Goal: Task Accomplishment & Management: Use online tool/utility

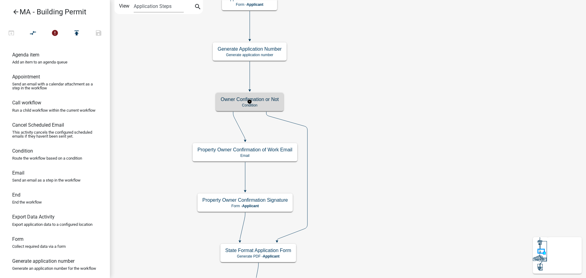
click at [262, 100] on h5 "Owner Confirmation or Not" at bounding box center [250, 99] width 58 height 6
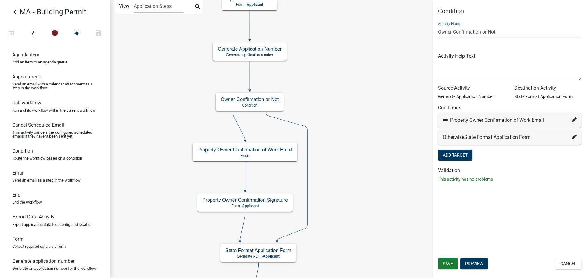
click at [439, 32] on input "Owner Confirmation or Not" at bounding box center [509, 32] width 143 height 13
type input "Email Owner Confirmation or Not"
click at [438, 149] on button "Add Target" at bounding box center [455, 154] width 34 height 11
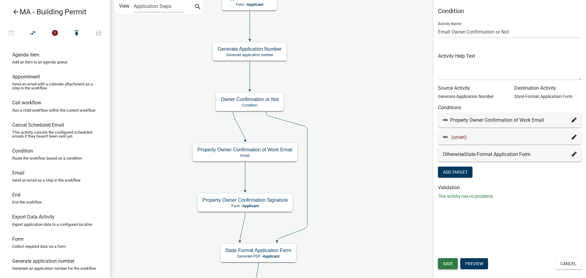
click at [452, 260] on button "Save" at bounding box center [448, 263] width 20 height 11
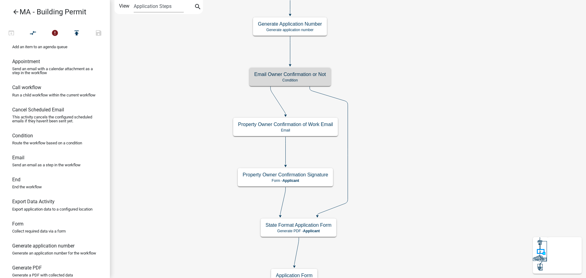
scroll to position [31, 0]
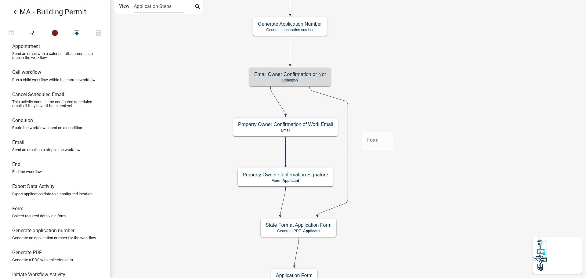
drag, startPoint x: 24, startPoint y: 221, endPoint x: 363, endPoint y: 127, distance: 351.3
click at [363, 127] on div "arrow_back MA - Building Permit open_in_browser compare_arrows error publish sa…" at bounding box center [293, 139] width 586 height 278
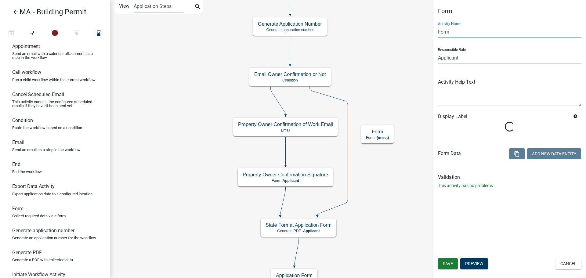
click at [447, 35] on input "Form" at bounding box center [509, 32] width 143 height 13
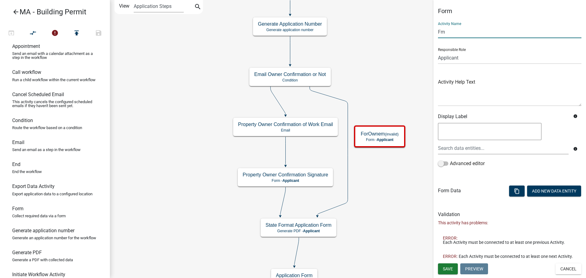
type input "F"
click at [486, 33] on input "Property Owner Confirmation" at bounding box center [509, 32] width 143 height 13
type input "Property Owner Authorization"
click at [516, 149] on div at bounding box center [503, 148] width 140 height 13
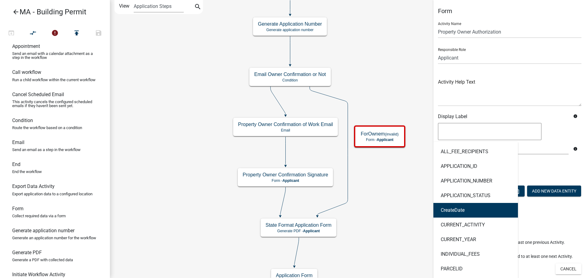
click at [551, 161] on div "Advanced editor" at bounding box center [509, 165] width 143 height 10
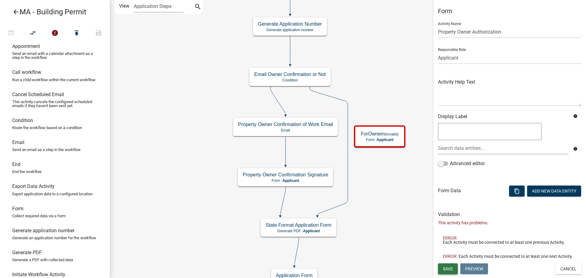
click at [448, 271] on span "Save" at bounding box center [448, 268] width 10 height 5
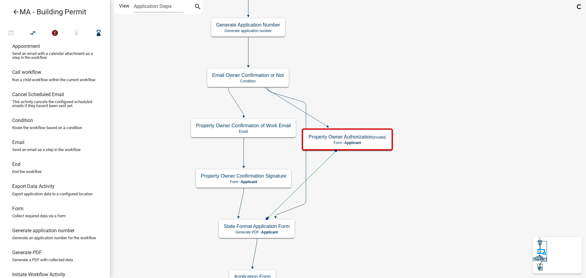
click at [304, 164] on icon at bounding box center [287, 152] width 38 height 129
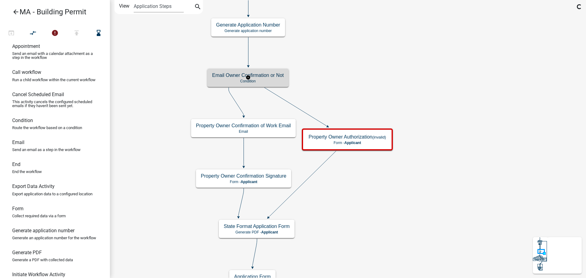
click at [271, 75] on h5 "Email Owner Confirmation or Not" at bounding box center [248, 75] width 72 height 6
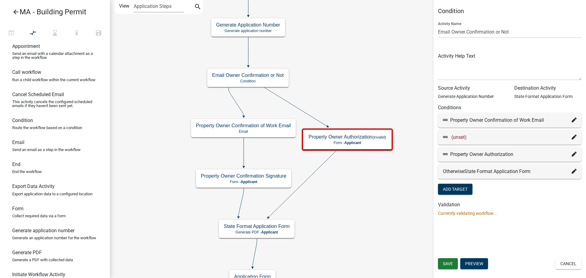
drag, startPoint x: 471, startPoint y: 137, endPoint x: 509, endPoint y: 156, distance: 43.0
click at [509, 156] on div "Property Owner Authorization" at bounding box center [510, 154] width 134 height 7
click at [573, 153] on icon at bounding box center [573, 154] width 5 height 5
select select "111: dc687a6d-0b42-4677-b796-f2ffe0b8f439"
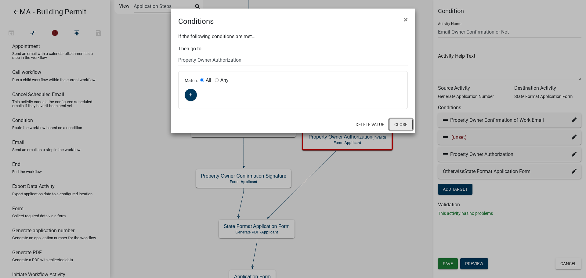
click at [406, 127] on button "Close" at bounding box center [400, 125] width 23 height 12
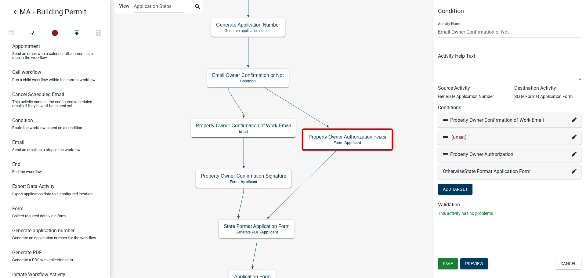
click at [575, 137] on icon at bounding box center [573, 137] width 5 height 5
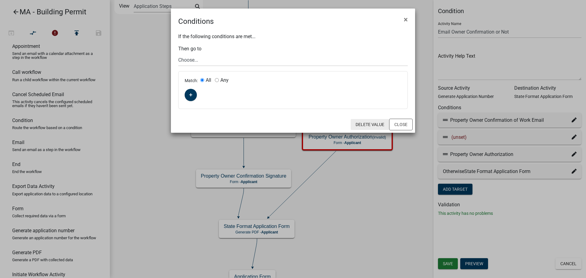
click at [376, 122] on button "Delete Value" at bounding box center [369, 124] width 38 height 11
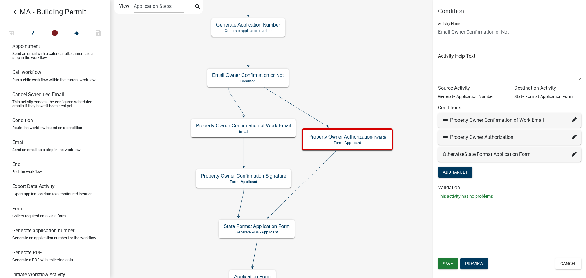
click at [573, 118] on icon at bounding box center [573, 119] width 5 height 5
select select "108: 03ca844b-b56b-4dbb-be84-e832474ba86a"
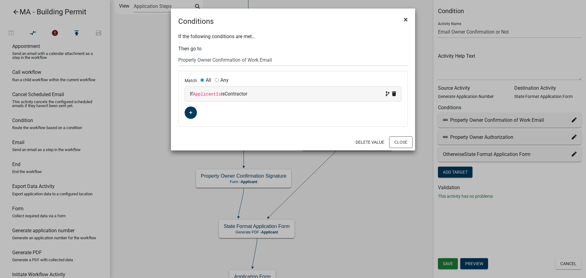
click at [406, 19] on span "×" at bounding box center [406, 19] width 4 height 9
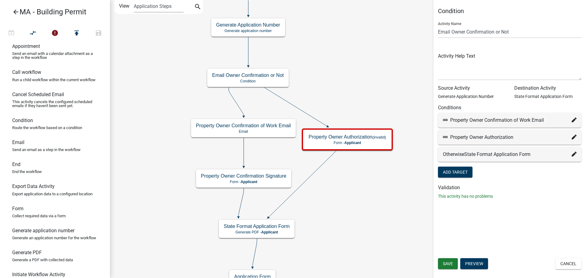
click at [574, 136] on icon at bounding box center [573, 137] width 5 height 5
select select "111: dc687a6d-0b42-4677-b796-f2ffe0b8f439"
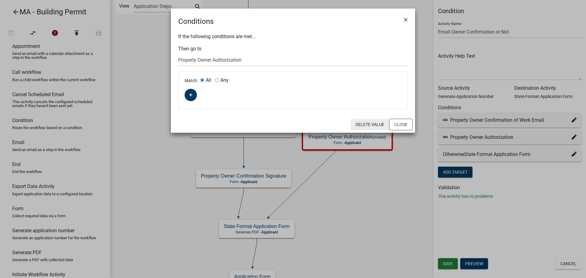
click at [374, 123] on button "Delete Value" at bounding box center [369, 124] width 38 height 11
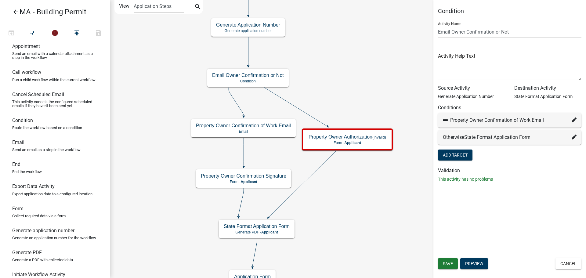
click at [515, 137] on span "State Format Application Form" at bounding box center [497, 137] width 66 height 6
click at [573, 135] on icon at bounding box center [573, 137] width 5 height 5
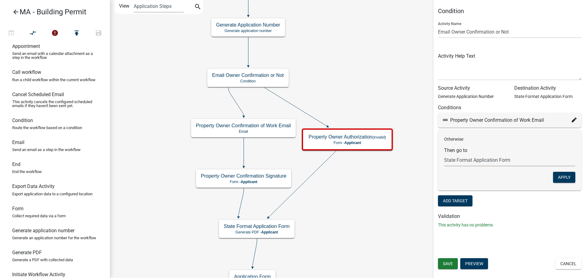
click at [503, 158] on select "Choose... Start Search Parcel Data Owner, Property Information, Applicant Infor…" at bounding box center [509, 160] width 131 height 13
select select "111: dc687a6d-0b42-4677-b796-f2ffe0b8f439"
click at [444, 154] on select "Choose... Start Search Parcel Data Owner, Property Information, Applicant Infor…" at bounding box center [509, 160] width 131 height 13
click at [568, 175] on button "Apply" at bounding box center [564, 177] width 22 height 11
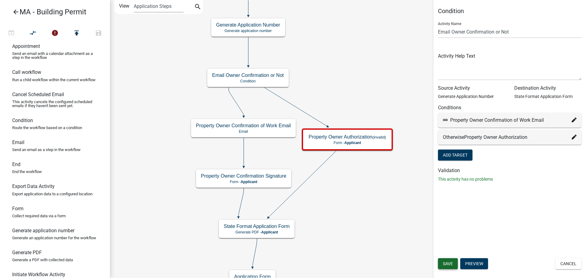
click at [451, 263] on span "Save" at bounding box center [448, 263] width 10 height 5
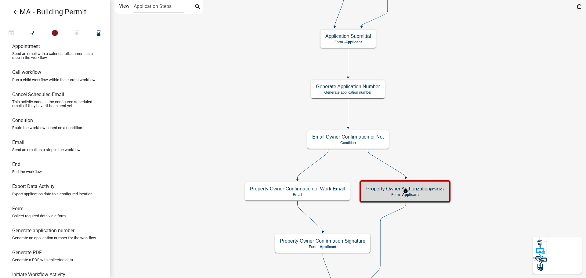
click at [434, 189] on small "(invalid)" at bounding box center [437, 189] width 14 height 5
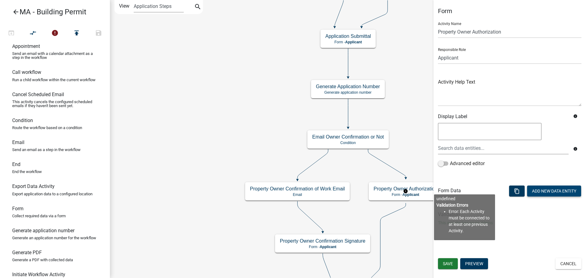
click at [546, 187] on button "Add New Data Entity" at bounding box center [554, 190] width 54 height 11
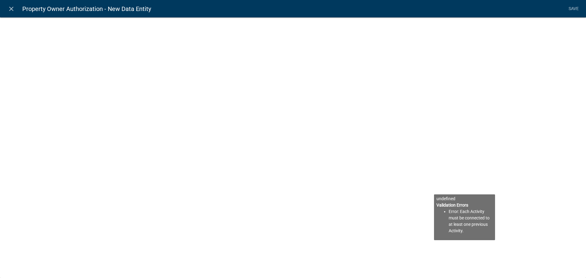
select select
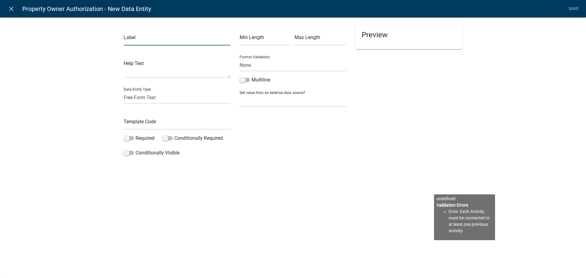
click at [172, 42] on input "text" at bounding box center [177, 39] width 107 height 13
type input "Property Owner (applicant) authorization text"
click at [169, 96] on select "Free Form Text Document Display Entity Value Fee Numeric Data Date Map Sketch D…" at bounding box center [177, 97] width 107 height 13
select select "[DATE]"
click at [124, 91] on select "Free Form Text Document Display Entity Value Fee Numeric Data Date Map Sketch D…" at bounding box center [177, 97] width 107 height 13
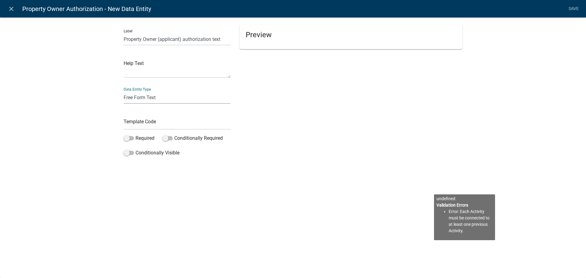
click at [159, 95] on select "Free Form Text Document Display Entity Value Fee Numeric Data Date Map Sketch D…" at bounding box center [177, 97] width 107 height 13
select select "rich-text"
click at [124, 91] on select "Free Form Text Document Display Entity Value Fee Numeric Data Date Map Sketch D…" at bounding box center [177, 97] width 107 height 13
select select "rich-text"
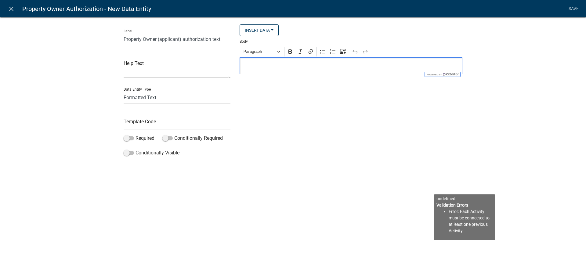
click at [254, 61] on div "Editor editing area: main. Press Alt+0 for help." at bounding box center [350, 65] width 223 height 17
click at [261, 31] on button "Insert Data" at bounding box center [258, 30] width 39 height 12
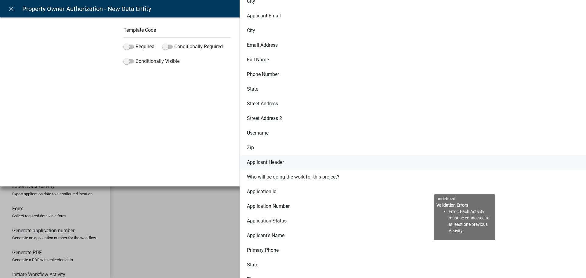
scroll to position [0, 0]
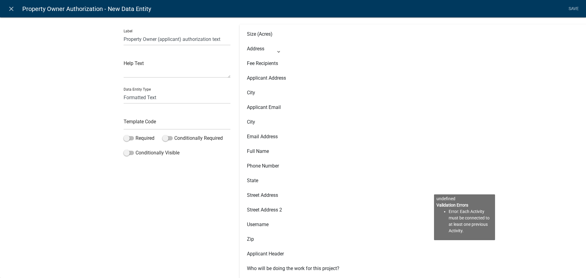
click at [230, 66] on div "Label Property Owner (applicant) authorization text Help Text Data Entity Type …" at bounding box center [177, 91] width 116 height 135
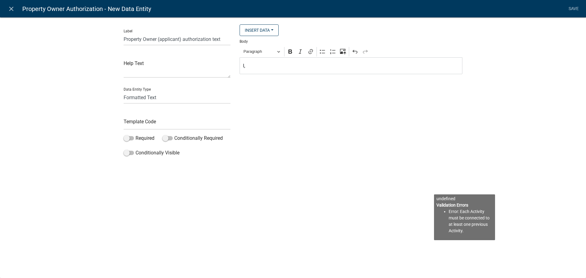
click at [277, 70] on div "I," at bounding box center [350, 65] width 223 height 17
click at [573, 8] on li "Save" at bounding box center [573, 9] width 15 height 12
click at [147, 124] on input "text" at bounding box center [177, 123] width 107 height 13
type input "POAuth"
click at [573, 8] on li "Save" at bounding box center [573, 9] width 15 height 12
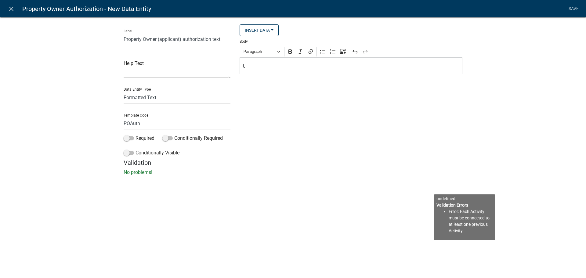
click at [536, 112] on div "Label Property Owner (applicant) authorization text Help Text Data Entity Type …" at bounding box center [293, 97] width 586 height 181
click at [192, 126] on input "POAuth" at bounding box center [177, 123] width 107 height 13
click at [275, 141] on div "Insert Data Size (Acres) Address Fee Recipients Applicant Address City Applican…" at bounding box center [351, 91] width 232 height 135
click at [268, 63] on p "I," at bounding box center [351, 65] width 216 height 7
click at [574, 8] on link "Save" at bounding box center [573, 9] width 15 height 12
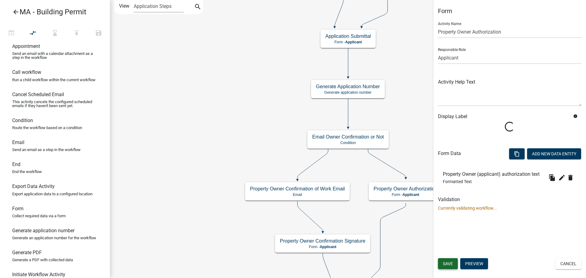
click at [453, 264] on button "Save" at bounding box center [448, 263] width 20 height 11
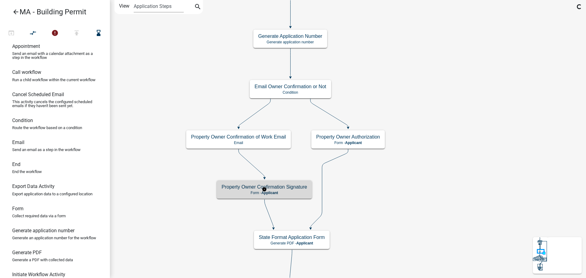
click at [294, 196] on div "Property Owner Confirmation Signature Form - Applicant" at bounding box center [264, 189] width 95 height 18
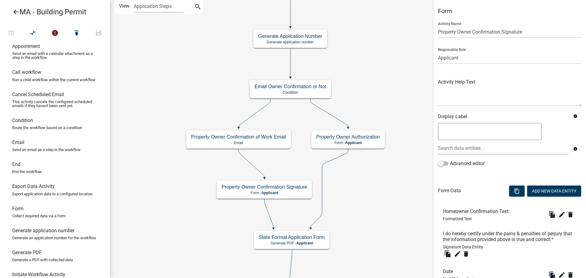
scroll to position [31, 0]
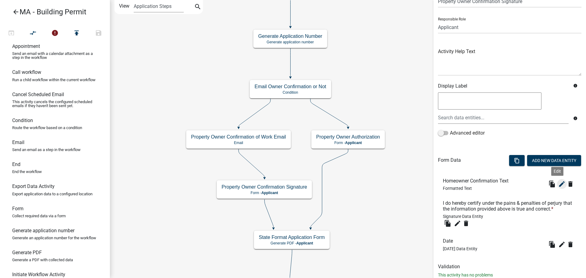
click at [558, 184] on icon "edit" at bounding box center [561, 183] width 7 height 7
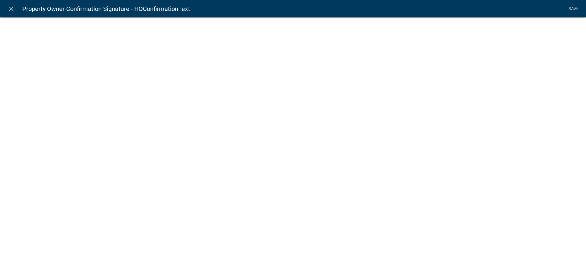
select select "rich-text"
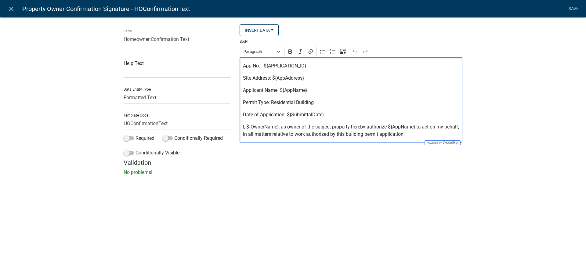
drag, startPoint x: 428, startPoint y: 135, endPoint x: 229, endPoint y: 129, distance: 198.6
click at [229, 129] on div "Label Homeowner Confirmation Text Help Text Data Entity Type Free Form Text Doc…" at bounding box center [293, 91] width 348 height 135
copy p "I, ${OwnerName}, as owner of the subject property hereby authorize ${AppName} t…"
click at [8, 8] on icon "close" at bounding box center [11, 8] width 7 height 7
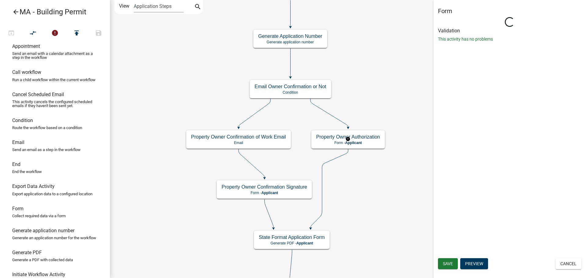
scroll to position [0, 0]
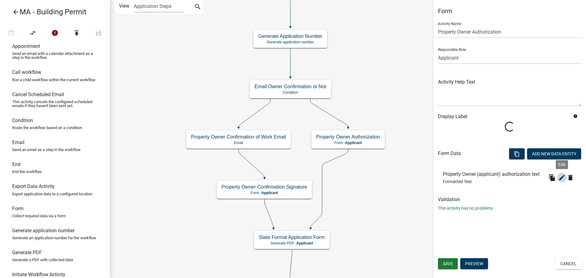
click at [560, 178] on icon "edit" at bounding box center [561, 177] width 7 height 7
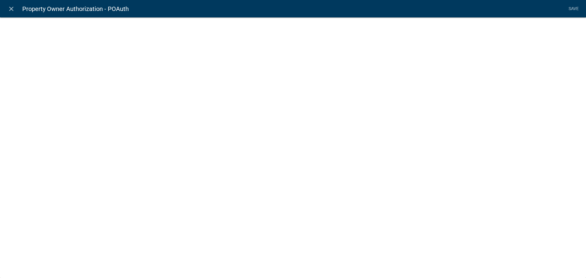
select select "rich-text"
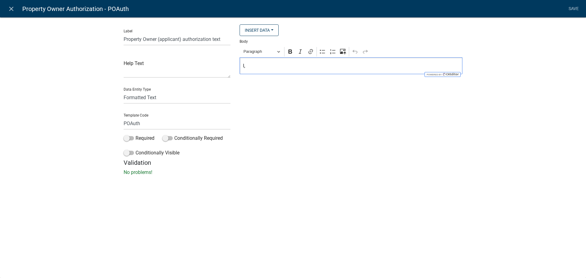
drag, startPoint x: 267, startPoint y: 66, endPoint x: 201, endPoint y: 59, distance: 66.2
click at [201, 59] on div "Label Property Owner (applicant) authorization text Help Text Data Entity Type …" at bounding box center [293, 91] width 348 height 135
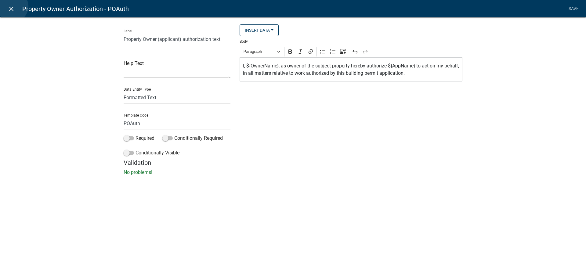
click at [13, 6] on icon "close" at bounding box center [11, 8] width 7 height 7
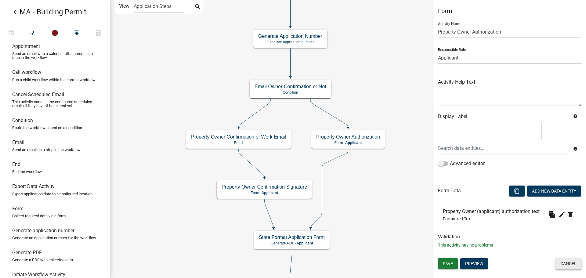
click at [558, 261] on button "Cancel" at bounding box center [568, 263] width 26 height 11
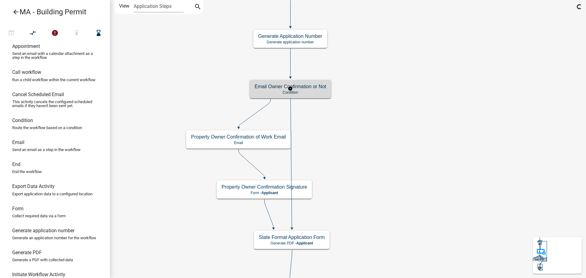
click at [306, 92] on p "Condition" at bounding box center [290, 92] width 72 height 4
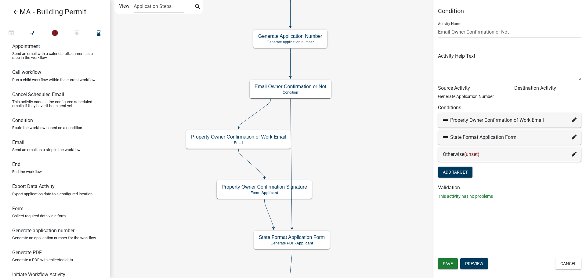
click at [574, 136] on icon at bounding box center [573, 137] width 5 height 5
select select "97: 6d5388e2-3d75-44a0-a772-54ca31aea9de"
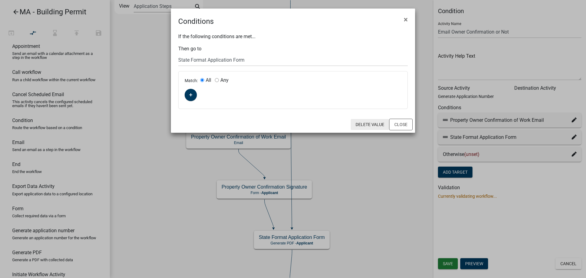
click at [363, 124] on button "Delete Value" at bounding box center [369, 124] width 38 height 11
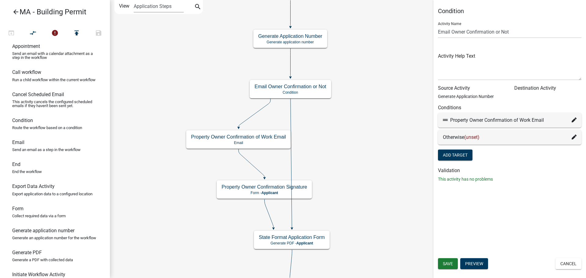
click at [513, 133] on div "Otherwise (unset)" at bounding box center [509, 137] width 143 height 15
click at [479, 136] on span "(unset)" at bounding box center [471, 137] width 15 height 6
click at [573, 135] on icon at bounding box center [573, 137] width 5 height 5
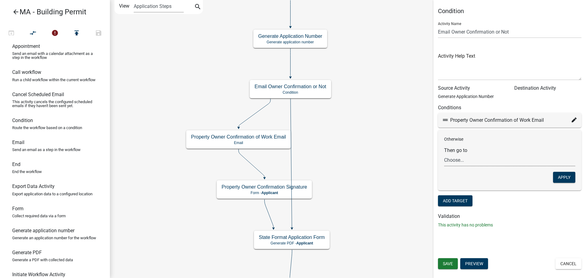
click at [458, 163] on select "Choose... Start Search Parcel Data Owner, Property Information, Applicant Infor…" at bounding box center [509, 160] width 131 height 13
select select "97: 6d5388e2-3d75-44a0-a772-54ca31aea9de"
click at [444, 154] on select "Choose... Start Search Parcel Data Owner, Property Information, Applicant Infor…" at bounding box center [509, 160] width 131 height 13
click at [564, 177] on button "Apply" at bounding box center [564, 177] width 22 height 11
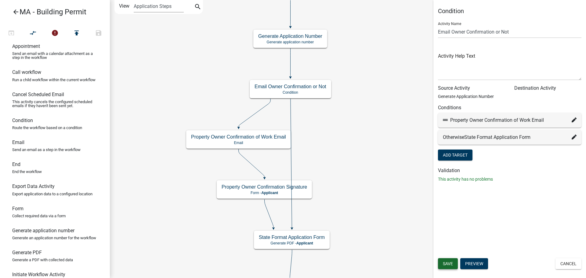
click at [449, 262] on span "Save" at bounding box center [448, 263] width 10 height 5
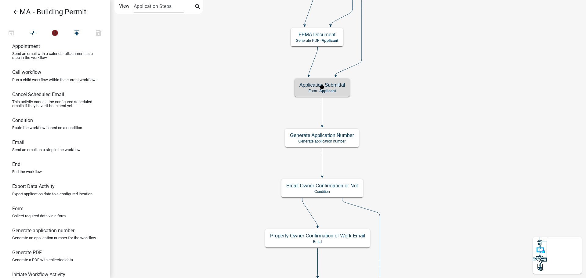
click at [338, 88] on div "Application Submittal Form - Applicant" at bounding box center [321, 87] width 55 height 18
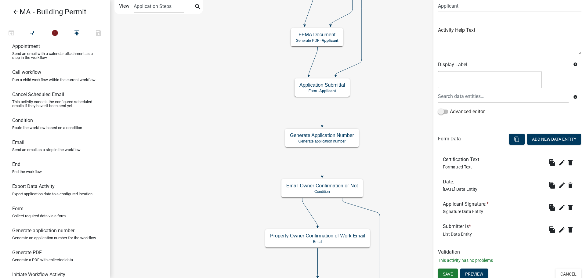
scroll to position [55, 0]
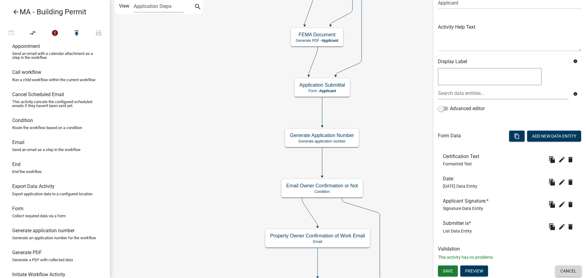
click at [566, 269] on button "Cancel" at bounding box center [568, 270] width 26 height 11
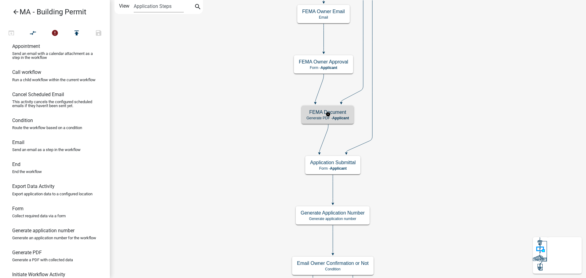
click at [340, 115] on h5 "FEMA Document" at bounding box center [327, 112] width 42 height 6
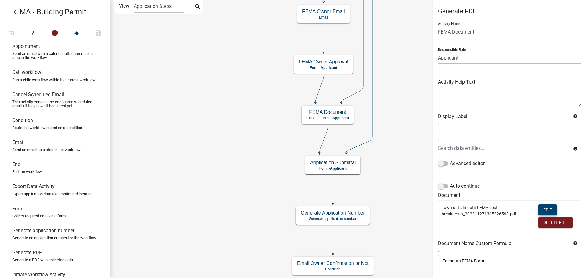
click at [543, 208] on button "Edit" at bounding box center [547, 209] width 19 height 11
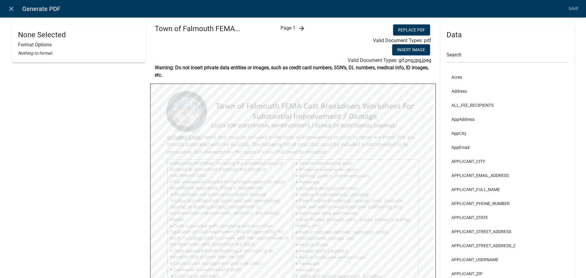
click at [301, 31] on icon "arrow_forward" at bounding box center [301, 28] width 7 height 7
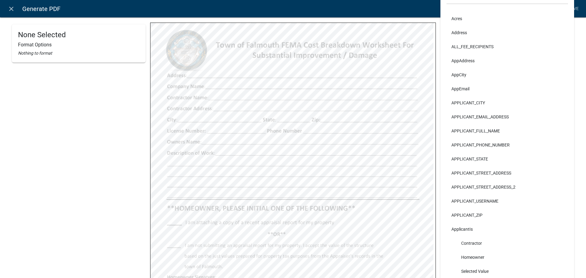
scroll to position [31, 0]
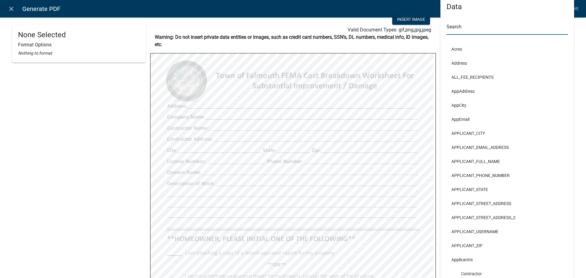
click at [457, 28] on input "text" at bounding box center [506, 28] width 121 height 13
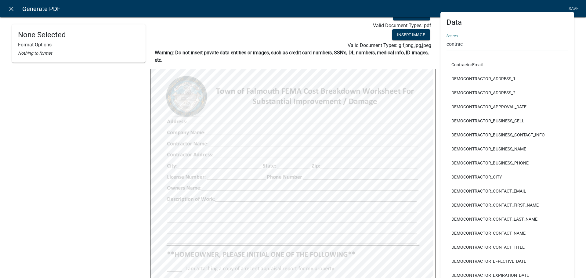
scroll to position [0, 0]
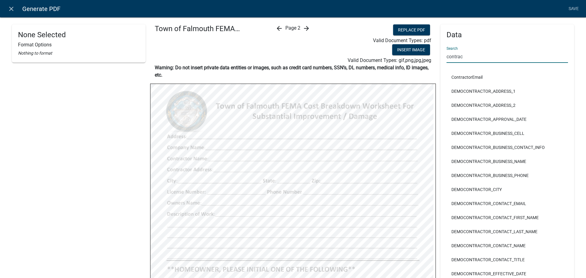
click at [465, 61] on input "contrac" at bounding box center [506, 56] width 121 height 13
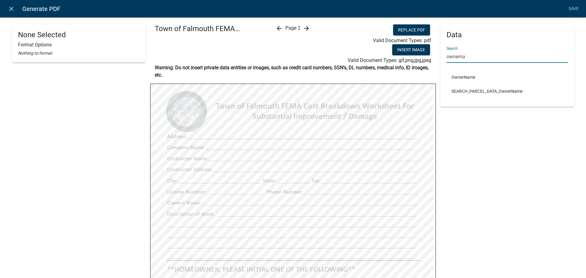
type input "ownerna"
select select
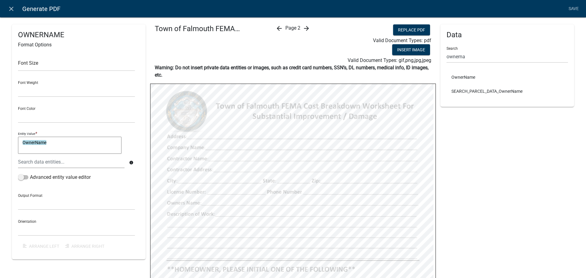
click at [432, 164] on div at bounding box center [293, 267] width 286 height 366
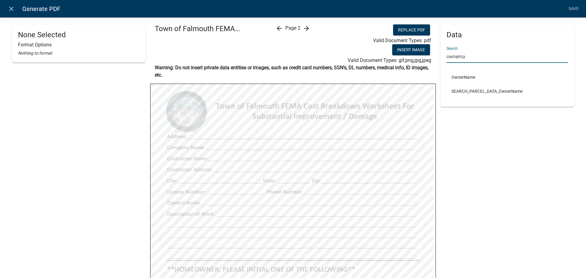
click at [471, 59] on input "ownerna" at bounding box center [506, 56] width 121 height 13
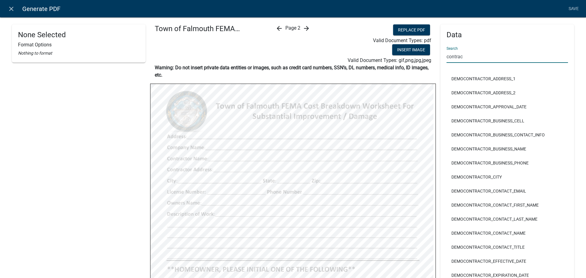
click at [472, 63] on div "Data Search contrac ContractorEmail DEMOCONTRACTOR_ADDRESS_1 DEMOCONTRACTOR_ADD…" at bounding box center [507, 213] width 134 height 379
click at [473, 57] on input "contrac" at bounding box center [506, 56] width 121 height 13
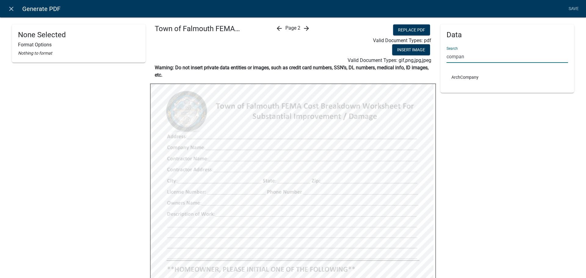
type input "compan"
click at [480, 135] on div "Data Search compan ArchCompany" at bounding box center [507, 214] width 134 height 381
click at [464, 55] on input "compan" at bounding box center [506, 56] width 121 height 13
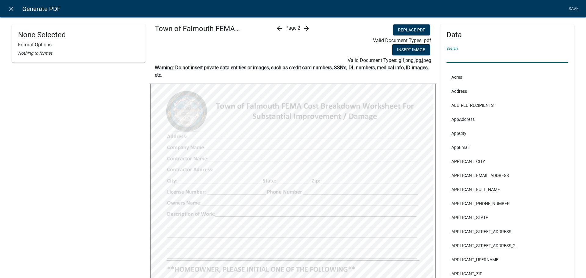
click at [304, 28] on icon "arrow_forward" at bounding box center [306, 28] width 7 height 7
click at [303, 28] on icon "arrow_forward" at bounding box center [306, 28] width 7 height 7
click at [303, 29] on icon "arrow_forward" at bounding box center [306, 28] width 7 height 7
click at [462, 53] on input "text" at bounding box center [506, 56] width 121 height 13
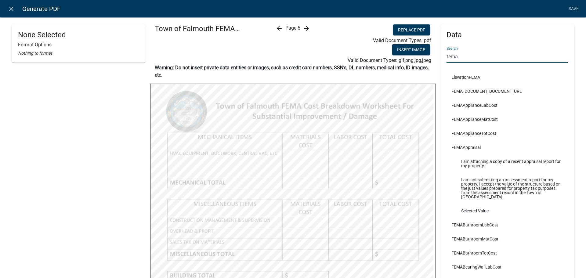
click at [473, 59] on input "fema" at bounding box center [506, 56] width 121 height 13
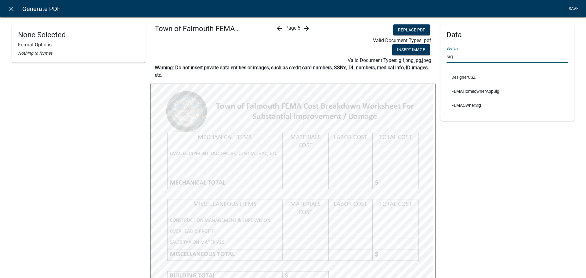
type input "sig"
click at [577, 9] on link "Save" at bounding box center [573, 9] width 15 height 12
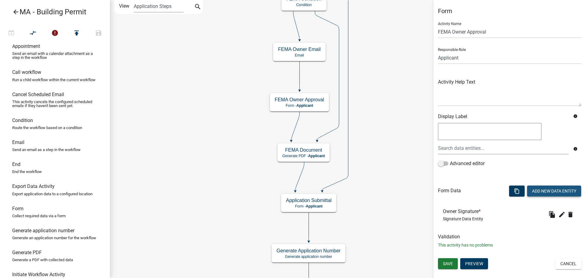
click at [548, 192] on button "Add New Data Entity" at bounding box center [554, 190] width 54 height 11
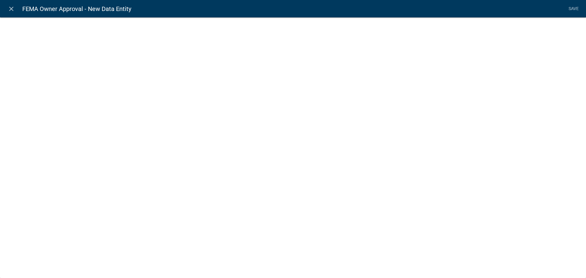
select select
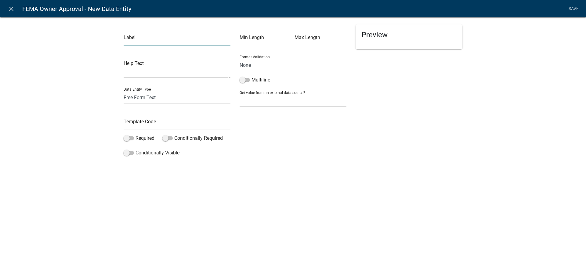
click at [156, 40] on input "text" at bounding box center [177, 39] width 107 height 13
type input "F"
type input "Owner sig date"
click at [145, 95] on select "Free Form Text Document Display Entity Value Fee Numeric Data Date Map Sketch D…" at bounding box center [177, 97] width 107 height 13
select select "signature"
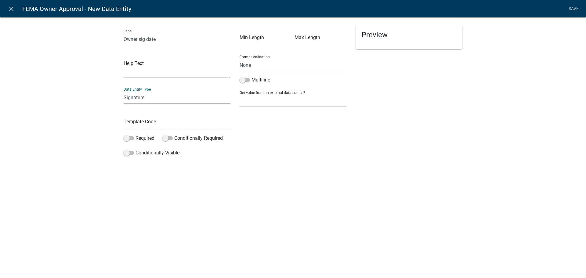
click at [124, 91] on select "Free Form Text Document Display Entity Value Fee Numeric Data Date Map Sketch D…" at bounding box center [177, 97] width 107 height 13
select select "signature"
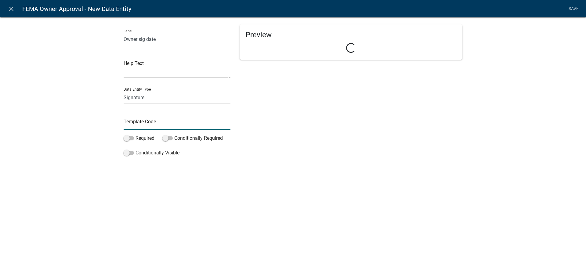
click at [156, 122] on input "text" at bounding box center [177, 123] width 107 height 13
type input "FEMAOwnerSigDate"
click at [262, 181] on div "close FEMA Owner Approval - New Data Entity Save Label Owner sig date Help Text…" at bounding box center [293, 139] width 586 height 278
click at [137, 139] on label "Required" at bounding box center [139, 138] width 31 height 7
click at [135, 135] on input "Required" at bounding box center [135, 135] width 0 height 0
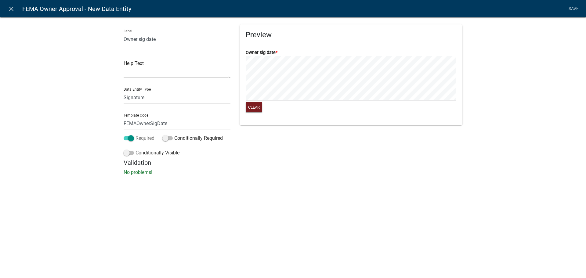
click at [129, 135] on label "Required" at bounding box center [139, 138] width 31 height 7
click at [135, 135] on input "Required" at bounding box center [135, 135] width 0 height 0
click at [141, 101] on select "Free Form Text Document Display Entity Value Fee Numeric Data Date Map Sketch D…" at bounding box center [177, 97] width 107 height 13
select select "[DATE]"
click at [124, 91] on select "Free Form Text Document Display Entity Value Fee Numeric Data Date Map Sketch D…" at bounding box center [177, 97] width 107 height 13
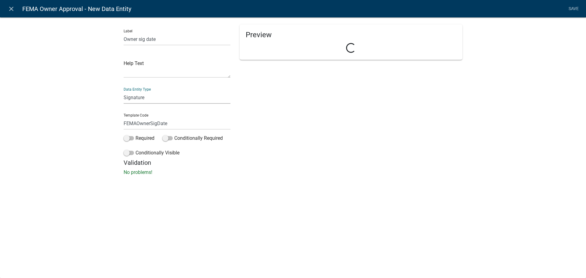
select select "[DATE]"
click at [161, 40] on input "Owner sig date" at bounding box center [177, 39] width 107 height 13
type input "Date"
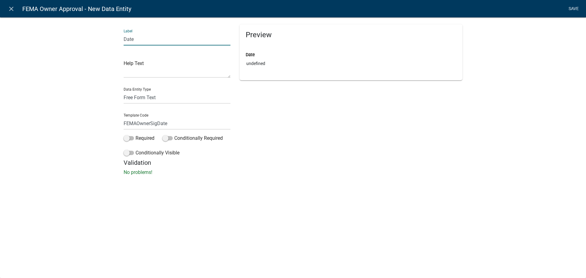
click at [577, 5] on link "Save" at bounding box center [573, 9] width 15 height 12
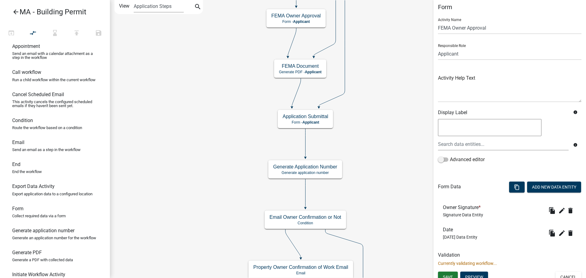
scroll to position [10, 0]
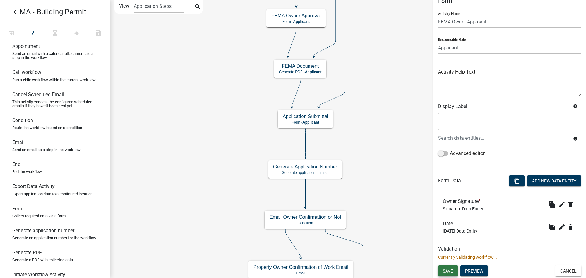
click at [447, 270] on span "Save" at bounding box center [448, 270] width 10 height 5
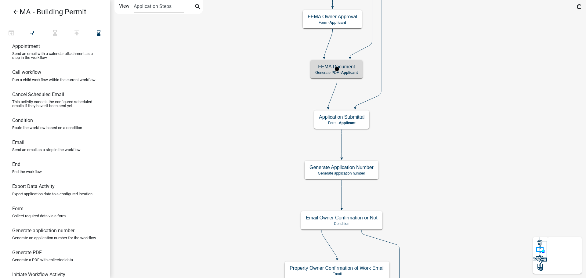
click at [356, 74] on span "Applicant" at bounding box center [349, 72] width 17 height 4
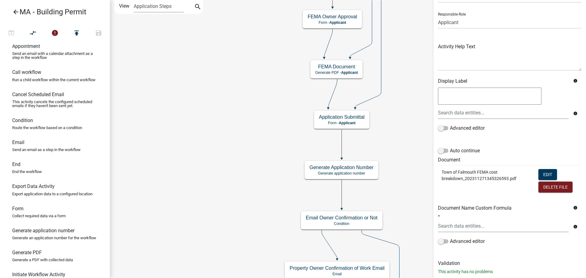
scroll to position [50, 0]
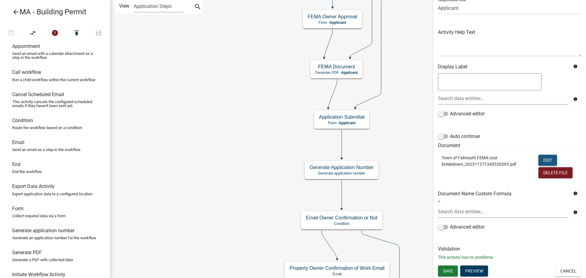
click at [546, 157] on button "Edit" at bounding box center [547, 160] width 19 height 11
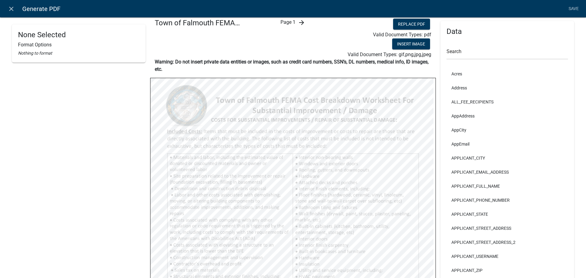
scroll to position [0, 0]
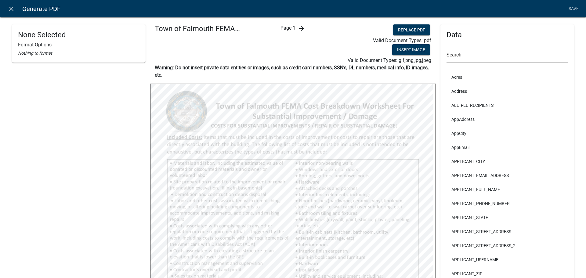
click at [298, 27] on icon "arrow_forward" at bounding box center [301, 28] width 7 height 7
click at [298, 27] on div "arrow_back Page 2 arrow_forward" at bounding box center [292, 44] width 95 height 40
click at [303, 30] on icon "arrow_forward" at bounding box center [306, 28] width 7 height 7
click at [305, 30] on icon "arrow_forward" at bounding box center [306, 28] width 7 height 7
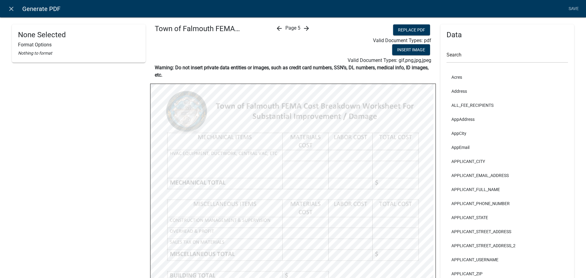
click at [305, 30] on icon "arrow_forward" at bounding box center [306, 28] width 7 height 7
click at [275, 27] on icon "arrow_back" at bounding box center [278, 28] width 7 height 7
click at [468, 58] on input "text" at bounding box center [506, 56] width 121 height 13
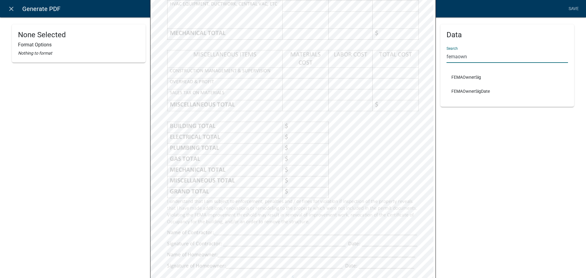
scroll to position [153, 0]
type input "femaown"
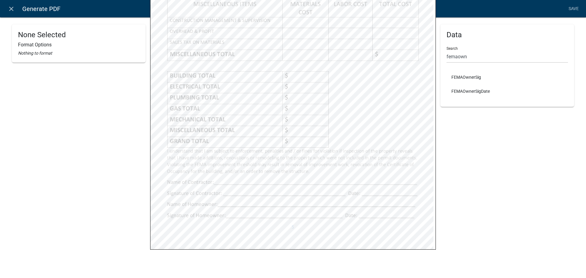
scroll to position [201, 0]
select select
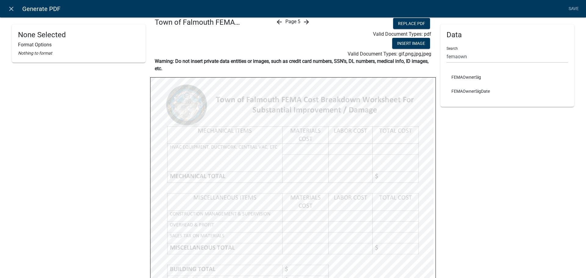
scroll to position [0, 0]
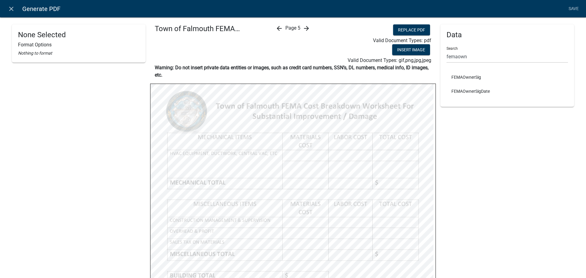
click at [305, 29] on icon "arrow_forward" at bounding box center [306, 28] width 7 height 7
click at [469, 56] on input "femaown" at bounding box center [506, 56] width 121 height 13
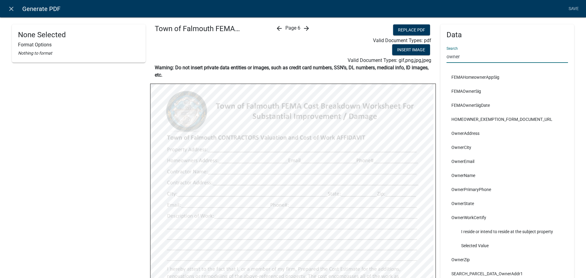
type input "owner"
select select
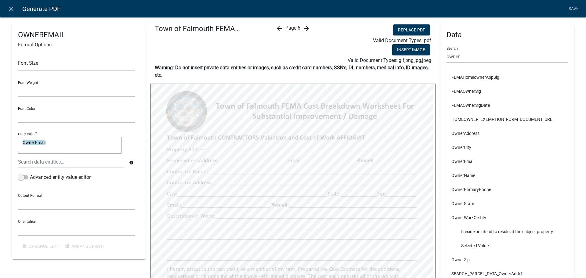
select select
click at [477, 63] on div "Data Search owner FEMAHomeownerAppSig FEMAOwnerSig FEMAOwnerSigDate HOMEOWNER_E…" at bounding box center [507, 213] width 134 height 379
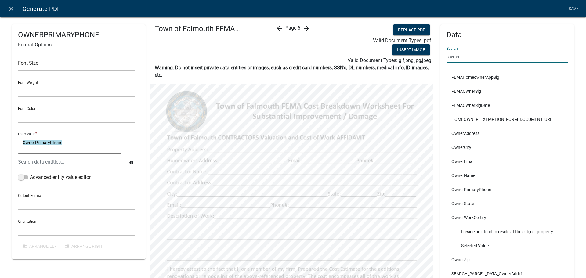
click at [479, 59] on input "owner" at bounding box center [506, 56] width 121 height 13
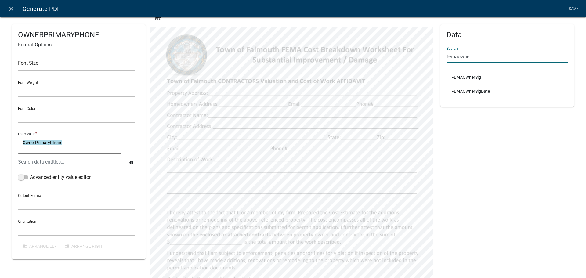
scroll to position [122, 0]
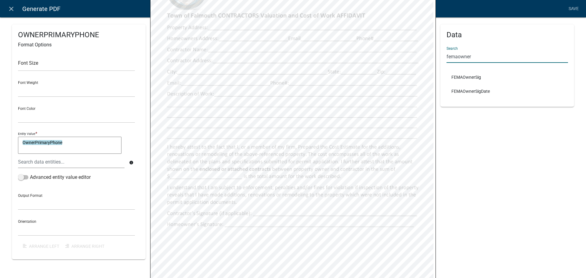
type input "femaowner"
select select
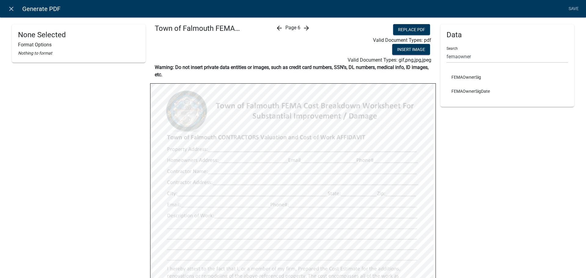
scroll to position [0, 0]
click at [306, 27] on icon "arrow_forward" at bounding box center [306, 28] width 7 height 7
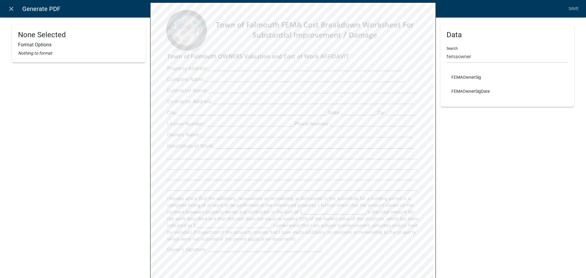
scroll to position [31, 0]
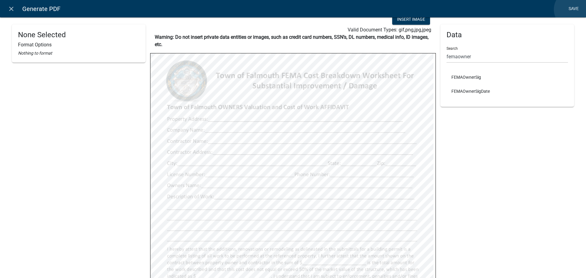
click at [573, 9] on link "Save" at bounding box center [573, 9] width 15 height 12
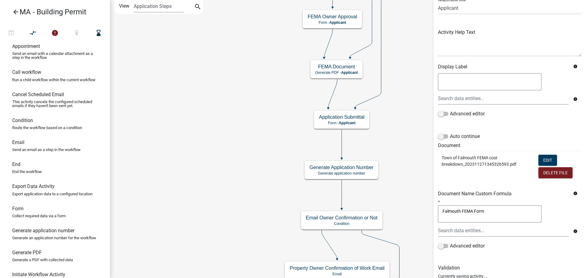
scroll to position [0, 0]
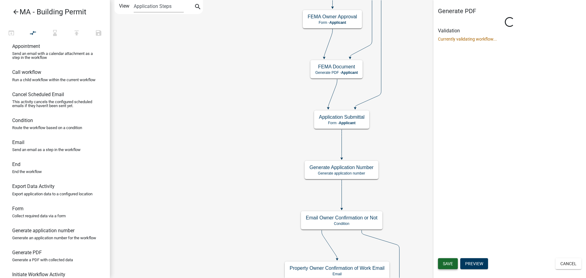
click at [452, 261] on span "Save" at bounding box center [448, 263] width 10 height 5
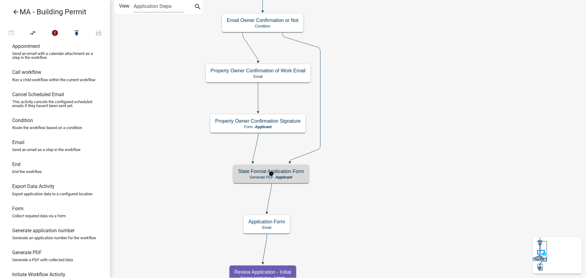
click at [286, 174] on h5 "State Format Application Form" at bounding box center [271, 171] width 66 height 6
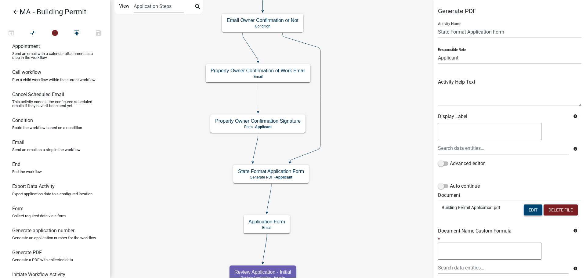
click at [527, 212] on button "Edit" at bounding box center [532, 209] width 19 height 11
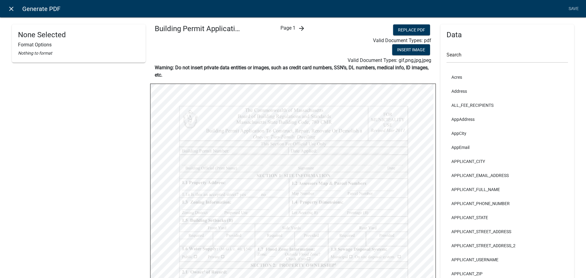
click at [9, 8] on icon "close" at bounding box center [11, 8] width 7 height 7
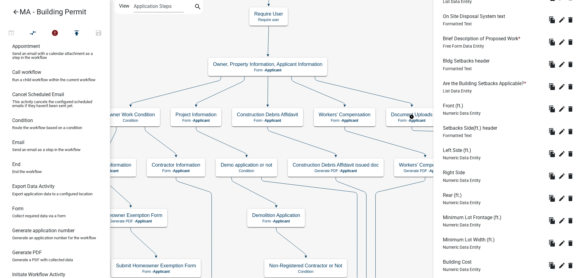
scroll to position [881, 0]
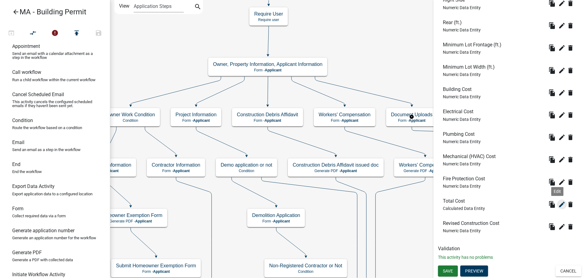
click at [558, 202] on icon "edit" at bounding box center [561, 204] width 7 height 7
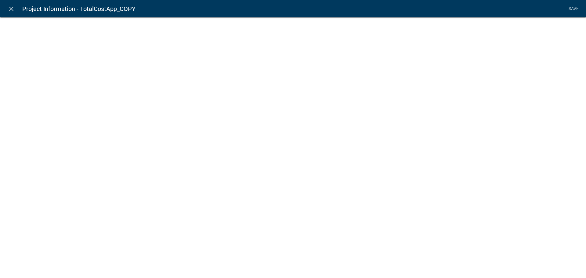
select select "calculated-value"
select select "2"
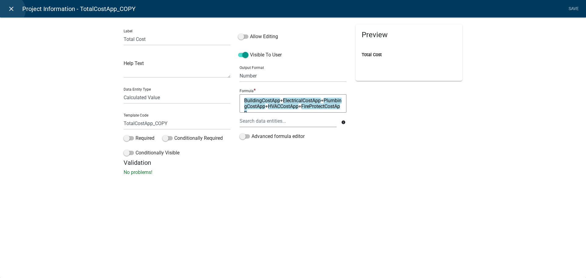
click at [10, 10] on icon "close" at bounding box center [11, 8] width 7 height 7
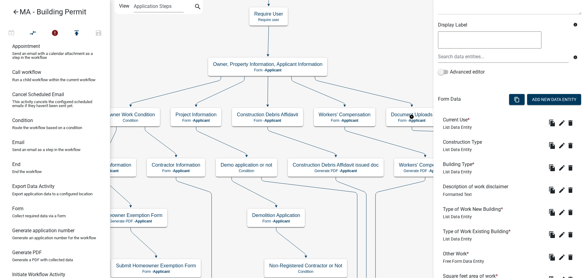
scroll to position [88, 0]
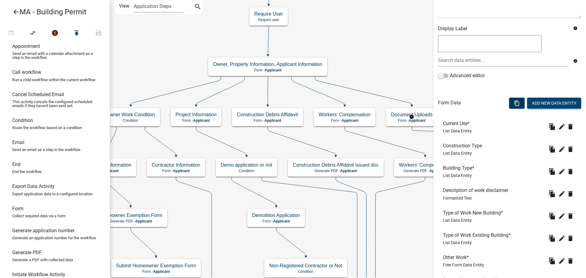
click at [532, 101] on button "Add New Data Entity" at bounding box center [554, 103] width 54 height 11
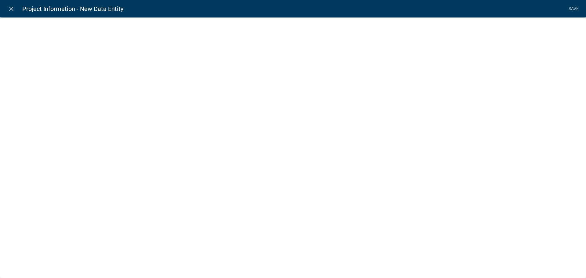
select select
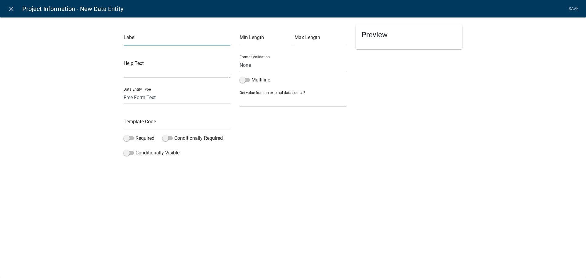
click at [130, 38] on input "text" at bounding box center [177, 39] width 107 height 13
type input "H"
type input "Mechanical (Fire Suppression Cost)"
drag, startPoint x: 152, startPoint y: 99, endPoint x: 153, endPoint y: 103, distance: 5.0
click at [152, 99] on select "Free Form Text Document Display Entity Value Fee Numeric Data Date Map Sketch D…" at bounding box center [177, 97] width 107 height 13
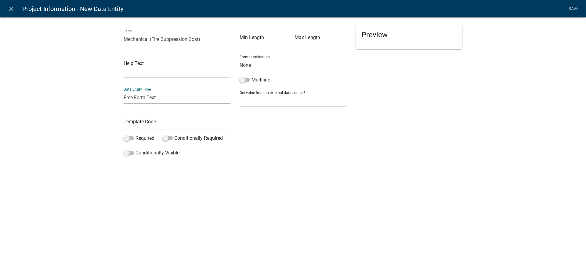
select select "numeric-data"
click at [124, 91] on select "Free Form Text Document Display Entity Value Fee Numeric Data Date Map Sketch D…" at bounding box center [177, 97] width 107 height 13
select select "numeric-data"
select select
click at [300, 118] on select "Number Currency" at bounding box center [292, 117] width 107 height 13
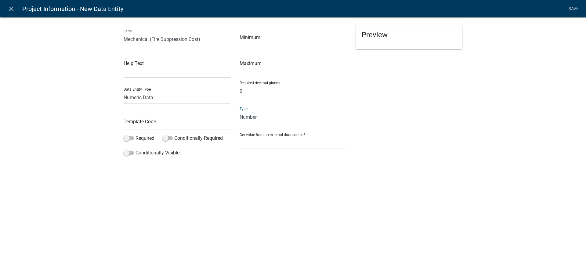
select select "1: 1"
click at [239, 111] on select "Number Currency" at bounding box center [292, 117] width 107 height 13
click at [157, 126] on input "text" at bounding box center [177, 123] width 107 height 13
type input "F"
type input "MechFireCost"
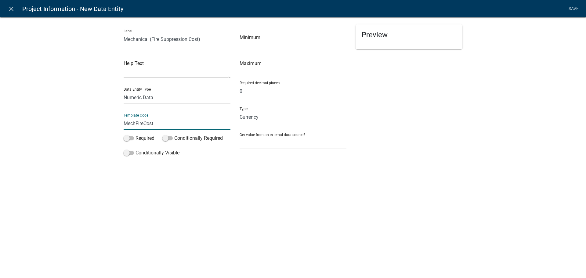
click at [484, 85] on div "Label Mechanical (Fire Suppression Cost) Help Text Data Entity Type Free Form T…" at bounding box center [293, 89] width 586 height 164
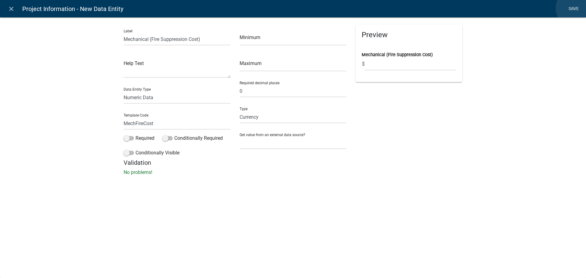
click at [575, 8] on link "Save" at bounding box center [573, 9] width 15 height 12
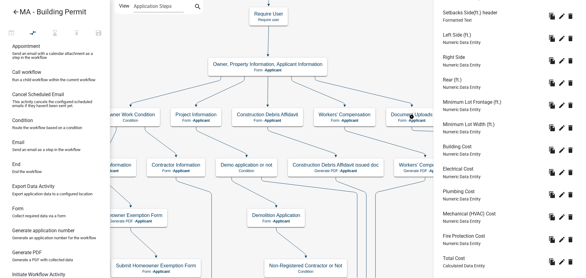
scroll to position [903, 0]
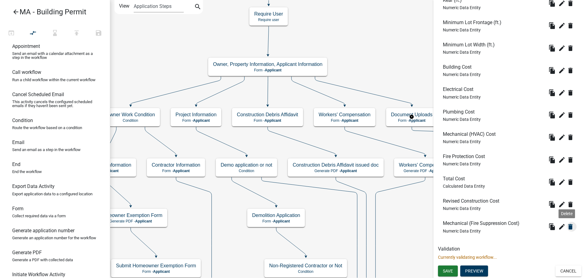
click at [566, 226] on icon "delete" at bounding box center [569, 226] width 7 height 7
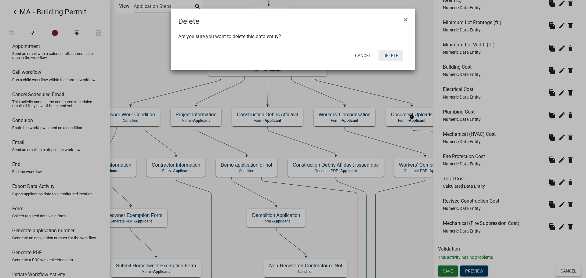
click at [393, 56] on button "Delete" at bounding box center [390, 55] width 25 height 11
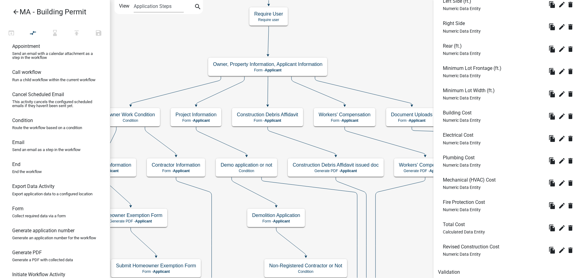
scroll to position [881, 0]
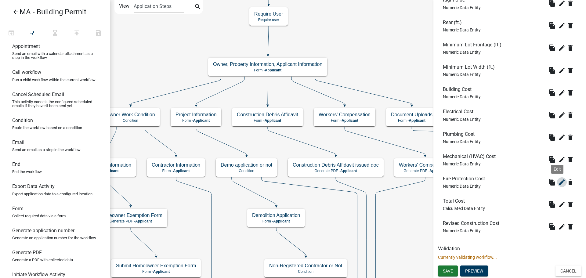
click at [558, 182] on icon "edit" at bounding box center [561, 181] width 7 height 7
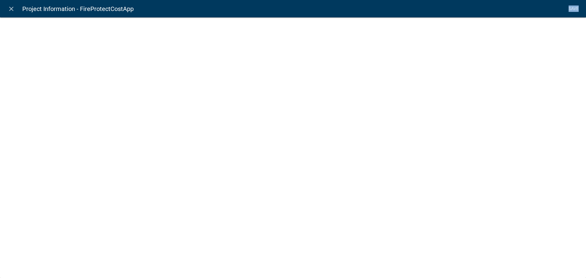
select select "numeric-data"
select select "1: 1"
select select
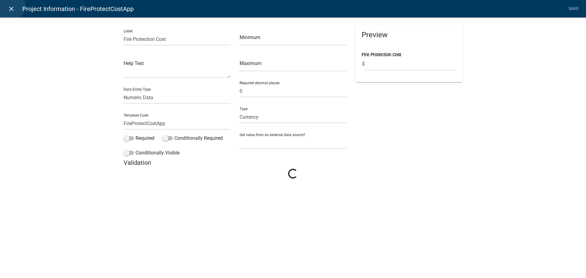
click at [10, 6] on icon "close" at bounding box center [11, 8] width 7 height 7
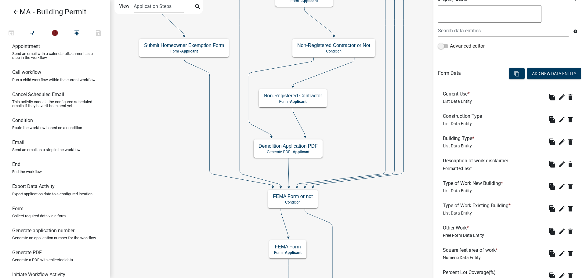
scroll to position [122, 0]
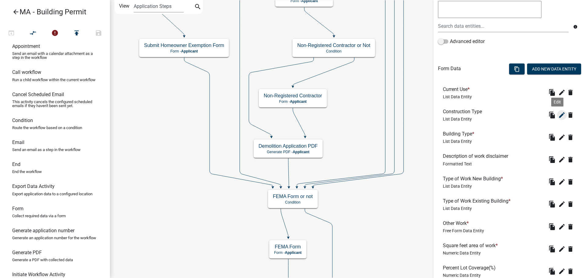
click at [558, 112] on icon "edit" at bounding box center [561, 114] width 7 height 7
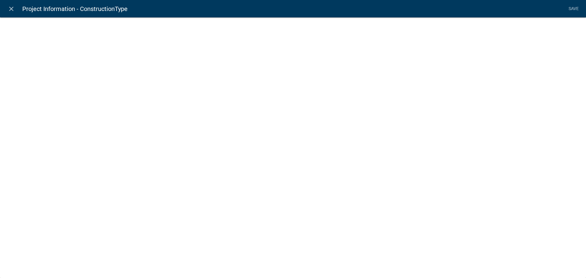
select select "list-data"
select select
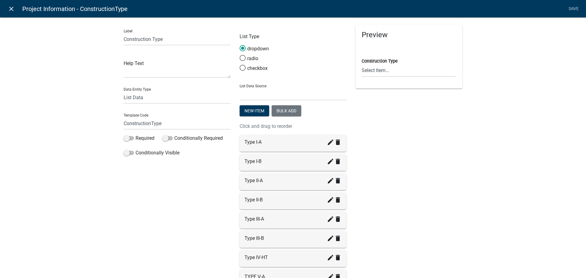
click at [11, 10] on icon "close" at bounding box center [11, 8] width 7 height 7
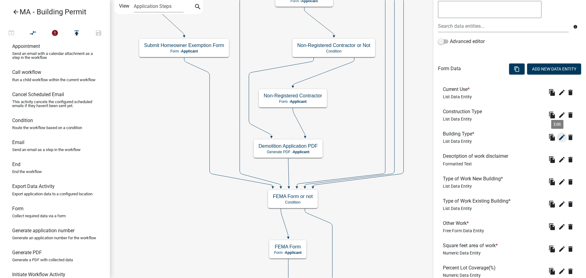
click at [558, 139] on icon "edit" at bounding box center [561, 137] width 7 height 7
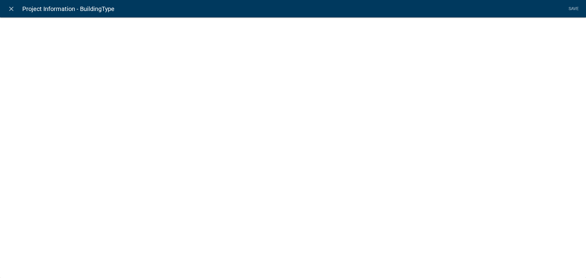
select select "list-data"
select select
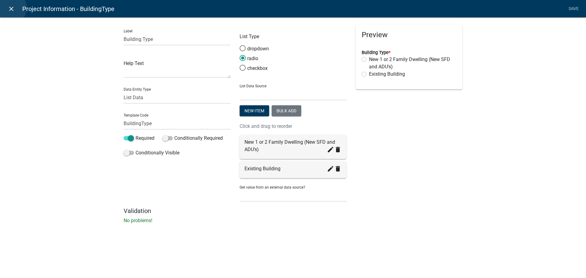
click at [11, 8] on icon "close" at bounding box center [11, 8] width 7 height 7
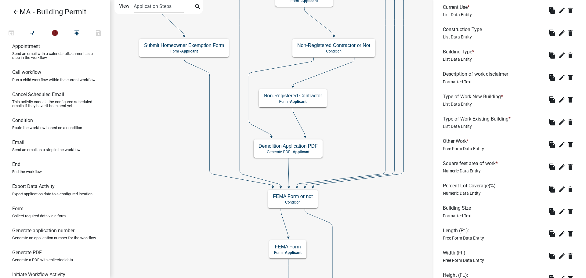
scroll to position [214, 0]
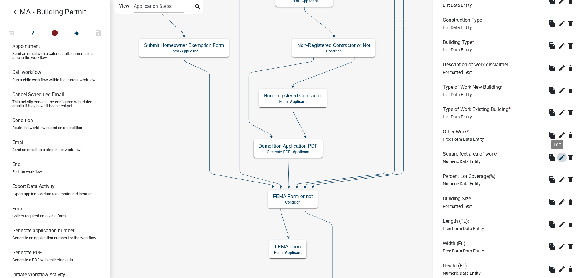
click at [558, 158] on icon "edit" at bounding box center [561, 157] width 7 height 7
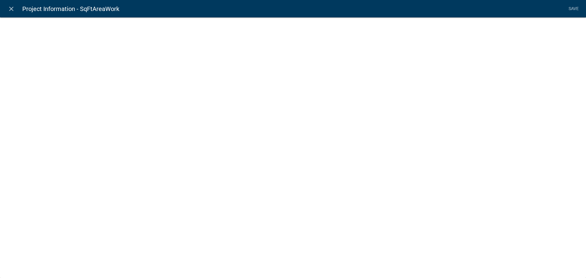
select select "numeric-data"
select select
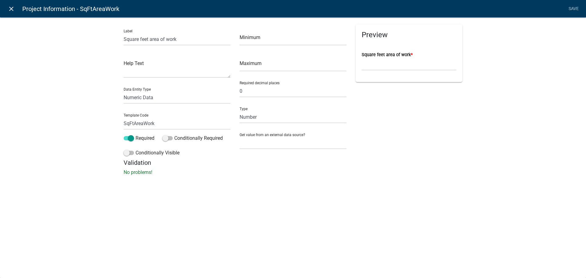
click at [14, 9] on icon "close" at bounding box center [11, 8] width 7 height 7
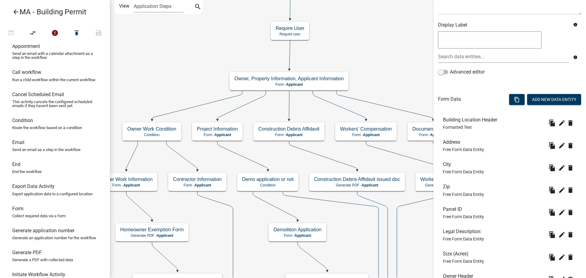
scroll to position [122, 0]
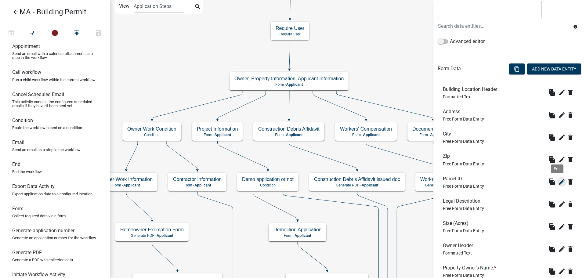
click at [558, 183] on icon "edit" at bounding box center [561, 181] width 7 height 7
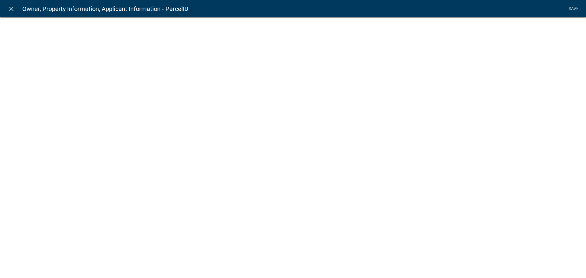
select select "1: Object"
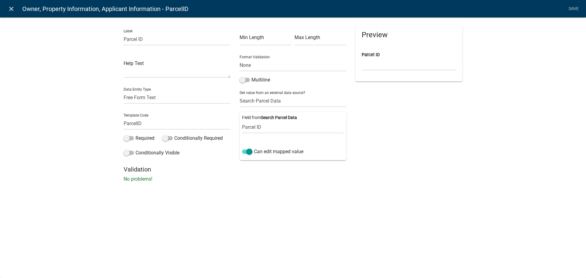
click at [10, 8] on icon "close" at bounding box center [11, 8] width 7 height 7
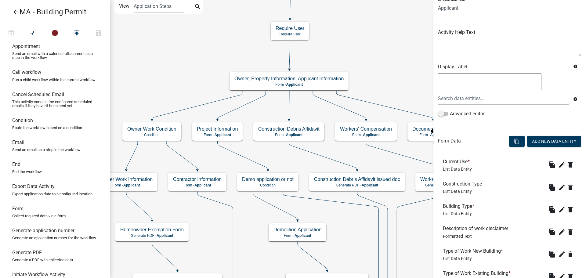
scroll to position [31, 0]
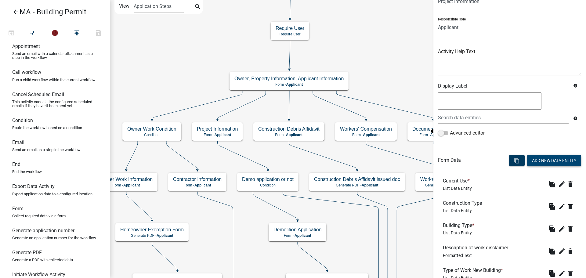
click at [545, 159] on button "Add New Data Entity" at bounding box center [554, 160] width 54 height 11
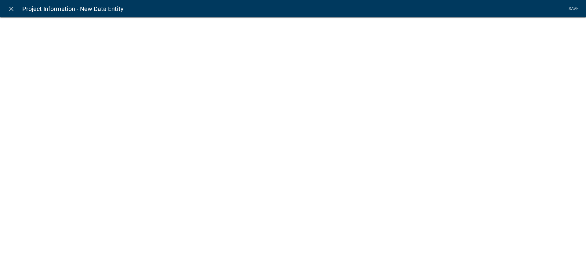
select select
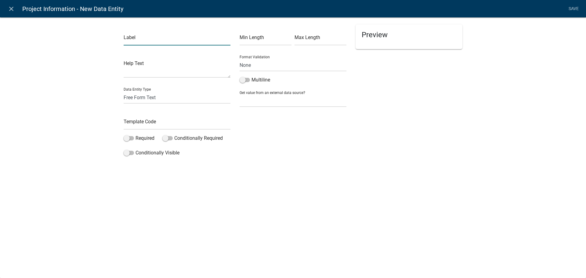
click at [135, 38] on input "text" at bounding box center [177, 39] width 107 height 13
type input "Proposed Use"
click at [141, 94] on select "Free Form Text Document Display Entity Value Fee Numeric Data Date Map Sketch D…" at bounding box center [177, 97] width 107 height 13
click at [124, 91] on select "Free Form Text Document Display Entity Value Fee Numeric Data Date Map Sketch D…" at bounding box center [177, 97] width 107 height 13
click at [157, 126] on input "text" at bounding box center [177, 123] width 107 height 13
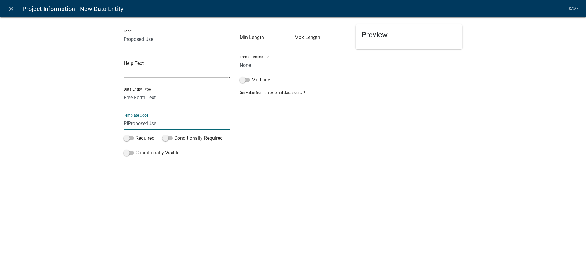
type input "PIProposedUse"
click at [314, 135] on div "Min Length Max Length Format Validation None Email PhoneNumber Multiline Get va…" at bounding box center [293, 91] width 116 height 135
click at [575, 9] on link "Save" at bounding box center [573, 9] width 15 height 12
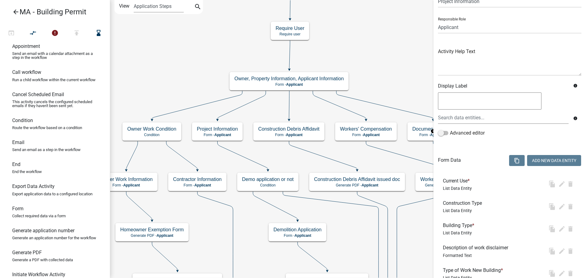
scroll to position [0, 0]
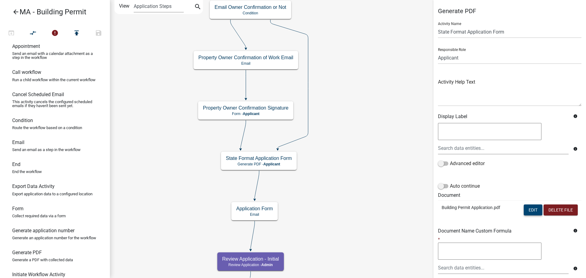
click at [531, 206] on button "Edit" at bounding box center [532, 209] width 19 height 11
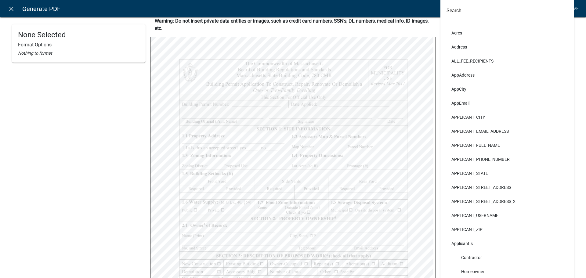
scroll to position [18, 0]
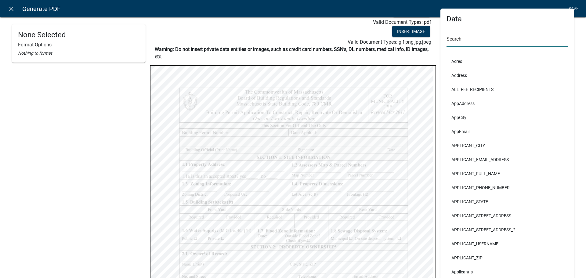
click at [483, 41] on input "text" at bounding box center [506, 40] width 121 height 13
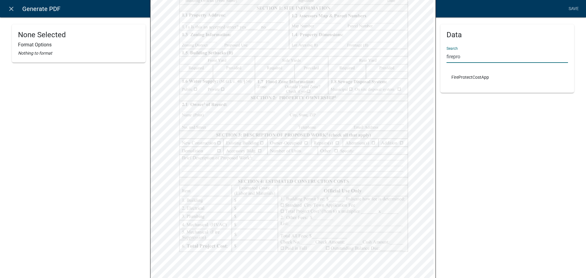
scroll to position [171, 0]
type input "firepro"
select select
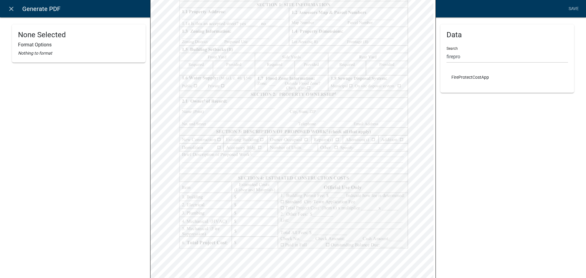
select select
click at [485, 57] on input "firepro" at bounding box center [506, 56] width 121 height 13
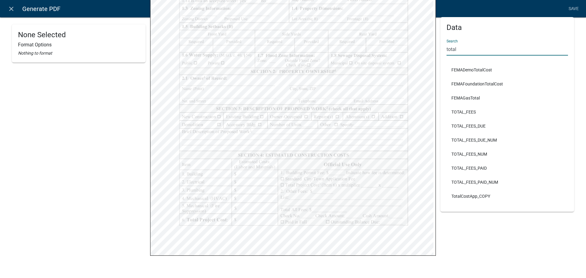
scroll to position [201, 0]
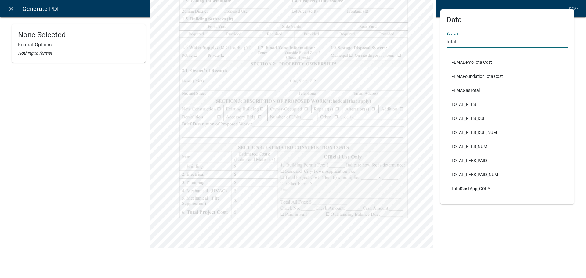
type input "total"
select select
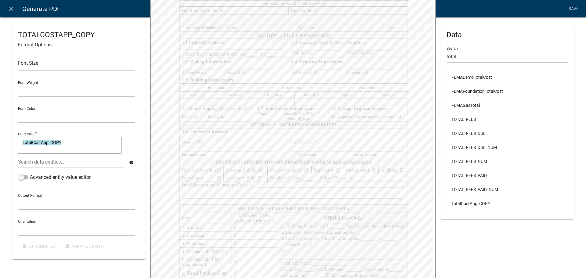
scroll to position [110, 0]
click at [505, 56] on input "total" at bounding box center [506, 56] width 121 height 13
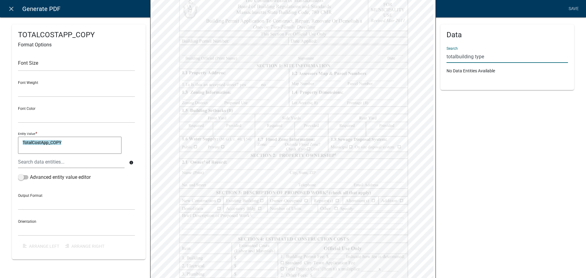
click at [454, 58] on input "totalbuilding type" at bounding box center [506, 56] width 121 height 13
click at [462, 57] on input "building type" at bounding box center [506, 56] width 121 height 13
type input "buildingtype"
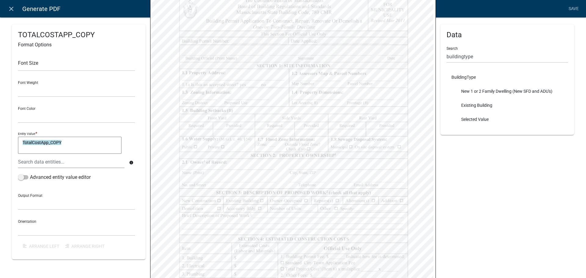
select select
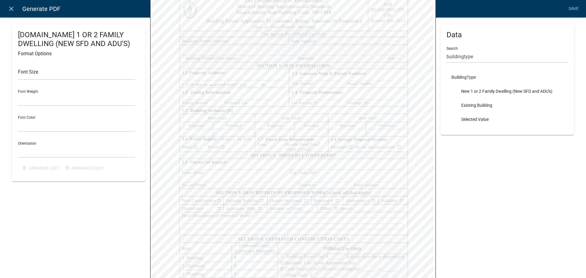
select select
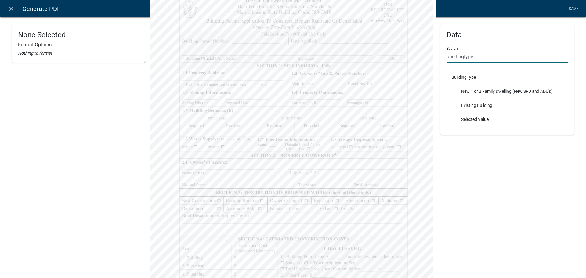
click at [476, 55] on input "buildingtype" at bounding box center [506, 56] width 121 height 13
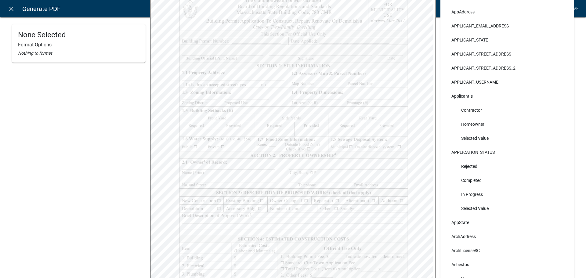
scroll to position [56, 0]
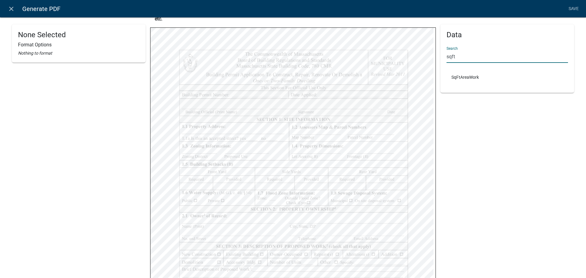
type input "sqft"
select select
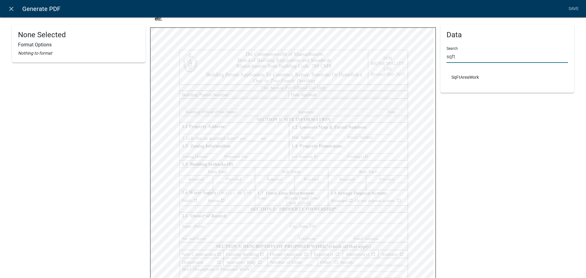
click at [472, 54] on input "sqft" at bounding box center [506, 56] width 121 height 13
type input "PIprop"
select select
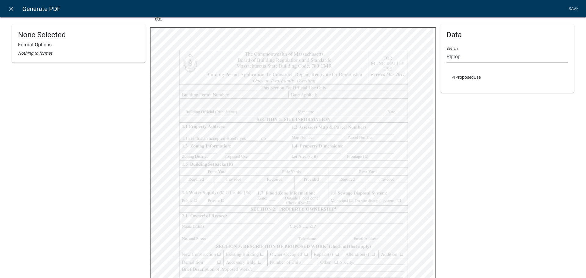
select select
click at [518, 117] on div "Data Search PIprop PIProposedUse" at bounding box center [507, 158] width 134 height 381
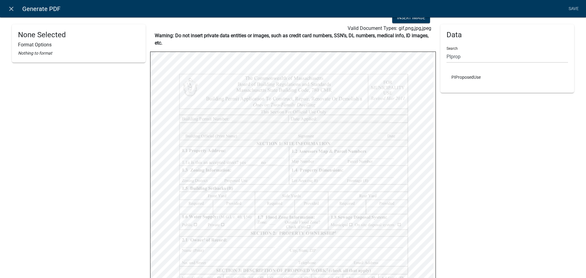
scroll to position [0, 0]
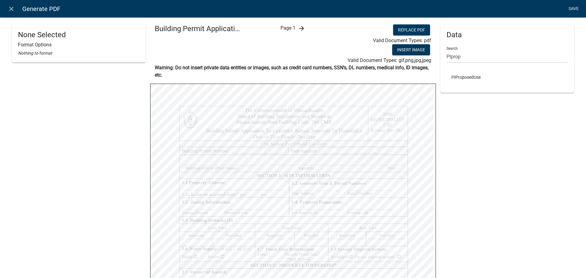
click at [576, 8] on link "Save" at bounding box center [573, 9] width 15 height 12
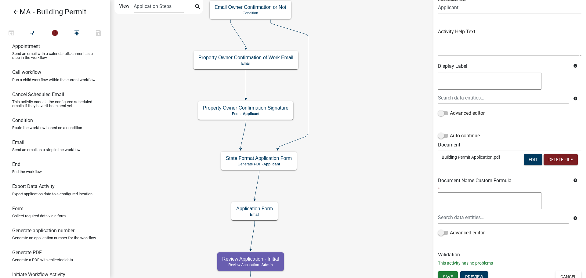
scroll to position [56, 0]
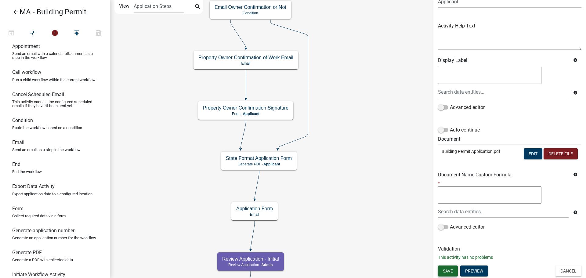
click at [447, 270] on span "Save" at bounding box center [448, 270] width 10 height 5
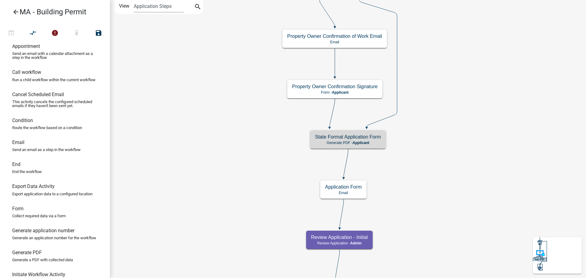
scroll to position [0, 0]
click at [371, 138] on h5 "State Format Application Form" at bounding box center [348, 137] width 66 height 6
click at [376, 140] on h5 "State Format Application Form" at bounding box center [348, 137] width 66 height 6
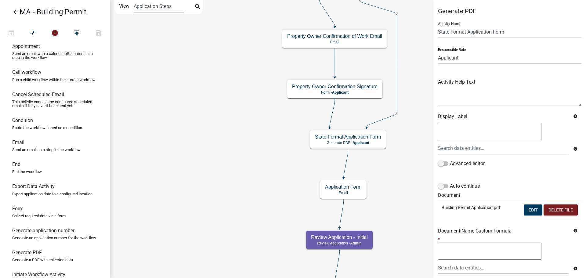
scroll to position [31, 0]
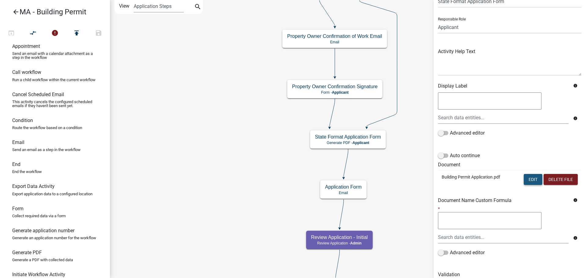
click at [526, 181] on button "Edit" at bounding box center [532, 179] width 19 height 11
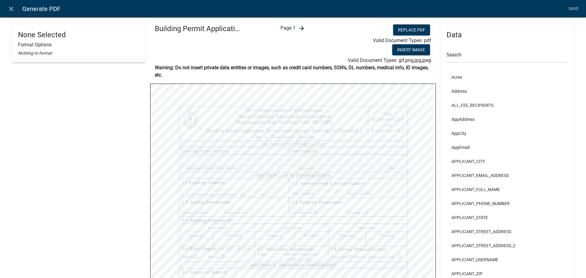
click at [300, 30] on icon "arrow_forward" at bounding box center [301, 28] width 7 height 7
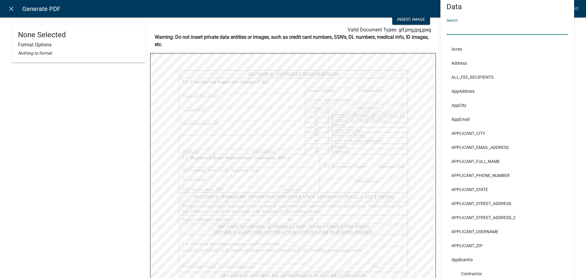
click at [467, 29] on input "text" at bounding box center [506, 28] width 121 height 13
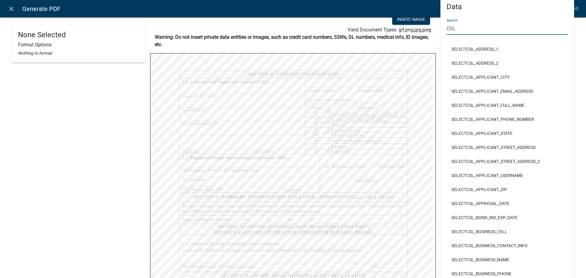
type input "CSL"
select select
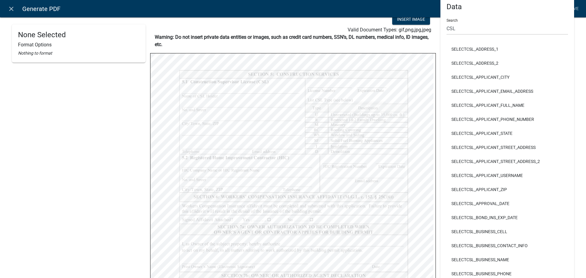
select select
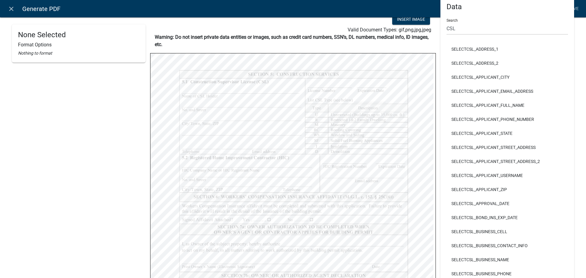
select select
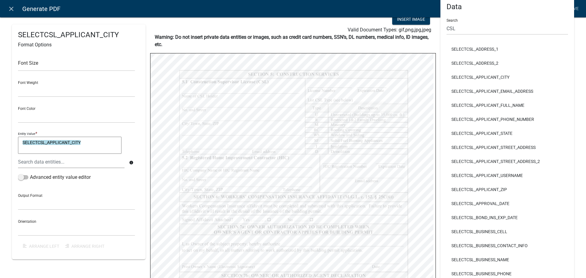
select select
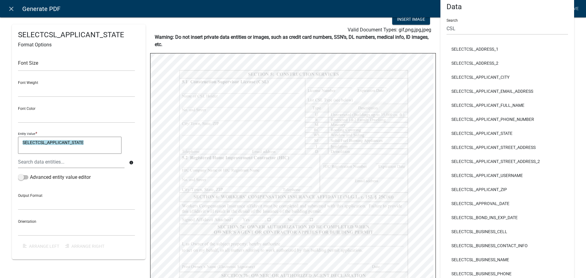
select select
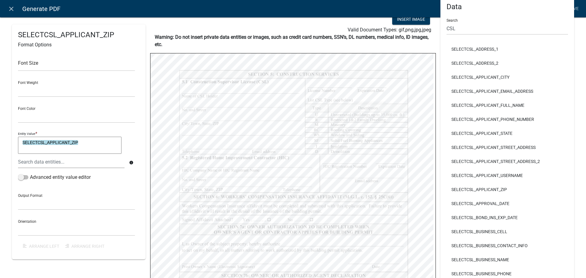
select select
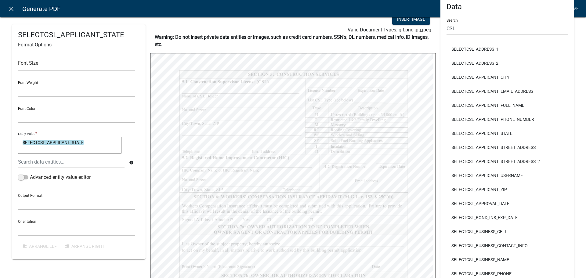
select select
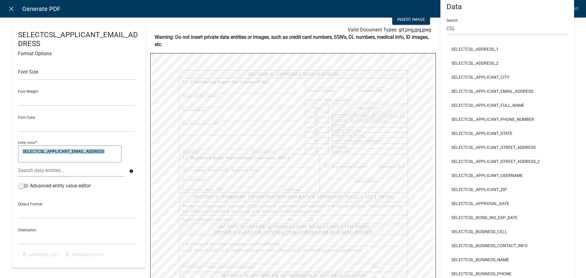
select select
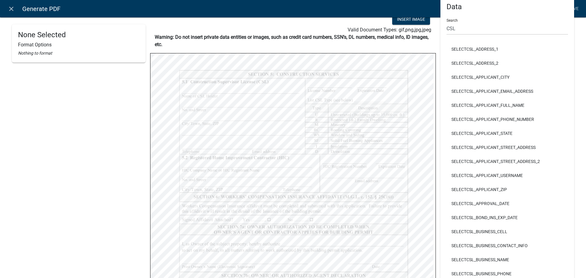
select select
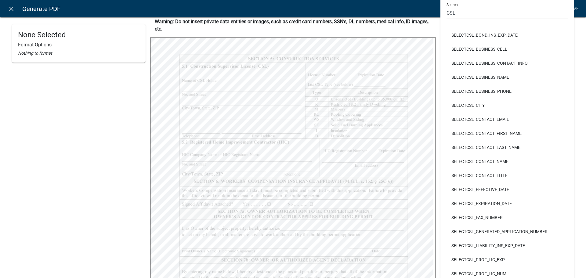
scroll to position [61, 0]
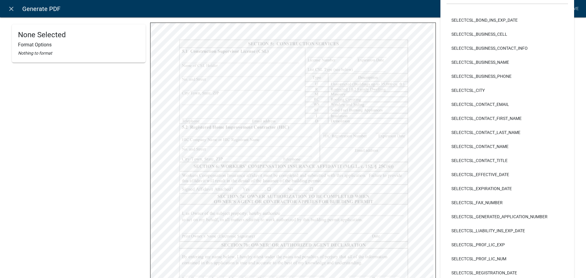
select select
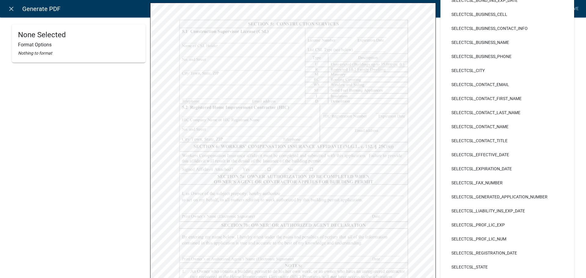
scroll to position [92, 0]
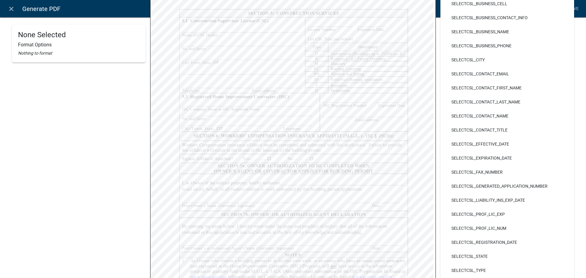
select select
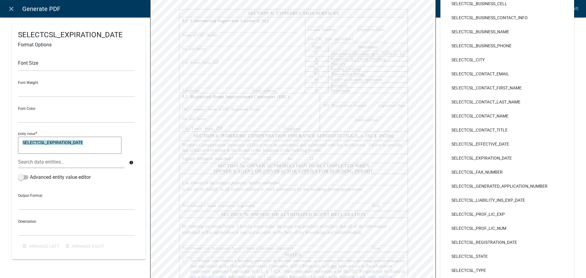
select select
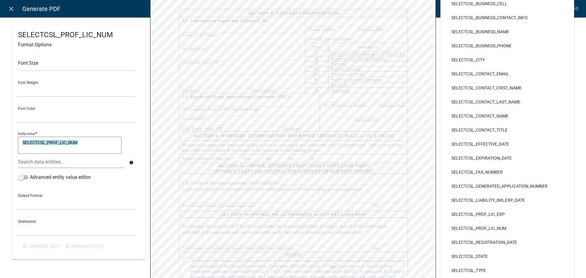
select select
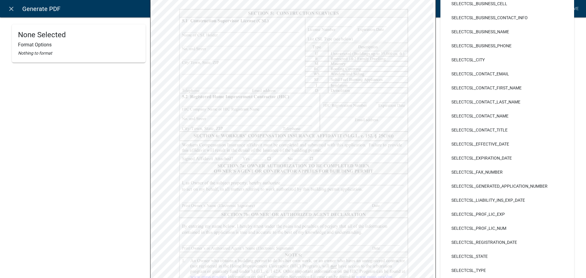
select select
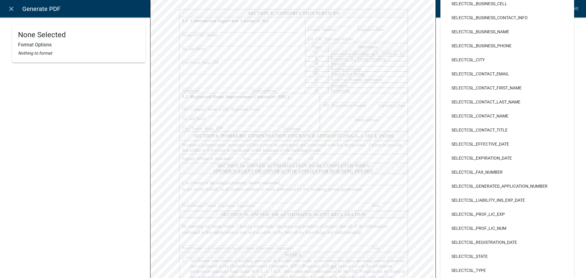
select select
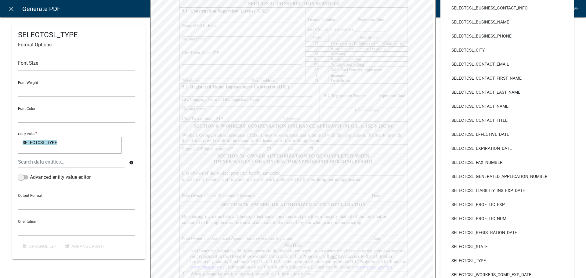
scroll to position [61, 0]
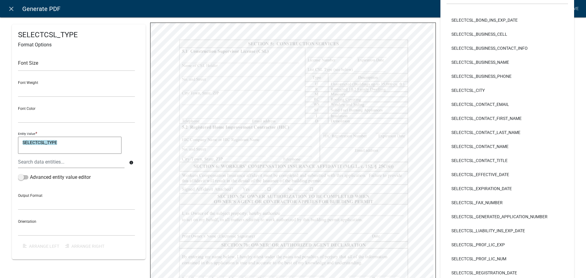
select select
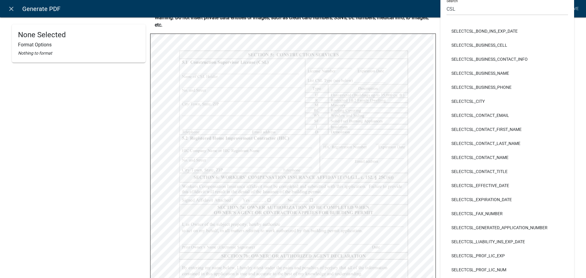
scroll to position [49, 0]
select select
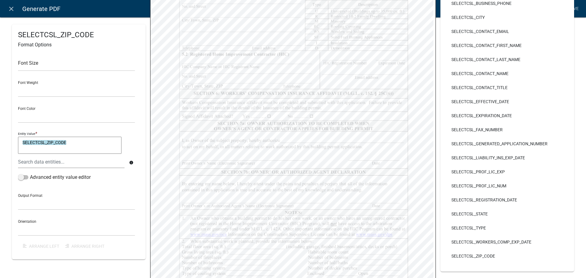
scroll to position [140, 0]
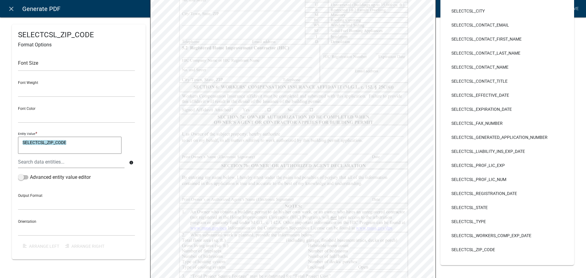
select select
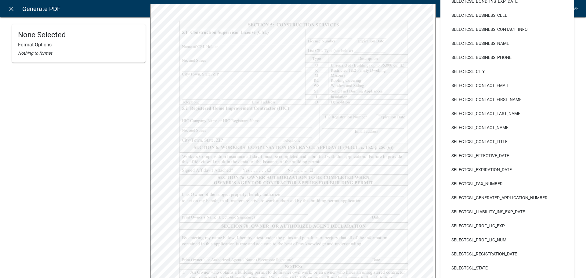
scroll to position [79, 0]
select select
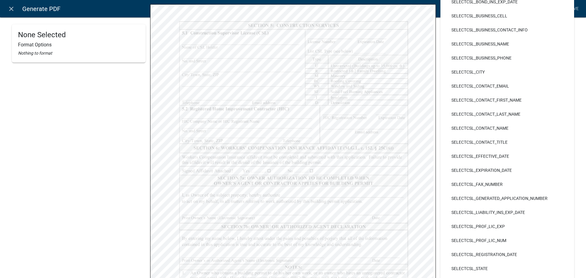
select select
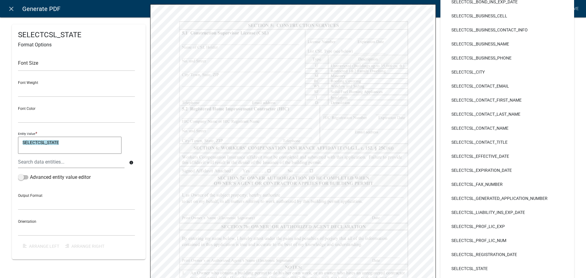
select select
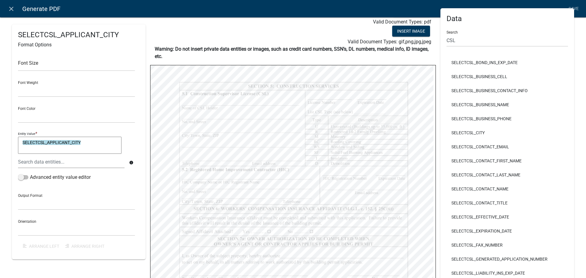
scroll to position [18, 0]
click at [464, 43] on input "CSL" at bounding box center [506, 40] width 121 height 13
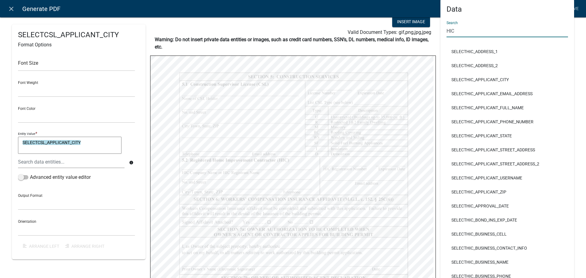
scroll to position [61, 0]
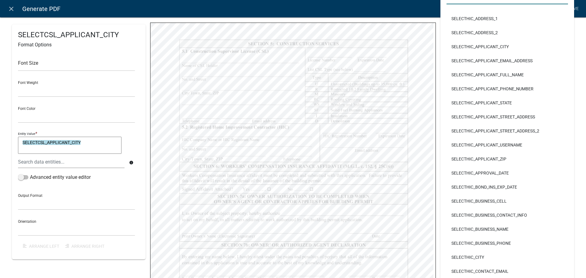
type input "HIC"
select select
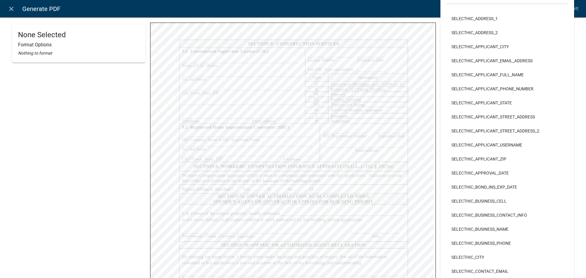
select select
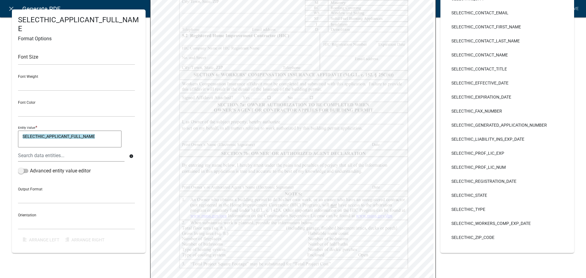
scroll to position [0, 0]
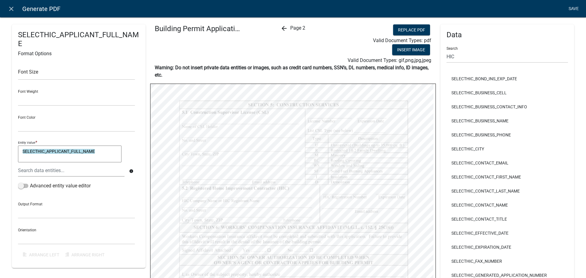
click at [566, 7] on link "Save" at bounding box center [573, 9] width 15 height 12
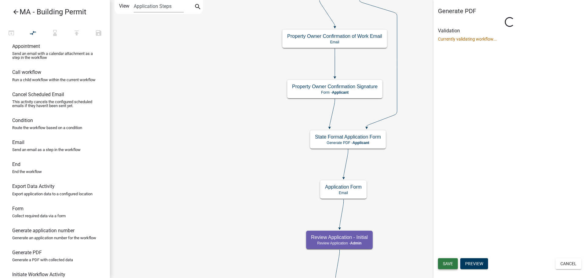
click at [447, 266] on span "Save" at bounding box center [448, 263] width 10 height 5
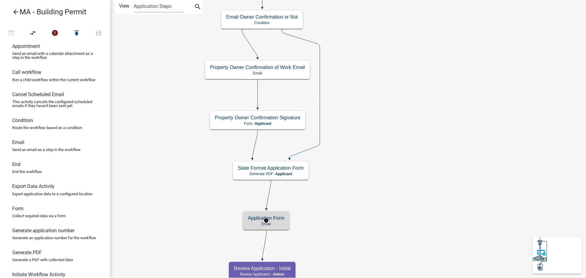
click at [280, 221] on h5 "Application Form" at bounding box center [266, 218] width 37 height 6
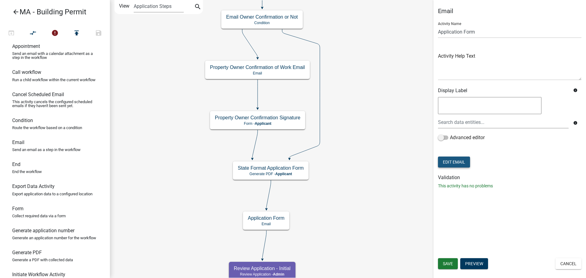
click at [454, 159] on button "Edit Email" at bounding box center [454, 161] width 32 height 11
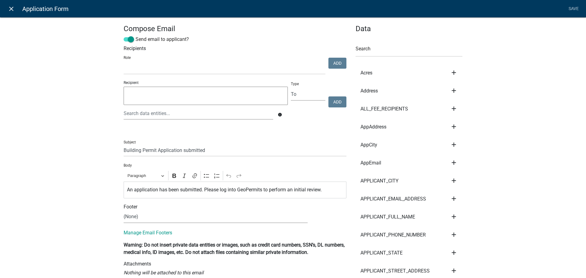
click at [8, 8] on icon "close" at bounding box center [11, 8] width 7 height 7
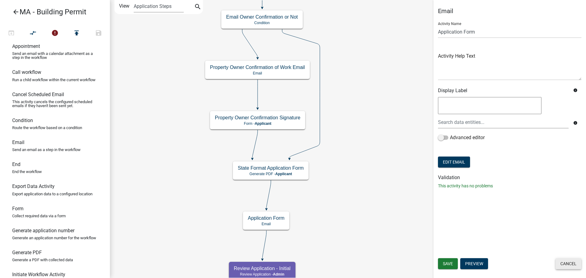
click at [561, 264] on button "Cancel" at bounding box center [568, 263] width 26 height 11
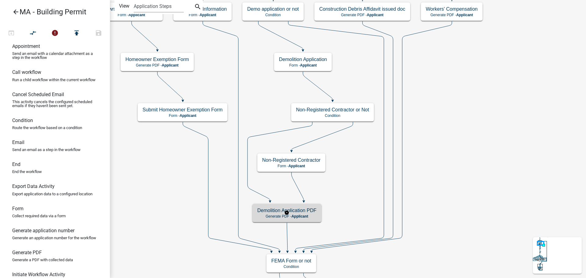
click at [312, 212] on h5 "Demolition Application PDF" at bounding box center [286, 210] width 59 height 6
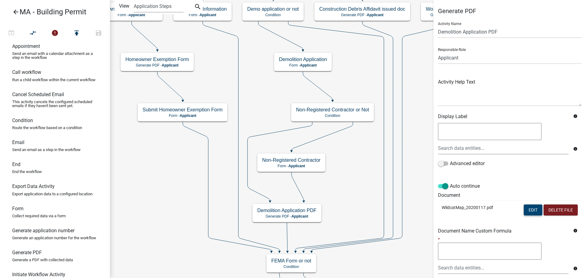
click at [523, 210] on button "Edit" at bounding box center [532, 209] width 19 height 11
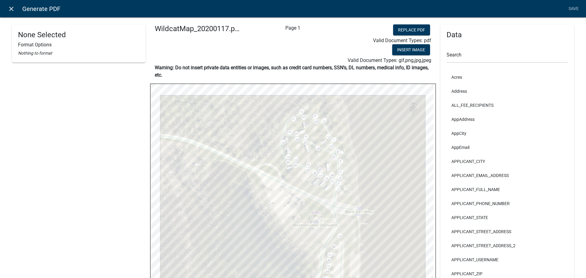
click at [13, 10] on icon "close" at bounding box center [11, 8] width 7 height 7
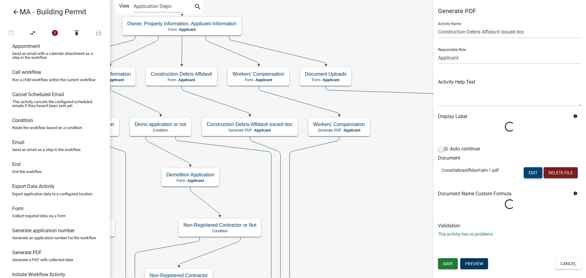
click at [529, 169] on button "Edit" at bounding box center [532, 172] width 19 height 11
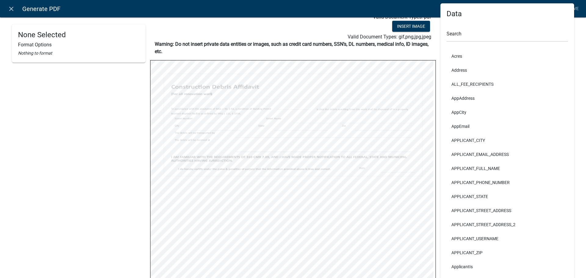
scroll to position [31, 0]
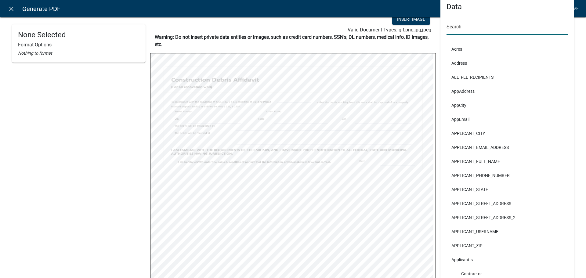
click at [506, 30] on input "text" at bounding box center [506, 28] width 121 height 13
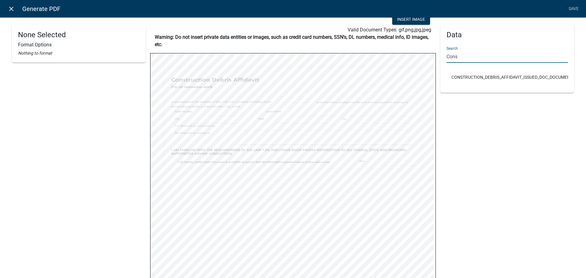
click at [9, 7] on icon "close" at bounding box center [11, 8] width 7 height 7
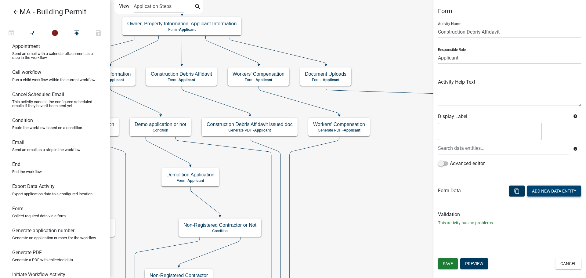
click at [545, 190] on button "Add New Data Entity" at bounding box center [554, 190] width 54 height 11
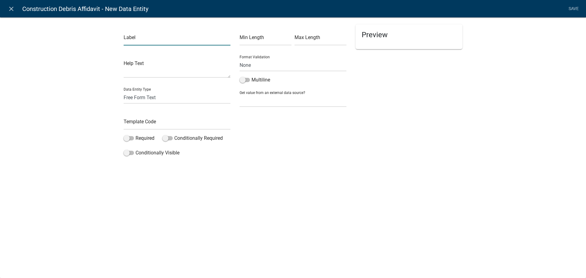
click at [161, 42] on input "text" at bounding box center [177, 39] width 107 height 13
click at [155, 124] on input "text" at bounding box center [177, 123] width 107 height 13
click at [355, 184] on div "close Construction Debris Affidavit - New Data Entity Save Label The Debris wil…" at bounding box center [293, 139] width 586 height 278
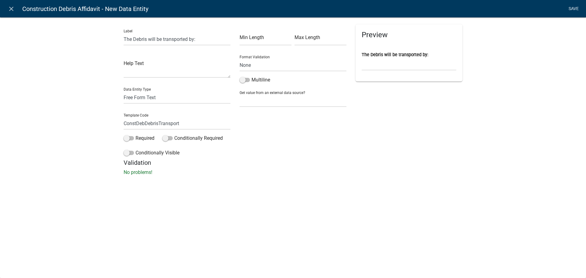
click at [568, 8] on link "Save" at bounding box center [573, 9] width 15 height 12
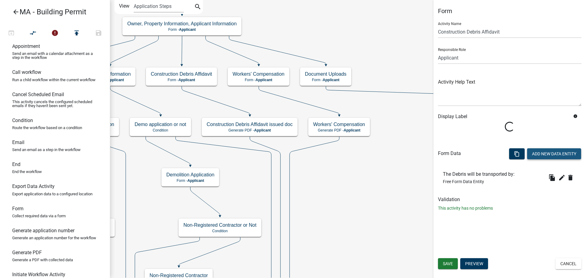
click at [552, 156] on button "Add New Data Entity" at bounding box center [554, 153] width 54 height 11
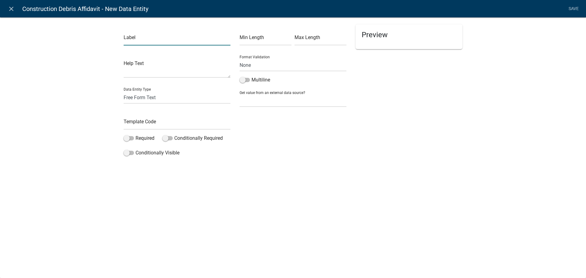
click at [134, 38] on input "text" at bounding box center [177, 39] width 107 height 13
click at [493, 135] on div "Label The drbris will be recieved at Help Text Data Entity Type Free Form Text …" at bounding box center [293, 89] width 586 height 164
click at [136, 37] on input "The drbris will be recieved at" at bounding box center [177, 39] width 107 height 13
click at [137, 39] on input "The drbris will be recieved at" at bounding box center [177, 39] width 107 height 13
click at [202, 37] on input "The debris will be received at" at bounding box center [177, 39] width 107 height 13
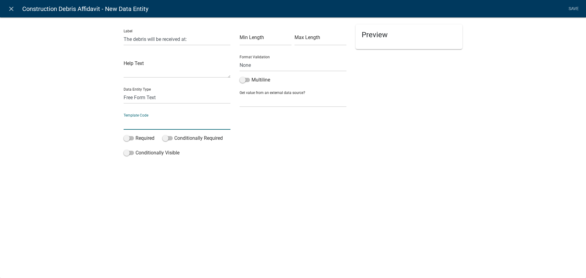
click at [159, 126] on input "text" at bounding box center [177, 123] width 107 height 13
click at [486, 148] on div "Label The debris will be received at: Help Text Data Entity Type Free Form Text…" at bounding box center [293, 97] width 586 height 181
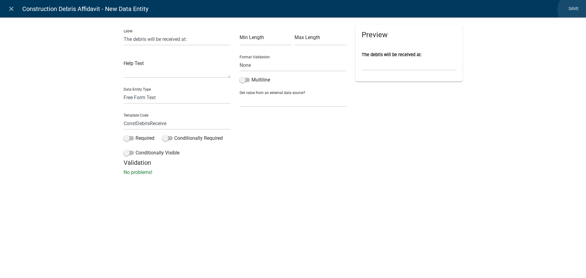
click at [577, 10] on link "Save" at bounding box center [573, 9] width 15 height 12
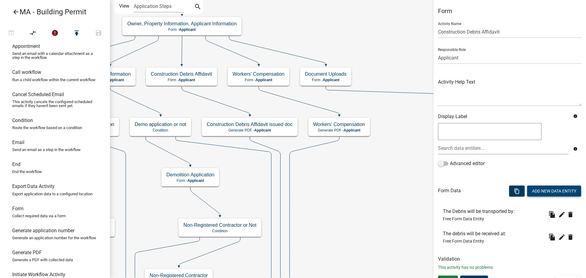
click at [544, 192] on button "Add New Data Entity" at bounding box center [554, 190] width 54 height 11
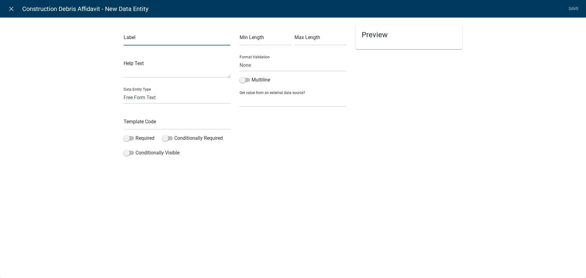
click at [169, 39] on input "text" at bounding box center [177, 39] width 107 height 13
click at [159, 99] on select "Free Form Text Document Display Entity Value Fee Numeric Data Date Map Sketch D…" at bounding box center [177, 97] width 107 height 13
click at [124, 91] on select "Free Form Text Document Display Entity Value Fee Numeric Data Date Map Sketch D…" at bounding box center [177, 97] width 107 height 13
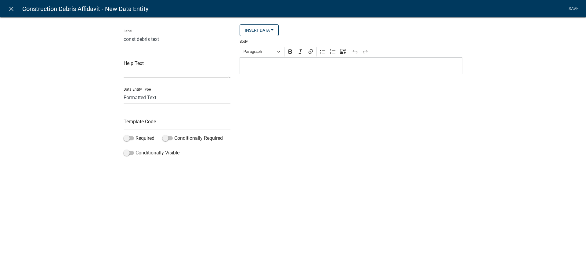
click at [278, 71] on div "Editor editing area: main. Press Alt+0 for help." at bounding box center [350, 65] width 223 height 17
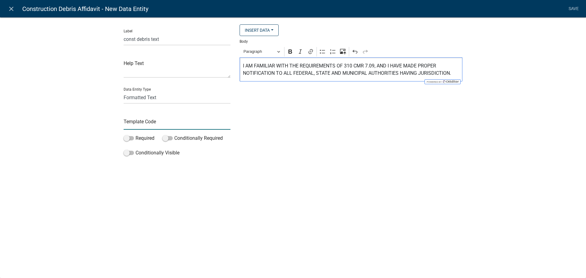
click at [143, 125] on input "text" at bounding box center [177, 123] width 107 height 13
click at [337, 138] on div "Insert Data Size (Acres) Address Fee Recipients Applicant Address City Applican…" at bounding box center [351, 91] width 232 height 135
click at [573, 9] on link "Save" at bounding box center [573, 9] width 15 height 12
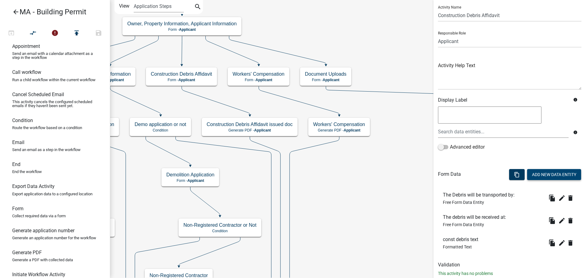
scroll to position [33, 0]
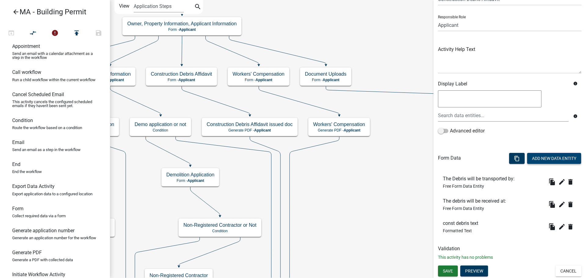
click at [557, 158] on button "Add New Data Entity" at bounding box center [554, 158] width 54 height 11
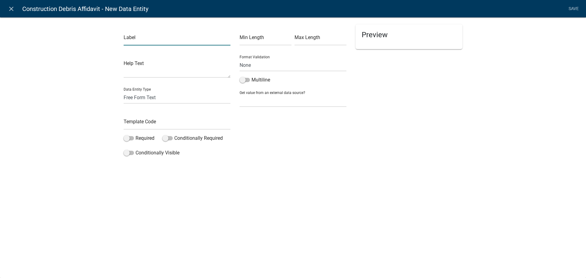
click at [138, 43] on input "text" at bounding box center [177, 39] width 107 height 13
click at [169, 96] on select "Free Form Text Document Display Entity Value Fee Numeric Data Date Map Sketch D…" at bounding box center [177, 97] width 107 height 13
click at [124, 91] on select "Free Form Text Document Display Entity Value Fee Numeric Data Date Map Sketch D…" at bounding box center [177, 97] width 107 height 13
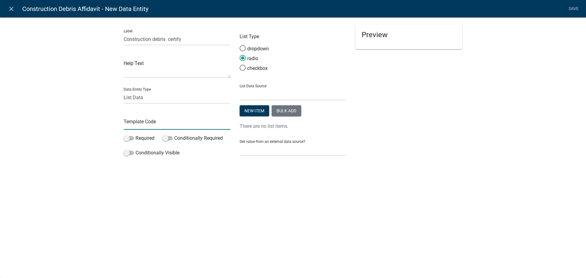
click at [155, 125] on input "text" at bounding box center [177, 123] width 107 height 13
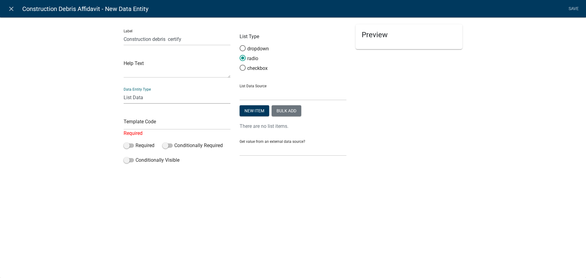
click at [144, 100] on select "Free Form Text Document Display Entity Value Fee Numeric Data Date Map Sketch D…" at bounding box center [177, 97] width 107 height 13
click at [124, 91] on select "Free Form Text Document Display Entity Value Fee Numeric Data Date Map Sketch D…" at bounding box center [177, 97] width 107 height 13
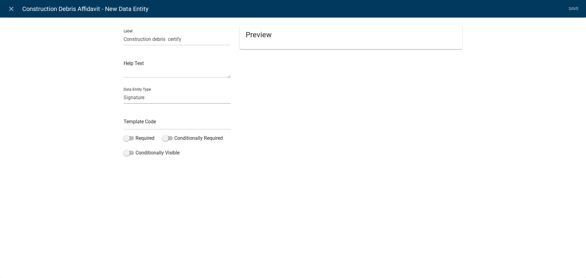
click at [146, 93] on select "Free Form Text Document Display Entity Value Fee Numeric Data Date Map Sketch D…" at bounding box center [177, 97] width 107 height 13
click at [124, 91] on select "Free Form Text Document Display Entity Value Fee Numeric Data Date Map Sketch D…" at bounding box center [177, 97] width 107 height 13
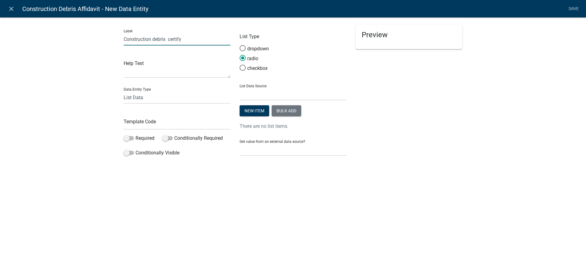
click at [170, 38] on input "Construction debris certify" at bounding box center [177, 39] width 107 height 13
click at [181, 40] on input "Construction debris certify" at bounding box center [177, 39] width 107 height 13
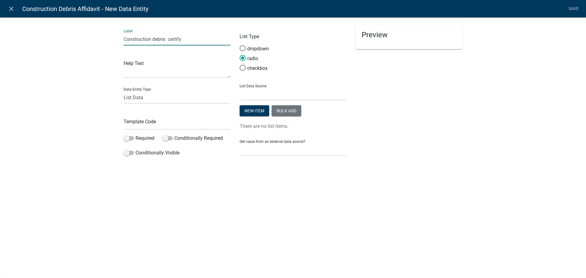
click at [181, 40] on input "Construction debris certify" at bounding box center [177, 39] width 107 height 13
paste input "I do hereby certify under the pains & penalties of perjury that the information…"
click at [257, 215] on div "close Construction Debris Affidavit - New Data Entity Save Label I do hereby ce…" at bounding box center [293, 139] width 586 height 278
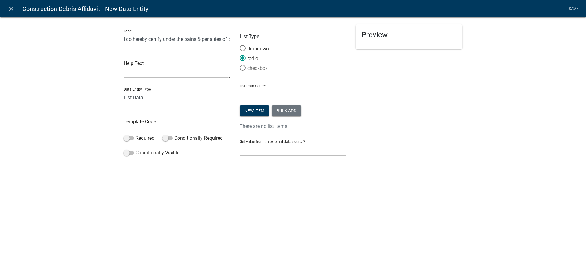
click at [252, 70] on label "checkbox" at bounding box center [253, 68] width 28 height 7
click at [239, 65] on input "checkbox" at bounding box center [239, 65] width 0 height 0
click at [128, 138] on span at bounding box center [129, 138] width 10 height 4
click at [135, 135] on input "Required" at bounding box center [135, 135] width 0 height 0
click at [141, 124] on input "text" at bounding box center [177, 123] width 107 height 13
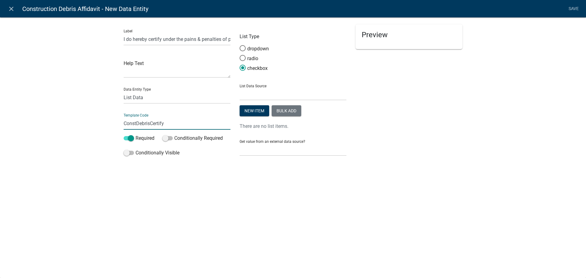
click at [408, 143] on div "Preview" at bounding box center [409, 92] width 116 height 137
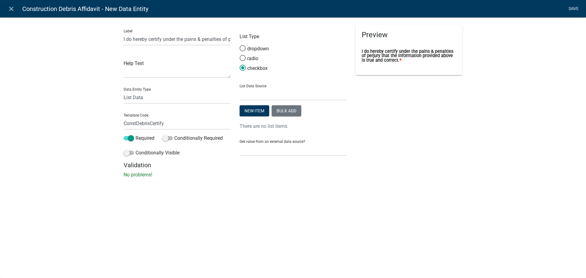
click at [567, 7] on link "Save" at bounding box center [573, 9] width 15 height 12
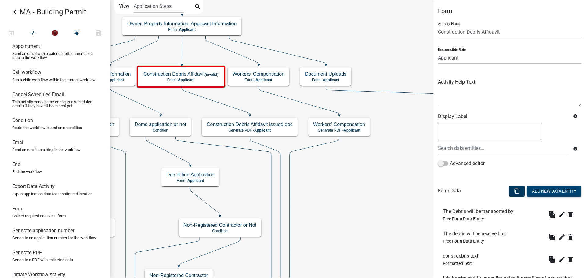
click at [547, 190] on button "Add New Data Entity" at bounding box center [554, 190] width 54 height 11
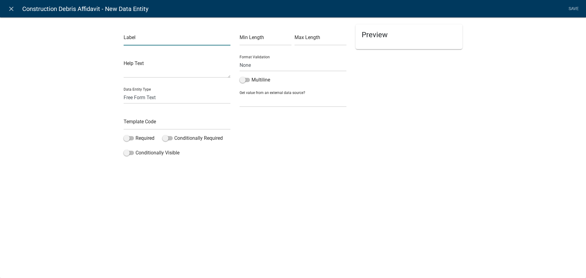
click at [174, 44] on input "text" at bounding box center [177, 39] width 107 height 13
click at [168, 95] on select "Free Form Text Document Display Entity Value Fee Numeric Data Date Map Sketch D…" at bounding box center [177, 97] width 107 height 13
click at [124, 91] on select "Free Form Text Document Display Entity Value Fee Numeric Data Date Map Sketch D…" at bounding box center [177, 97] width 107 height 13
click at [154, 123] on input "text" at bounding box center [177, 123] width 107 height 13
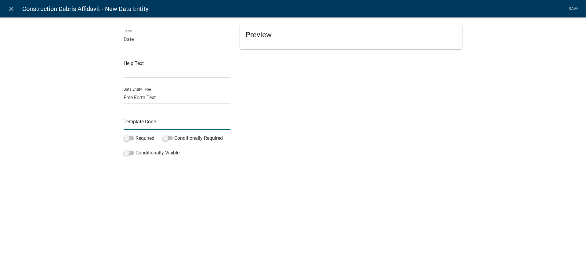
click at [154, 121] on input "text" at bounding box center [177, 123] width 107 height 13
click at [363, 166] on div "Label Date Help Text Data Entity Type Free Form Text Document Display Entity Va…" at bounding box center [293, 89] width 586 height 164
click at [569, 8] on link "Save" at bounding box center [573, 9] width 15 height 12
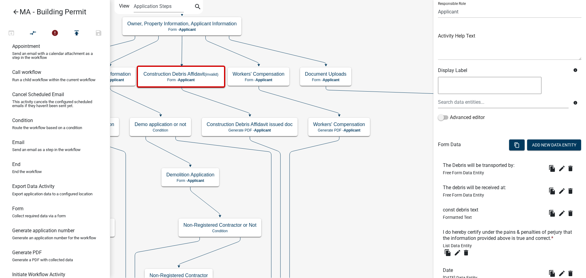
scroll to position [93, 0]
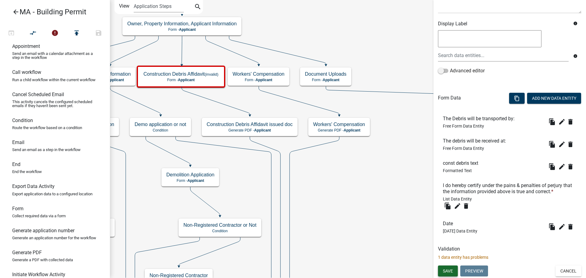
click at [449, 272] on span "Save" at bounding box center [448, 270] width 10 height 5
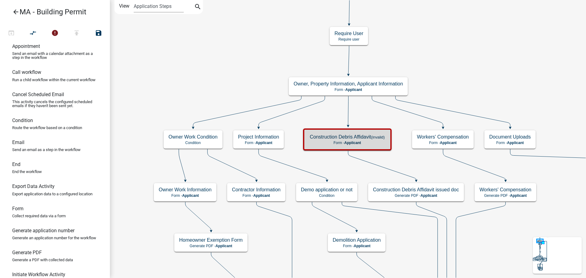
scroll to position [0, 0]
click at [382, 139] on small "(invalid)" at bounding box center [378, 137] width 14 height 5
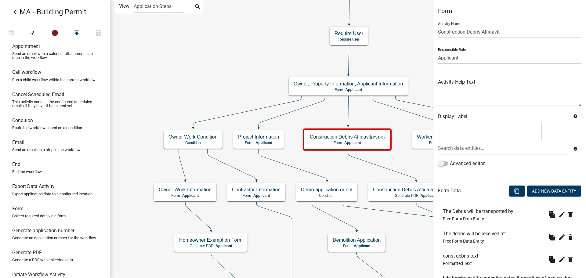
scroll to position [99, 0]
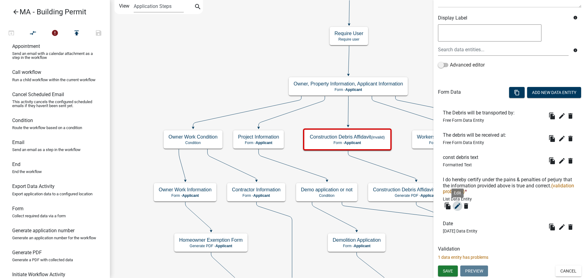
click at [458, 209] on icon "edit" at bounding box center [457, 205] width 7 height 7
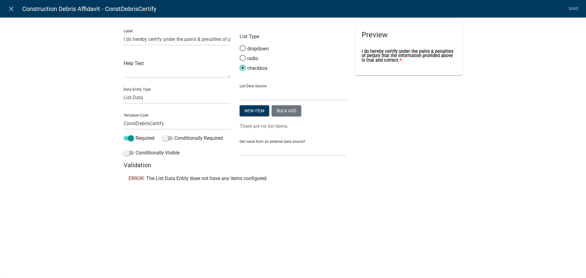
click at [281, 105] on form "List Type dropdown radio checkbox List Data Source State List Inspections Name …" at bounding box center [292, 89] width 107 height 131
click at [250, 108] on button "New item" at bounding box center [254, 110] width 30 height 11
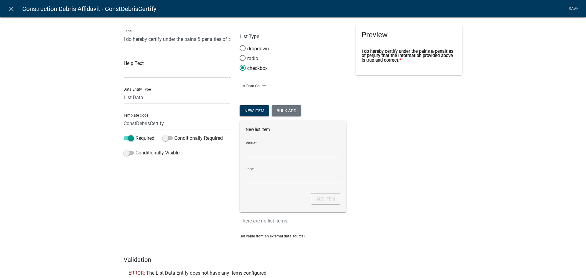
click at [262, 158] on form "New list item Value * Label Add item" at bounding box center [293, 154] width 95 height 57
click at [265, 149] on input "List Data Source" at bounding box center [293, 151] width 95 height 13
paste input "I do hereby certify under the pains & penalties of perjury that the information…"
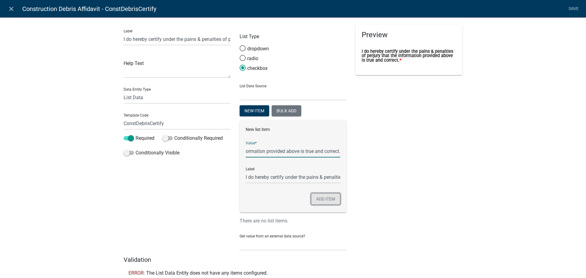
click at [327, 201] on button "Add item" at bounding box center [325, 199] width 29 height 12
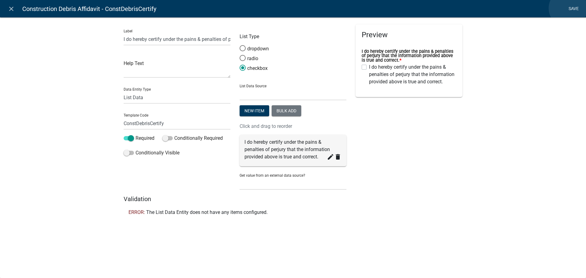
click at [568, 8] on link "Save" at bounding box center [573, 9] width 15 height 12
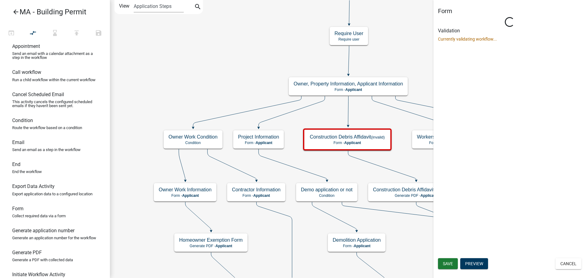
scroll to position [0, 0]
click at [556, 161] on div "Form Loading... Activity Name Construction Debris Affidavit Activity Help Text …" at bounding box center [509, 139] width 153 height 278
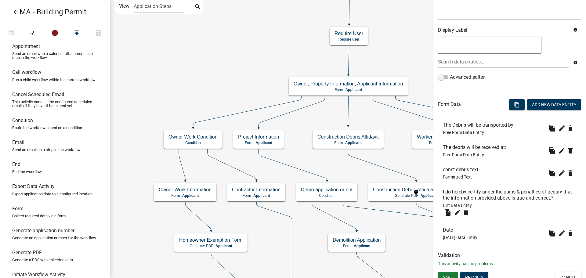
scroll to position [92, 0]
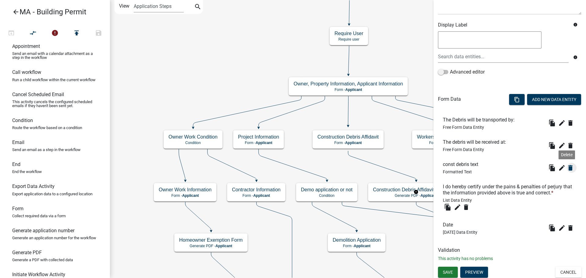
click at [567, 168] on icon "delete" at bounding box center [569, 167] width 7 height 7
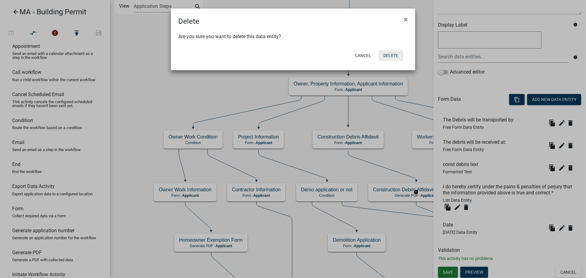
click at [393, 54] on button "Delete" at bounding box center [390, 55] width 25 height 11
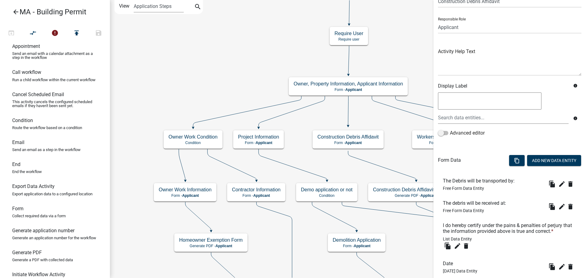
scroll to position [70, 0]
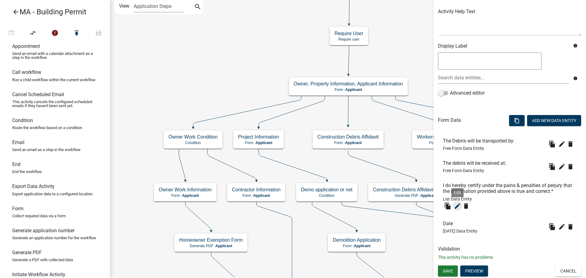
click at [455, 206] on icon "edit" at bounding box center [457, 205] width 7 height 7
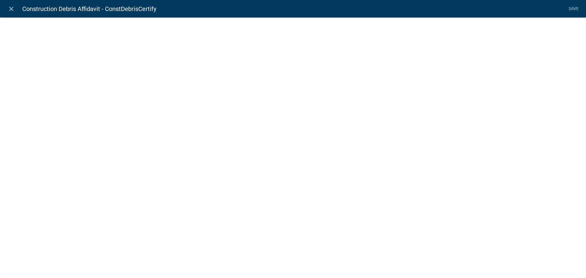
select select "list-data"
select select
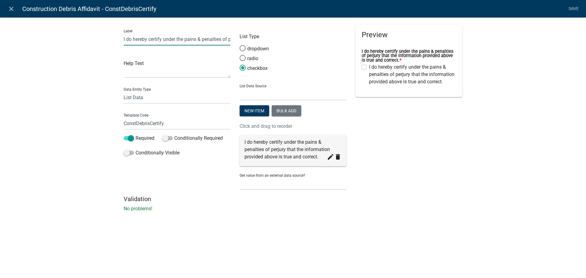
click at [155, 41] on input "I do hereby certify under the pains & penalties of perjury that the information…" at bounding box center [177, 39] width 107 height 13
paste input "AM FAMILIAR WITH THE REQUIREMENTS OF 310 CMR 7.09, AND I HAVE MADE PROPER NOTIF…"
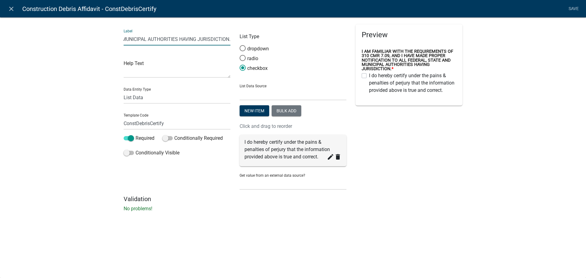
type input "I AM FAMILIAR WITH THE REQUIREMENTS OF 310 CMR 7.09, AND I HAVE MADE PROPER NOT…"
click at [397, 149] on div "Preview I AM FAMILIAR WITH THE REQUIREMENTS OF 310 CMR 7.09, AND I HAVE MADE PR…" at bounding box center [409, 109] width 116 height 171
click at [575, 8] on link "Save" at bounding box center [573, 9] width 15 height 12
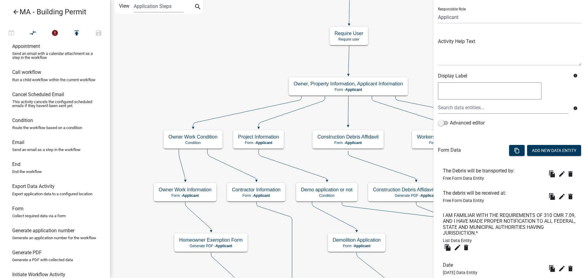
scroll to position [82, 0]
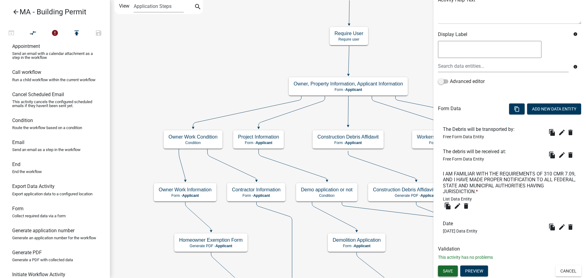
click at [450, 270] on span "Save" at bounding box center [448, 270] width 10 height 5
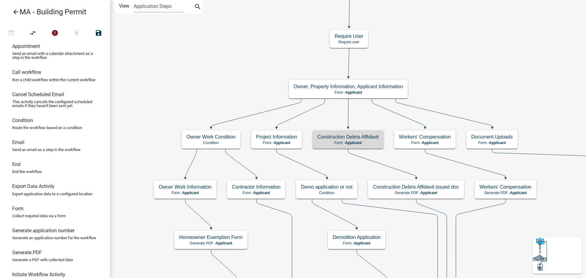
scroll to position [0, 0]
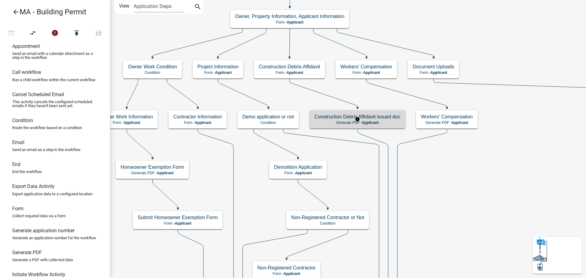
click at [345, 120] on p "Generate PDF - Applicant" at bounding box center [357, 122] width 86 height 4
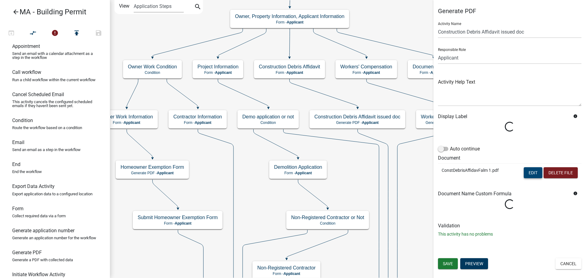
click at [533, 171] on form "Activity Name Construction Debris Affidavit issued doc Responsible Role Applica…" at bounding box center [509, 116] width 143 height 198
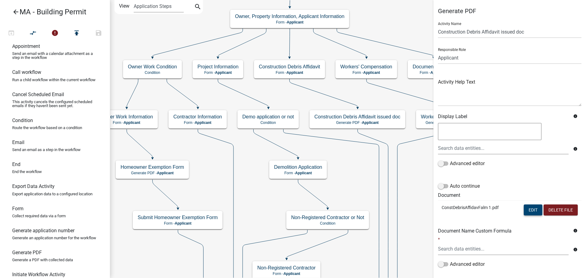
click at [526, 209] on button "Edit" at bounding box center [532, 209] width 19 height 11
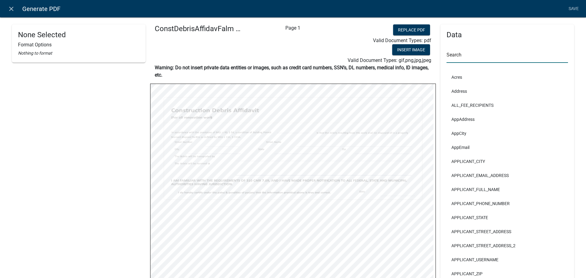
click at [465, 56] on input "text" at bounding box center [506, 56] width 121 height 13
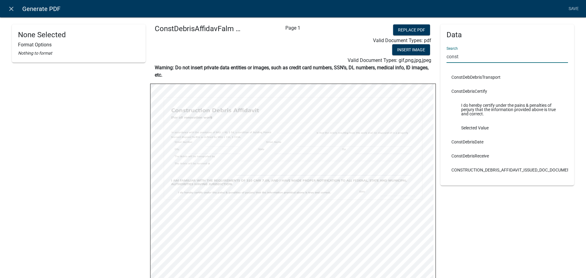
type input "const"
drag, startPoint x: 476, startPoint y: 90, endPoint x: 470, endPoint y: 108, distance: 19.2
click at [462, 114] on div "ConstDebrisCertify I do hereby certify under the pains & penalties of perjury t…" at bounding box center [506, 109] width 121 height 51
click at [517, 89] on li "ConstDebrisCertify" at bounding box center [506, 91] width 121 height 14
select select
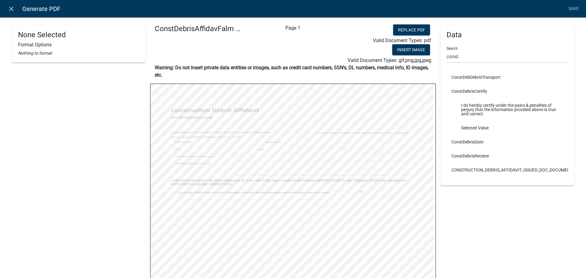
select select
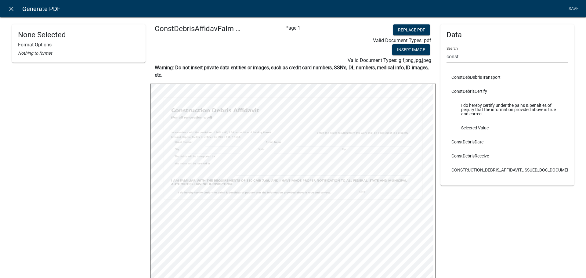
select select
click at [537, 34] on h4 "Data" at bounding box center [506, 35] width 121 height 9
select select
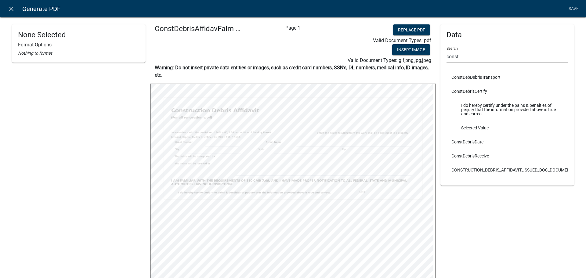
select select
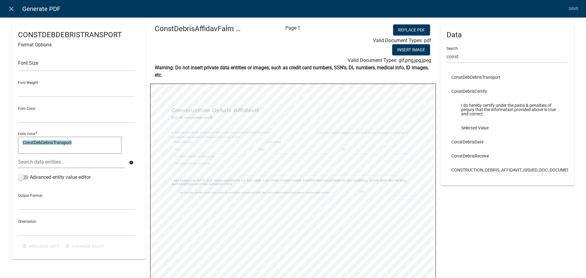
select select
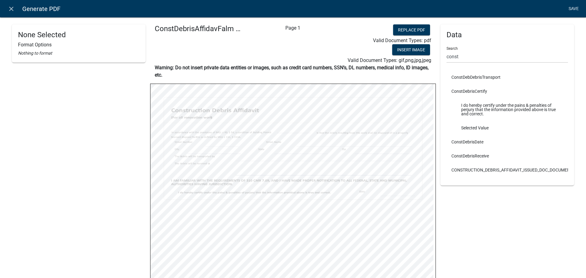
click at [577, 7] on link "Save" at bounding box center [573, 9] width 15 height 12
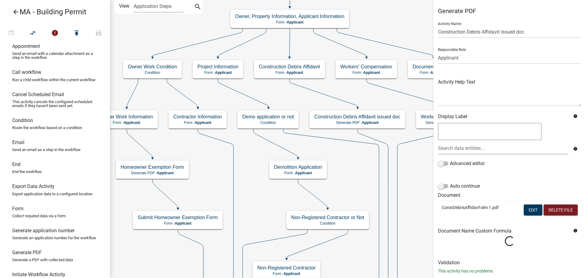
scroll to position [13, 0]
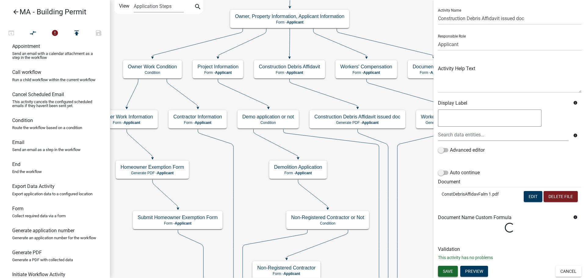
click at [446, 272] on span "Save" at bounding box center [448, 271] width 10 height 5
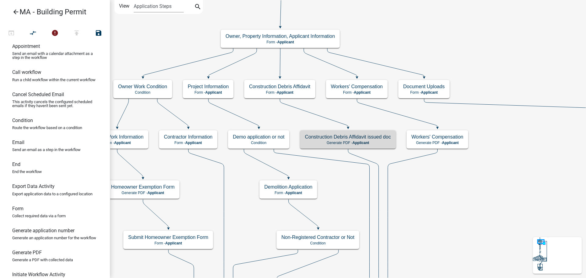
scroll to position [0, 0]
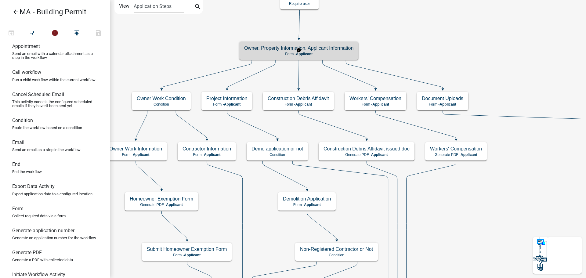
click at [330, 50] on h5 "Owner, Property Information, Applicant Information" at bounding box center [298, 48] width 109 height 6
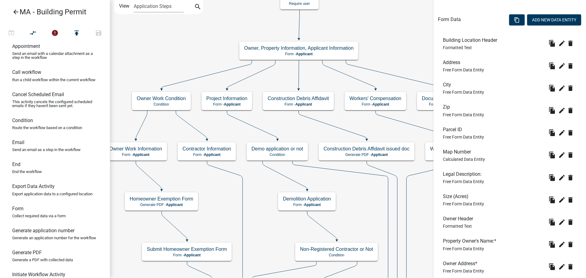
scroll to position [183, 0]
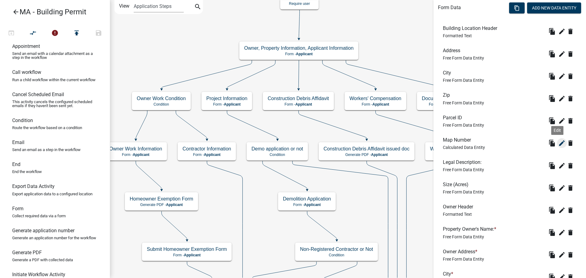
click at [558, 143] on icon "edit" at bounding box center [561, 142] width 7 height 7
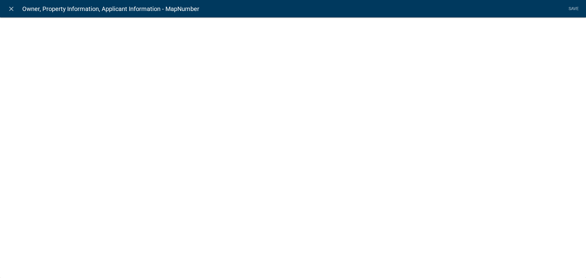
select select "1"
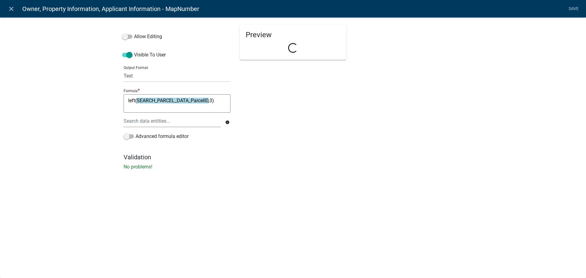
select select "calculated-value"
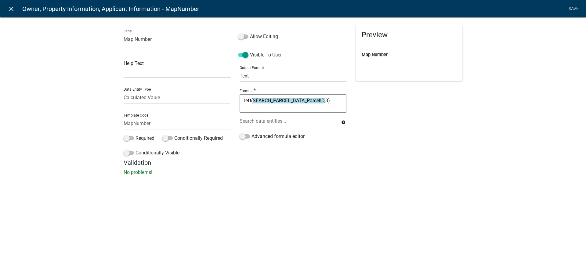
click at [8, 9] on icon "close" at bounding box center [11, 8] width 7 height 7
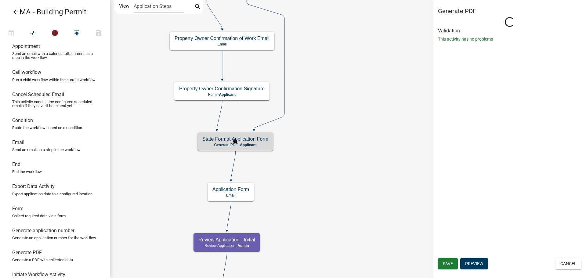
scroll to position [0, 0]
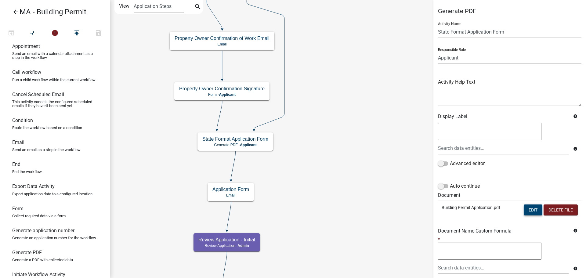
click at [523, 206] on button "Edit" at bounding box center [532, 209] width 19 height 11
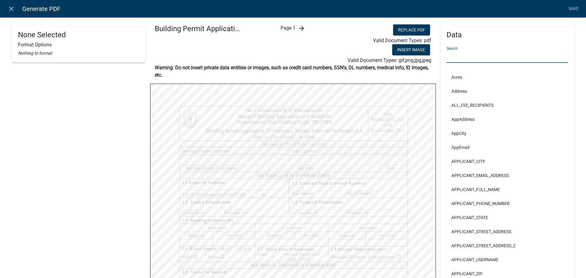
drag, startPoint x: 467, startPoint y: 55, endPoint x: 465, endPoint y: 52, distance: 3.1
click at [467, 55] on input "text" at bounding box center [506, 56] width 121 height 13
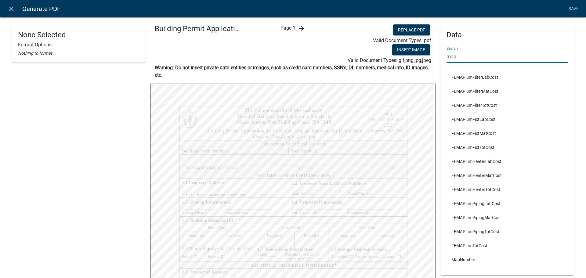
type input "map"
select select
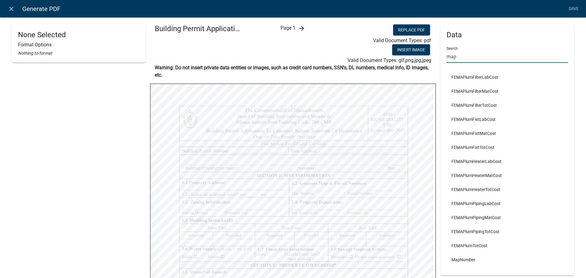
click at [494, 58] on input "map" at bounding box center [506, 56] width 121 height 13
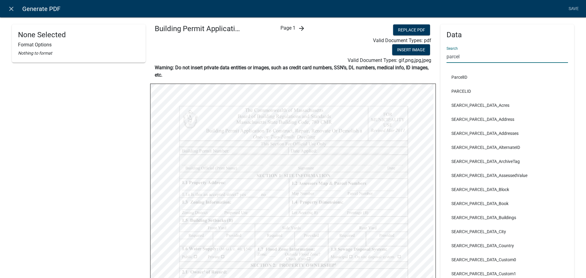
type input "parcel"
select select
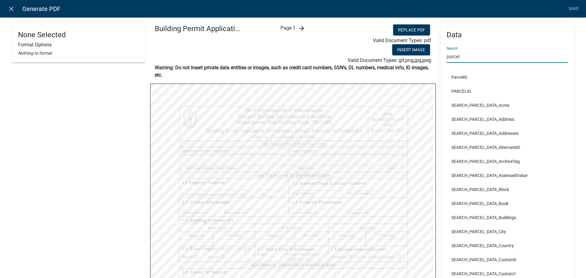
click at [465, 52] on input "parcel" at bounding box center [506, 56] width 121 height 13
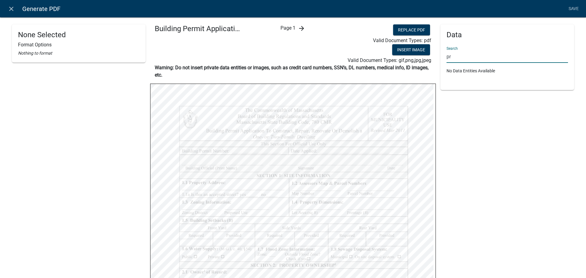
type input "p"
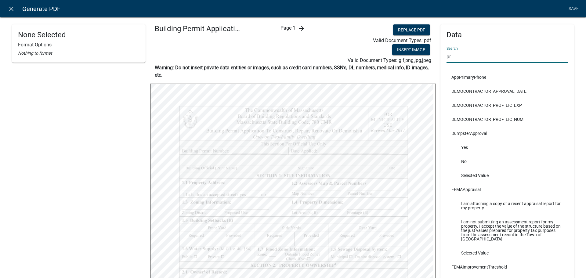
type input "p"
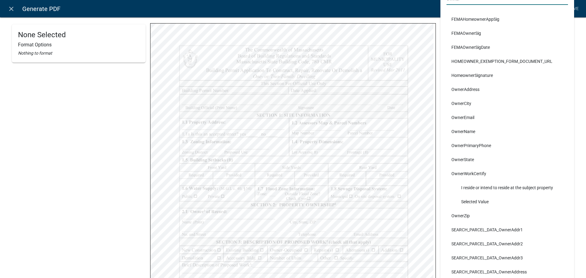
scroll to position [92, 0]
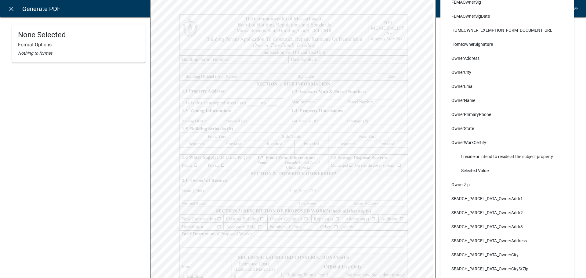
type input "owner"
select select
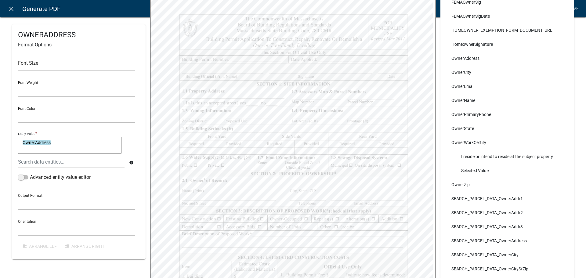
select select
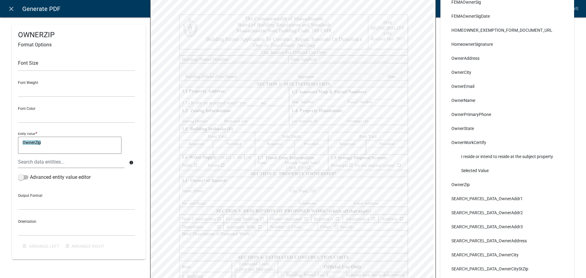
select select
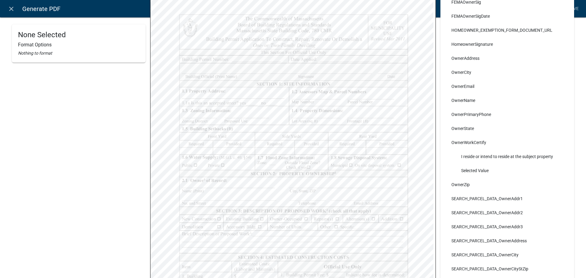
select select
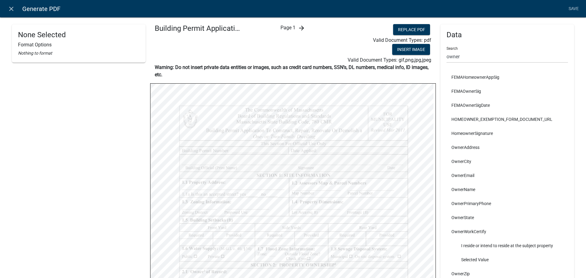
scroll to position [0, 0]
click at [578, 9] on link "Save" at bounding box center [573, 9] width 15 height 12
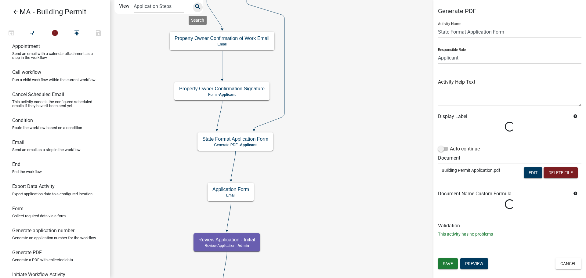
click at [198, 9] on icon "search" at bounding box center [197, 7] width 7 height 9
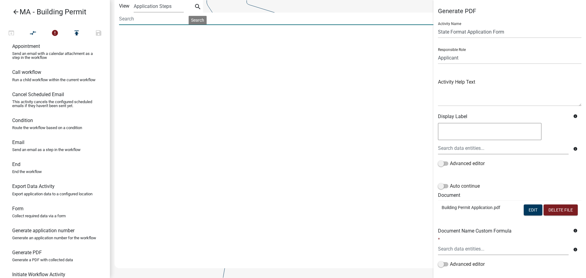
click at [182, 16] on input at bounding box center [281, 19] width 324 height 13
type input "ownercity"
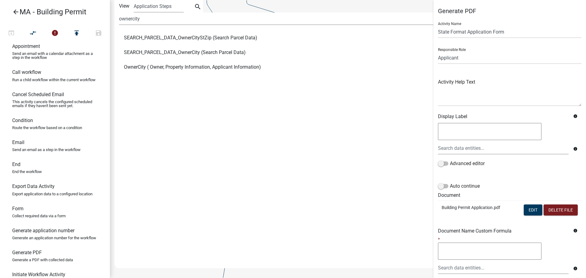
click at [185, 67] on span "OwnerCity ( Owner, Property Information, Applicant Information)" at bounding box center [192, 67] width 137 height 5
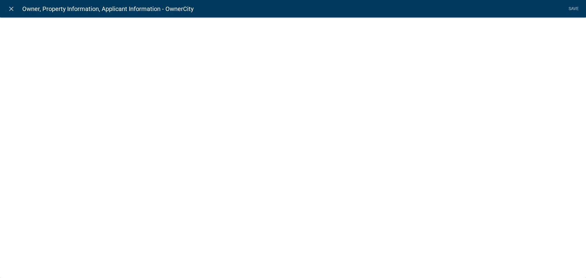
select select "1: Object"
select select "2: Object"
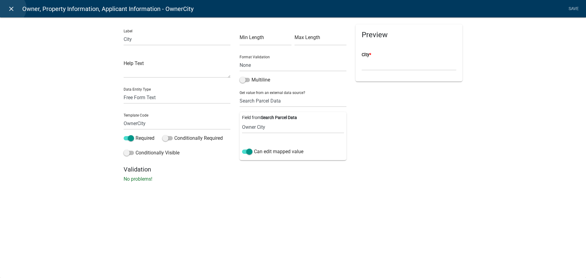
click at [11, 8] on icon "close" at bounding box center [11, 8] width 7 height 7
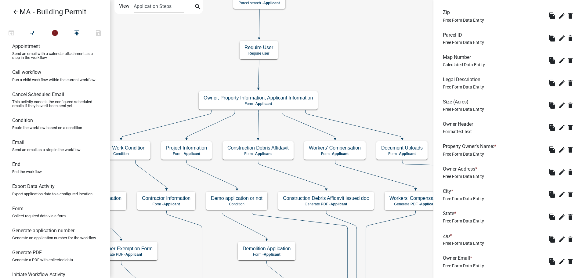
scroll to position [275, 0]
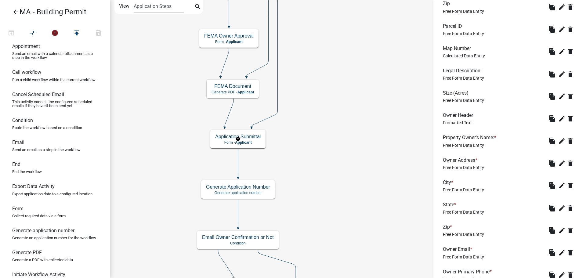
scroll to position [0, 0]
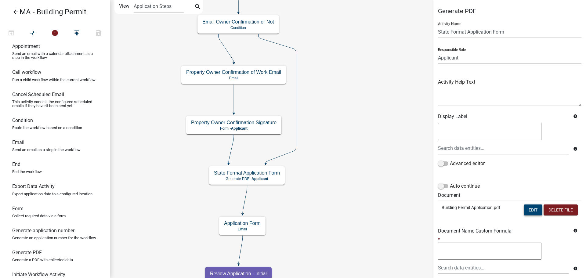
click at [524, 210] on button "Edit" at bounding box center [532, 209] width 19 height 11
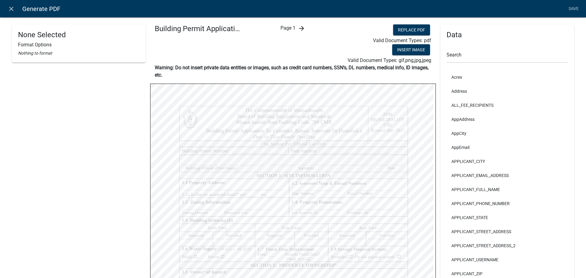
click at [298, 31] on icon "arrow_forward" at bounding box center [301, 28] width 7 height 7
click at [462, 51] on input "text" at bounding box center [506, 56] width 121 height 13
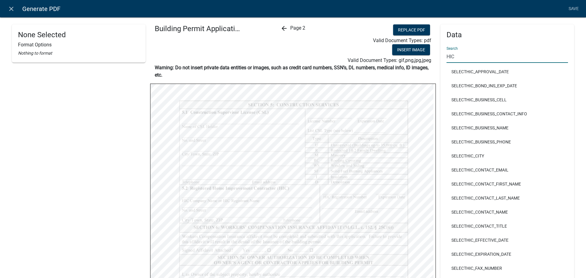
scroll to position [167, 0]
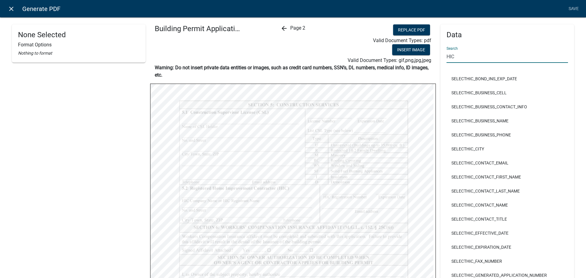
type input "HIC"
click at [11, 7] on icon "close" at bounding box center [11, 8] width 7 height 7
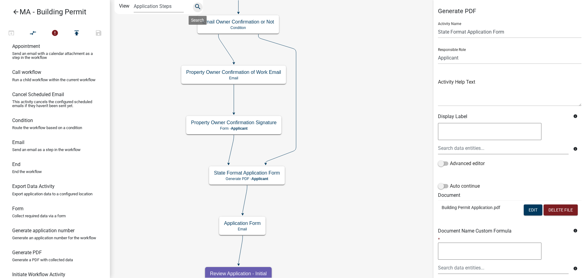
click at [193, 7] on button "search" at bounding box center [198, 7] width 10 height 10
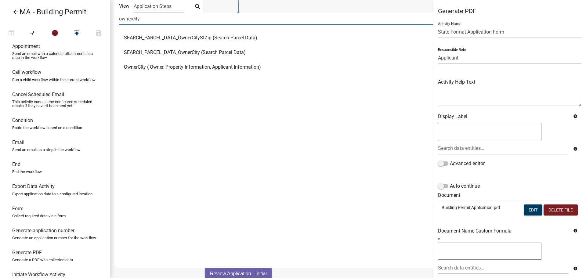
click at [176, 24] on input "ownercity" at bounding box center [281, 19] width 324 height 13
type input "SELECTHIC"
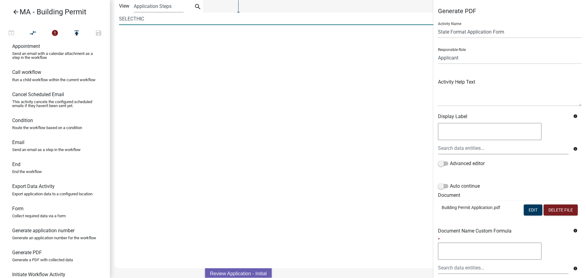
click at [168, 20] on input "SELECTHIC" at bounding box center [281, 19] width 324 height 13
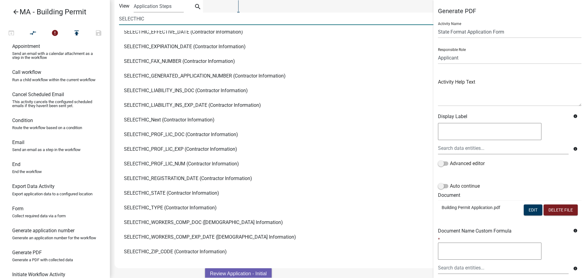
scroll to position [56, 0]
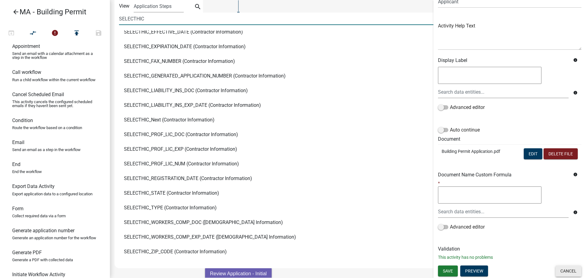
click at [563, 268] on button "Cancel" at bounding box center [568, 270] width 26 height 11
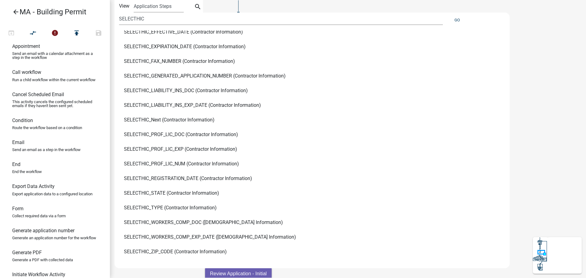
scroll to position [0, 0]
click at [459, 17] on button "Go" at bounding box center [457, 20] width 10 height 10
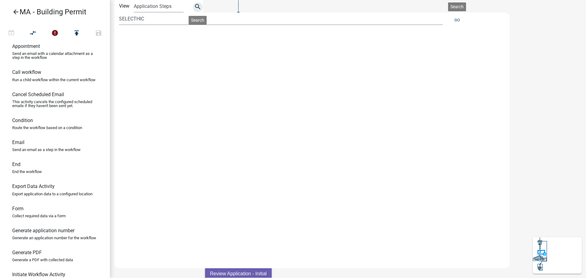
click at [201, 4] on icon "search" at bounding box center [197, 7] width 7 height 9
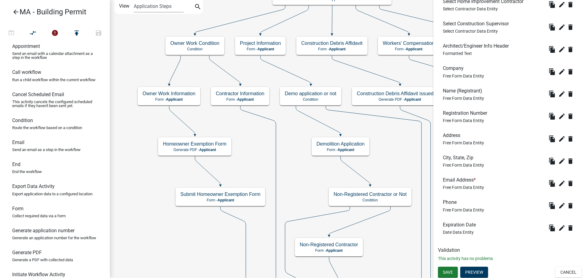
scroll to position [211, 0]
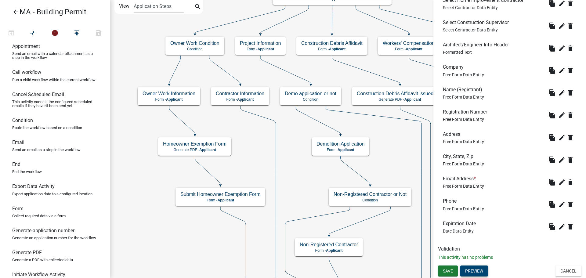
click at [482, 273] on button "Preview" at bounding box center [474, 270] width 28 height 11
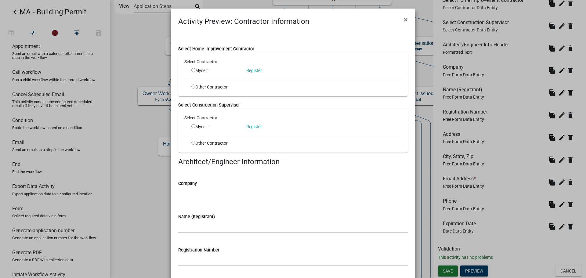
click at [191, 87] on input "radio" at bounding box center [193, 86] width 4 height 4
radio input "true"
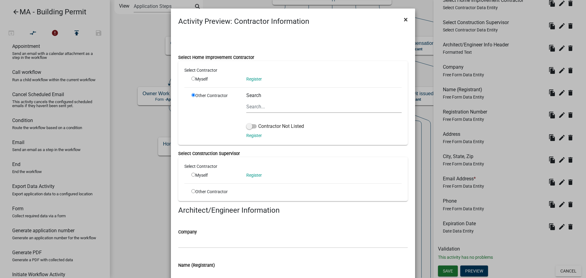
click at [400, 19] on button "×" at bounding box center [406, 19] width 14 height 17
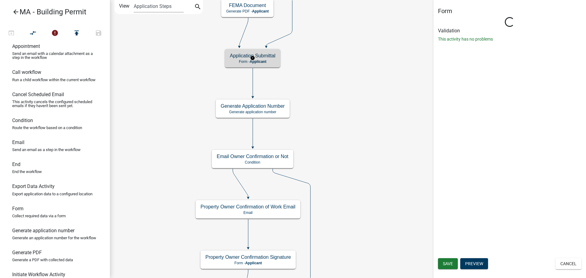
scroll to position [0, 0]
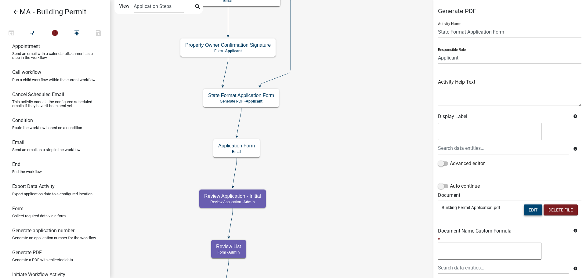
click at [532, 210] on button "Edit" at bounding box center [532, 209] width 19 height 11
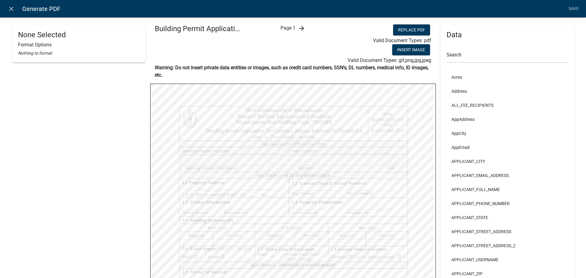
click at [300, 29] on icon "arrow_forward" at bounding box center [301, 28] width 7 height 7
click at [464, 57] on input "text" at bounding box center [506, 56] width 121 height 13
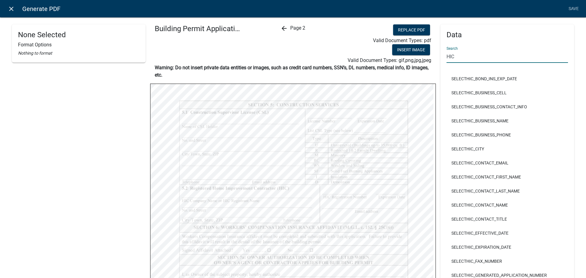
type input "HIC"
click at [8, 9] on icon "close" at bounding box center [11, 8] width 7 height 7
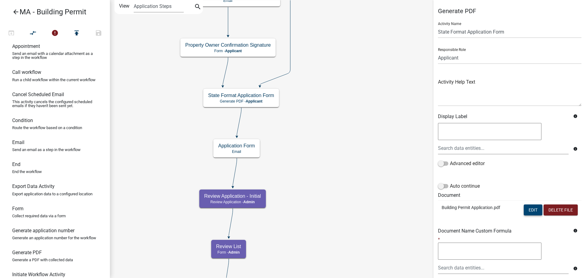
scroll to position [56, 0]
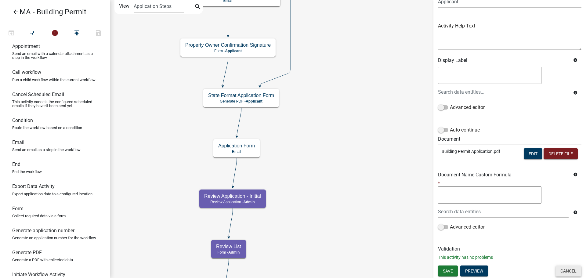
click at [564, 270] on button "Cancel" at bounding box center [568, 270] width 26 height 11
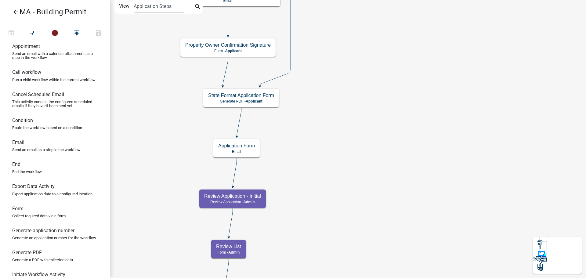
scroll to position [0, 0]
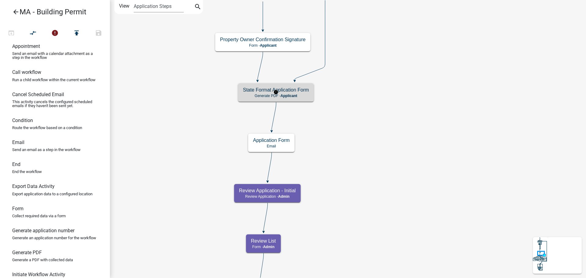
click at [310, 93] on div "State Format Application Form Generate PDF - Applicant" at bounding box center [276, 92] width 76 height 18
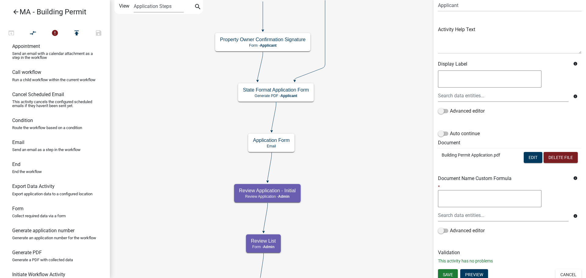
scroll to position [56, 0]
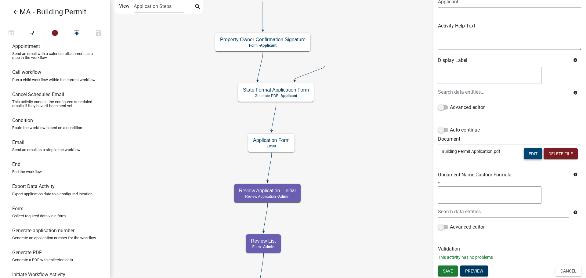
click at [529, 153] on button "Edit" at bounding box center [532, 153] width 19 height 11
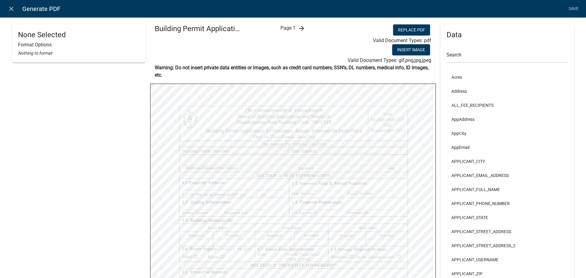
click at [304, 32] on div "Page 1 arrow_forward" at bounding box center [292, 44] width 95 height 40
click at [301, 30] on icon "arrow_forward" at bounding box center [301, 28] width 7 height 7
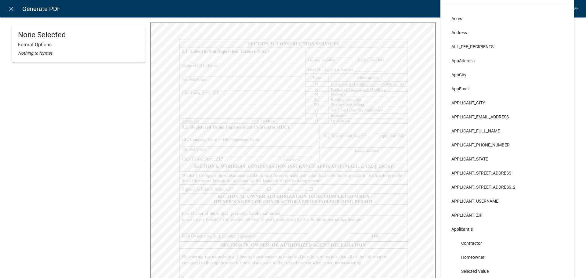
scroll to position [0, 0]
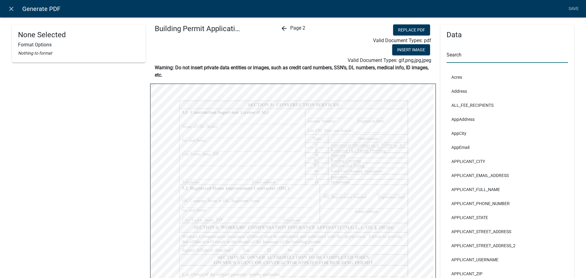
click at [487, 55] on input "text" at bounding box center [506, 56] width 121 height 13
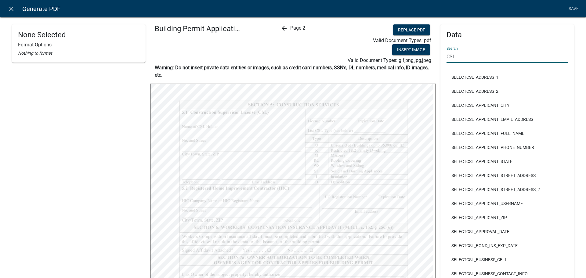
type input "CSL"
select select
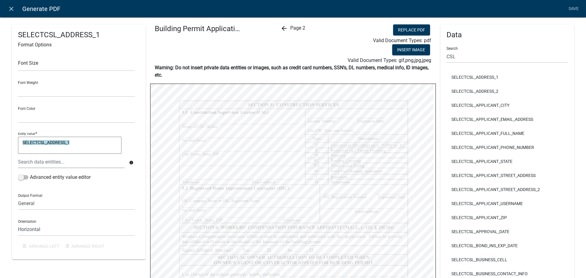
select select
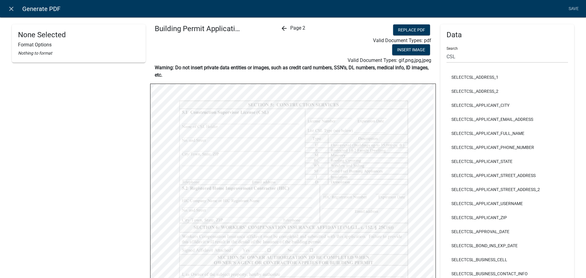
select select
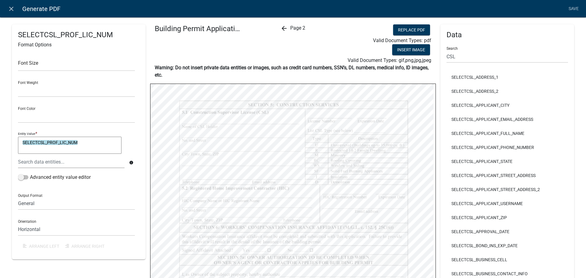
select select
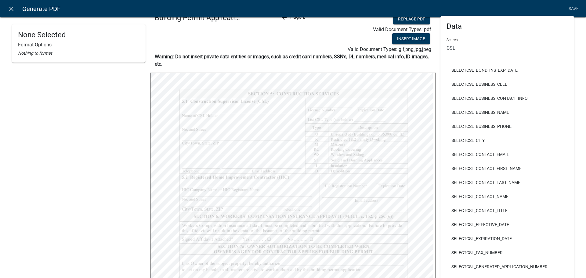
scroll to position [31, 0]
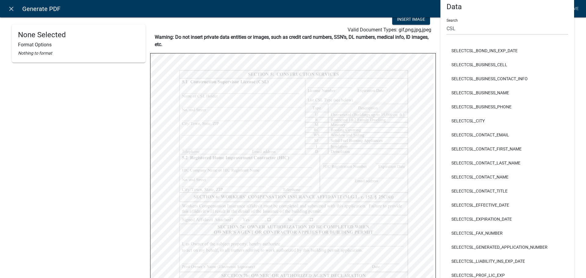
select select
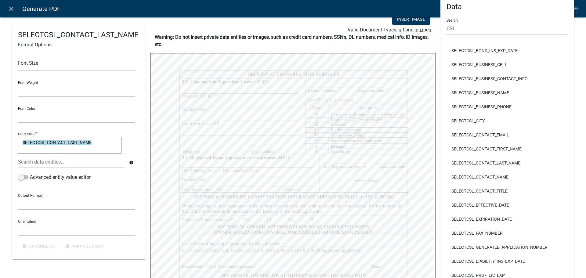
select select
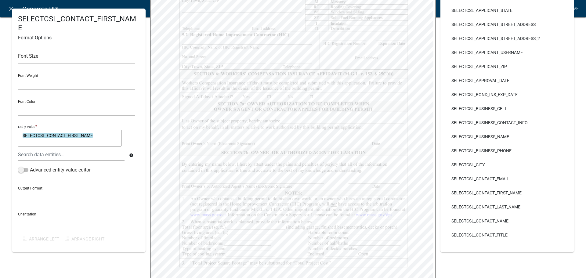
scroll to position [110, 0]
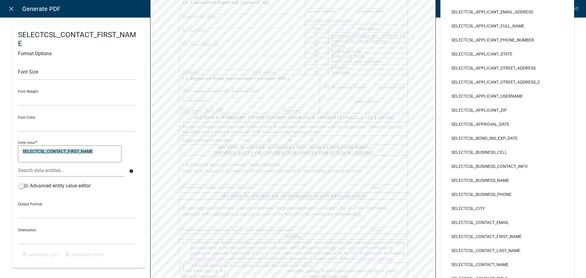
select select
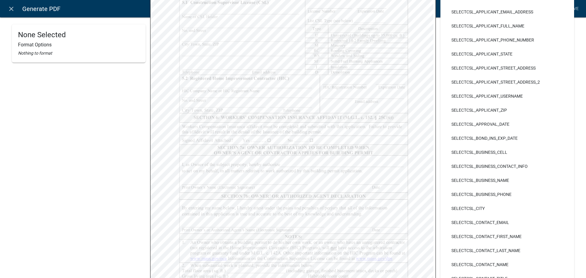
scroll to position [79, 0]
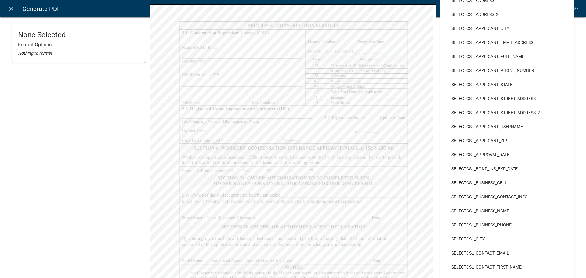
select select
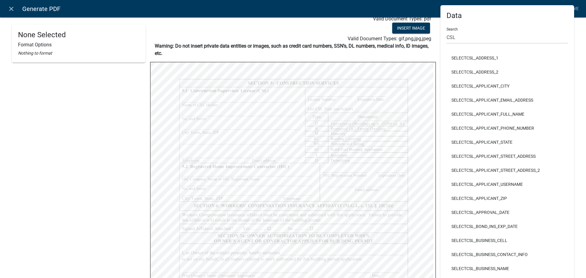
scroll to position [0, 0]
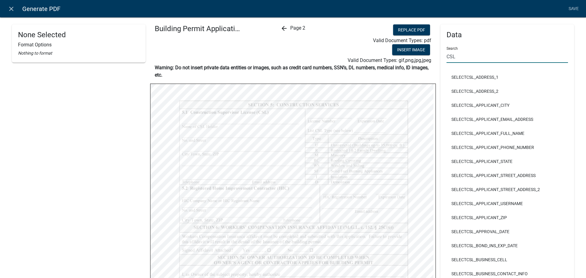
click at [461, 60] on input "CSL" at bounding box center [506, 56] width 121 height 13
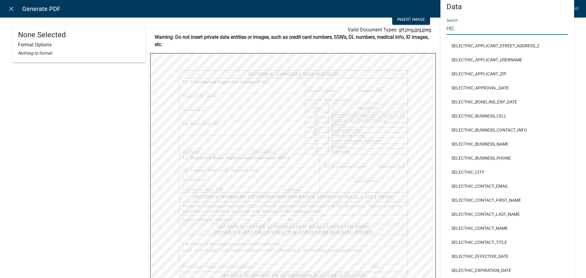
scroll to position [122, 0]
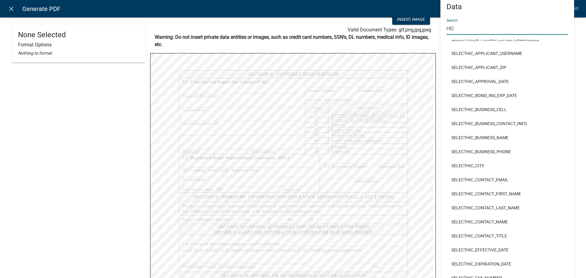
type input "HIC"
select select
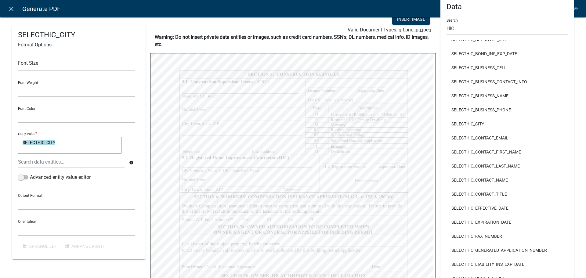
scroll to position [167, 0]
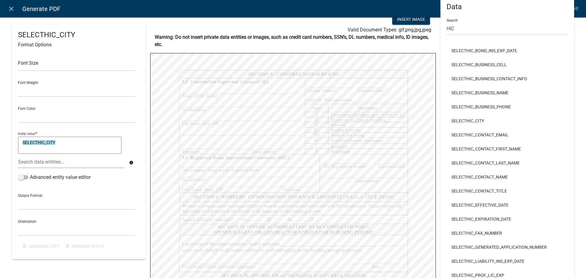
select select
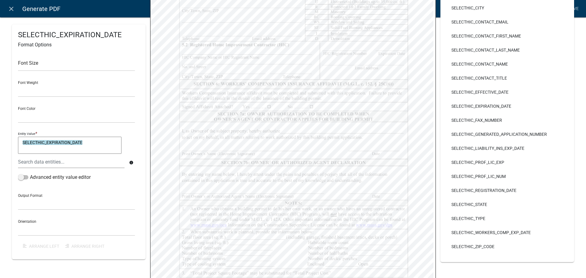
scroll to position [153, 0]
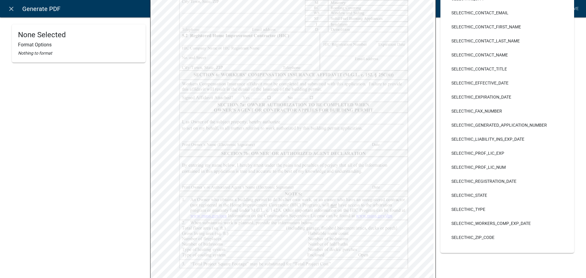
select select
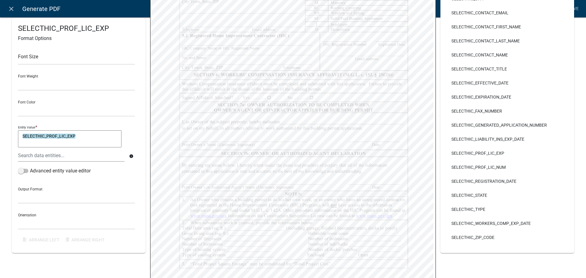
select select
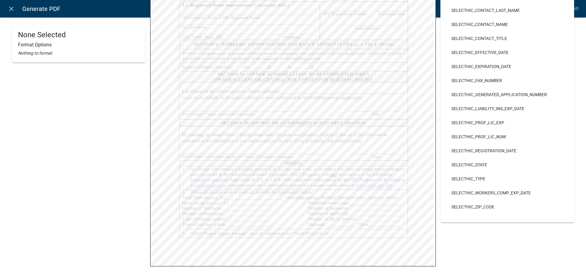
select select
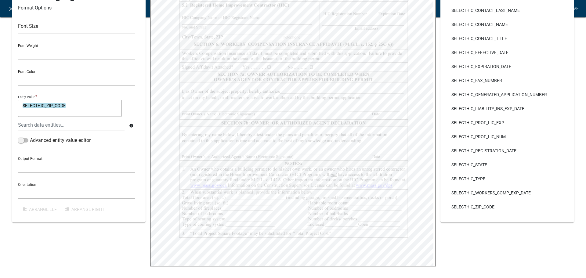
select select
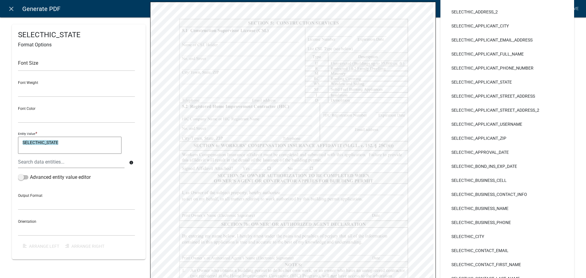
scroll to position [92, 0]
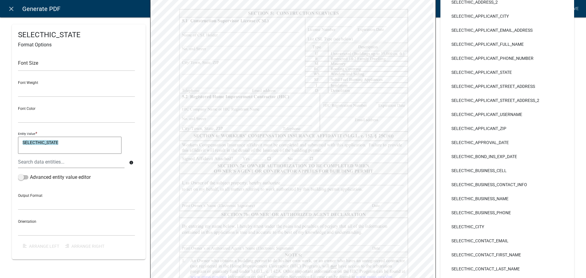
select select
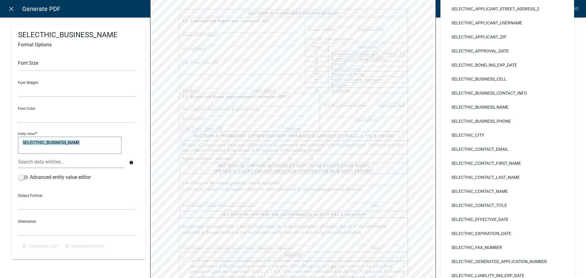
select select
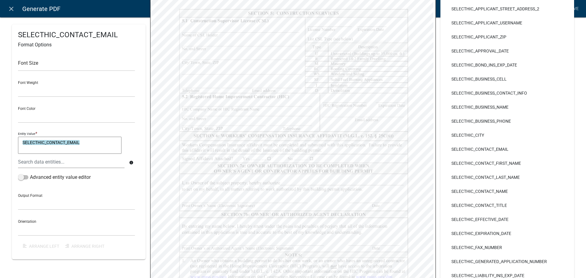
select select
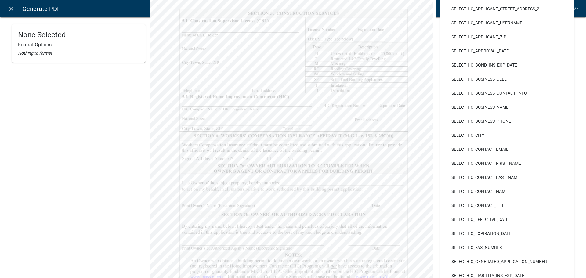
select select
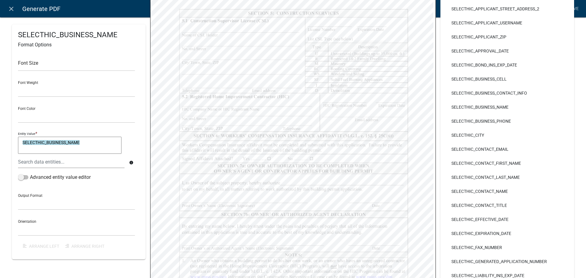
select select
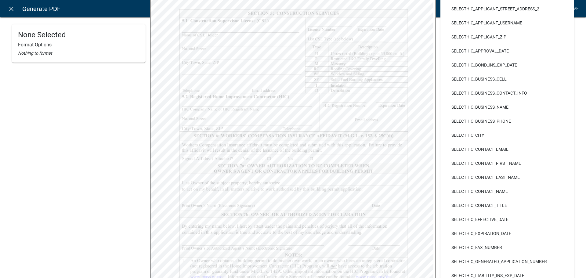
select select
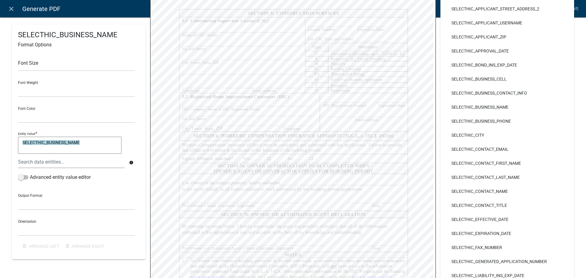
click at [91, 147] on textarea "SELECTHIC_BUSINESS_NAME" at bounding box center [69, 145] width 103 height 17
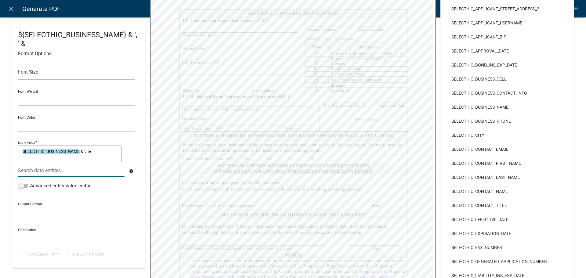
type textarea "SELECTHIC_BUSINESS_NAME & ', ' &"
click at [79, 172] on div at bounding box center [71, 170] width 116 height 13
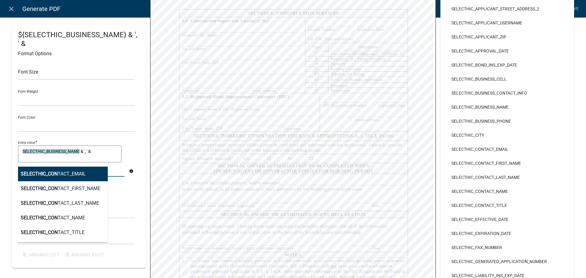
type input "selectHIC_cont"
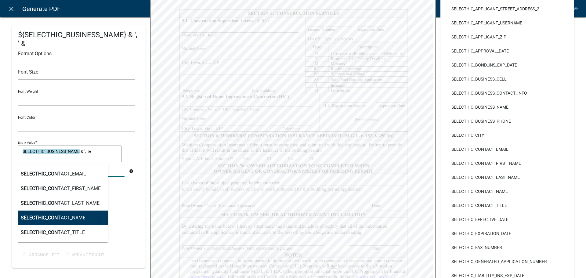
click at [73, 215] on ngb-highlight "SELECTHIC_CONT ACT_NAME" at bounding box center [53, 217] width 65 height 5
type textarea "SELECTHIC_BUSINESS_NAME & ', ' & SELECTHIC_CONTACT_NAME"
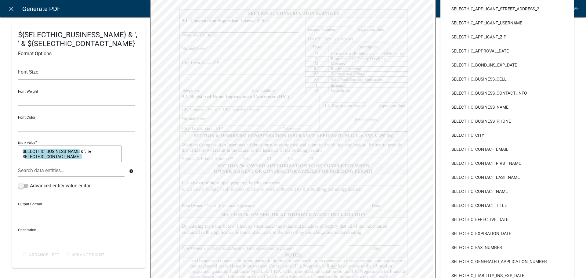
click at [99, 132] on div "Font Size Font Weight Normal Bold Font Color Black Red Entity Value * SELECTHIC…" at bounding box center [78, 160] width 121 height 203
select select
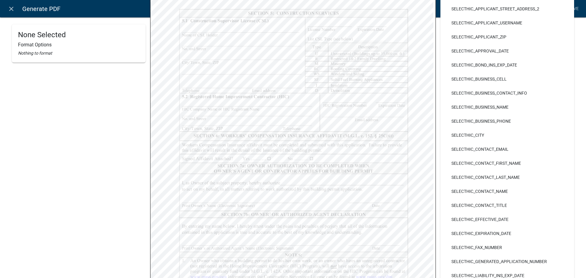
select select
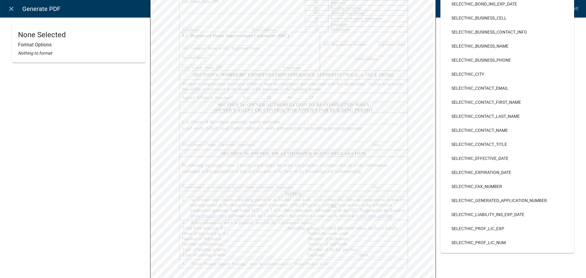
select select
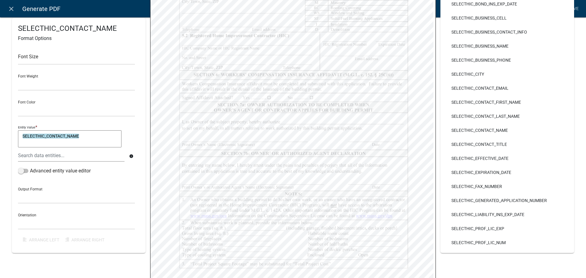
click at [91, 140] on textarea "SELECTHIC_CONTACT_NAME" at bounding box center [69, 138] width 103 height 17
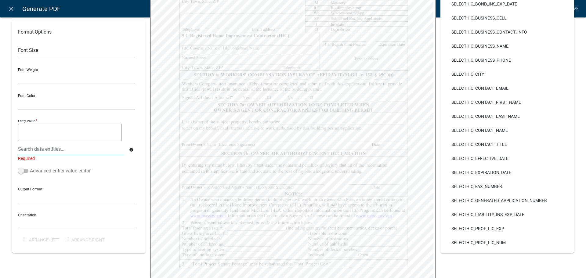
click at [40, 172] on label "Advanced entity value editor" at bounding box center [54, 170] width 73 height 7
click at [30, 167] on input "Advanced entity value editor" at bounding box center [30, 167] width 0 height 0
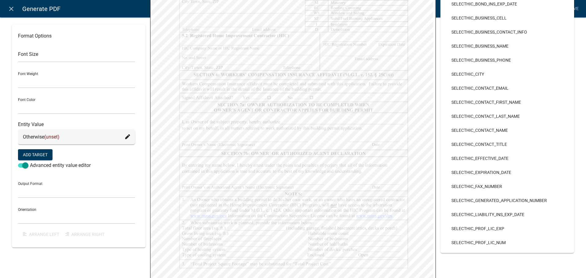
drag, startPoint x: 68, startPoint y: 137, endPoint x: 73, endPoint y: 137, distance: 4.6
click at [68, 137] on div "Otherwise (unset)" at bounding box center [76, 136] width 107 height 7
click at [126, 135] on icon at bounding box center [127, 136] width 5 height 5
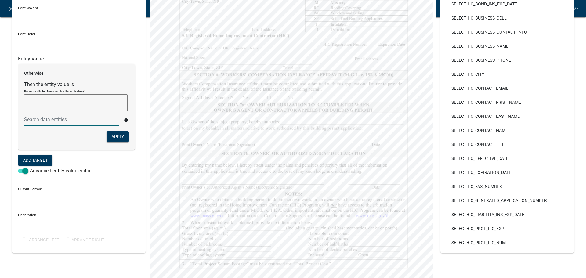
click at [62, 101] on textarea at bounding box center [75, 102] width 103 height 17
click at [44, 161] on button "Add Target" at bounding box center [35, 160] width 34 height 11
click at [126, 51] on fa-icon at bounding box center [127, 54] width 5 height 7
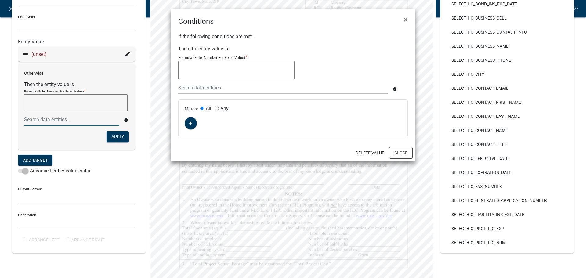
click at [275, 74] on textarea at bounding box center [236, 70] width 116 height 18
type textarea "X"
click at [194, 122] on button "button" at bounding box center [191, 123] width 12 height 12
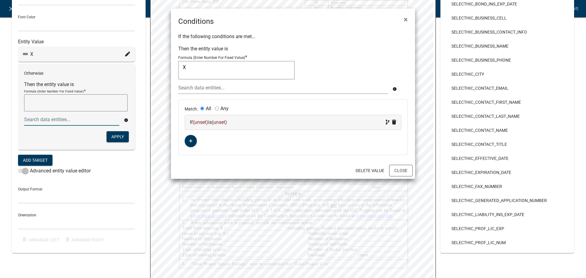
click at [201, 122] on span "(unset)" at bounding box center [200, 122] width 15 height 6
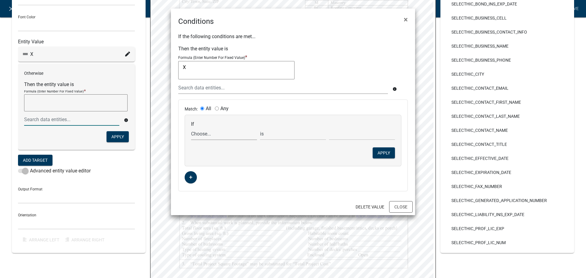
click at [214, 135] on select "Choose... Acres Address ALL_FEE_RECIPIENTS AppAddress AppCity AppEmail APPLICAN…" at bounding box center [224, 134] width 66 height 13
select select "17: ApplicantIs"
click at [191, 128] on select "Choose... Acres Address ALL_FEE_RECIPIENTS AppAddress AppCity AppEmail APPLICAN…" at bounding box center [224, 134] width 66 height 13
click at [354, 135] on select "Choose... Contractor Homeowner" at bounding box center [362, 134] width 66 height 13
select select "1: Contractor"
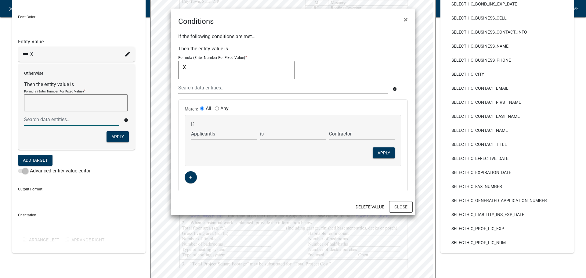
click at [329, 128] on select "Choose... Contractor Homeowner" at bounding box center [362, 134] width 66 height 13
click at [379, 153] on button "Apply" at bounding box center [383, 152] width 22 height 11
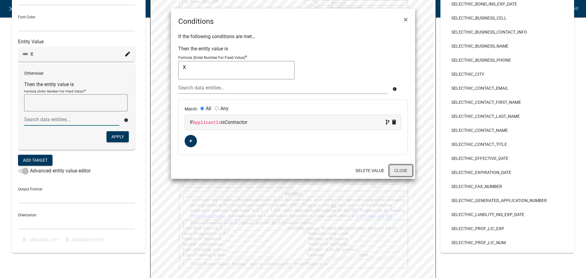
click at [404, 171] on button "Close" at bounding box center [400, 171] width 23 height 12
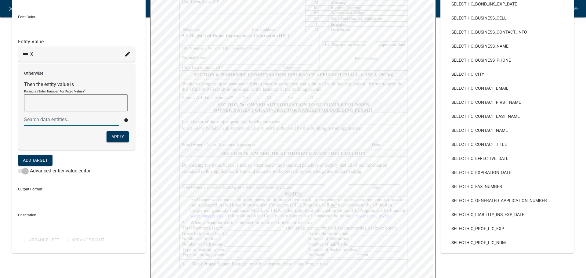
click at [69, 153] on form "Entity Value X Otherwise Then the entity value is Formula (Enter Number For Fix…" at bounding box center [76, 108] width 117 height 138
click at [121, 137] on button "Apply" at bounding box center [117, 136] width 22 height 11
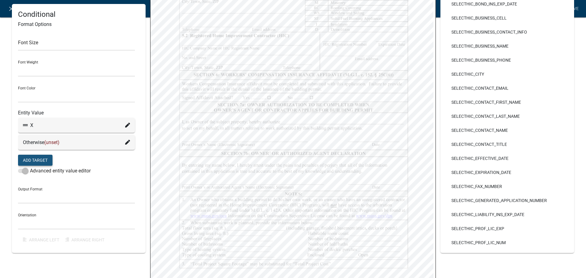
click at [37, 160] on button "Add Target" at bounding box center [35, 160] width 34 height 11
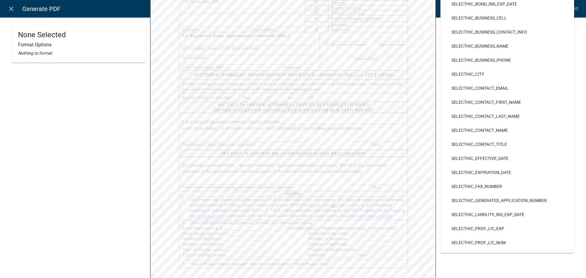
select select
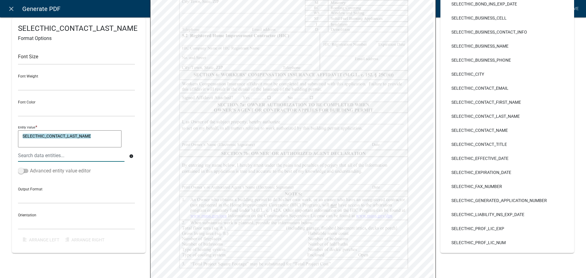
click at [79, 171] on label "Advanced entity value editor" at bounding box center [54, 170] width 73 height 7
click at [30, 167] on input "Advanced entity value editor" at bounding box center [30, 167] width 0 height 0
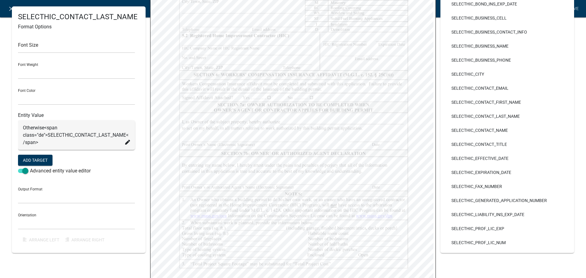
click at [127, 140] on icon at bounding box center [127, 142] width 5 height 5
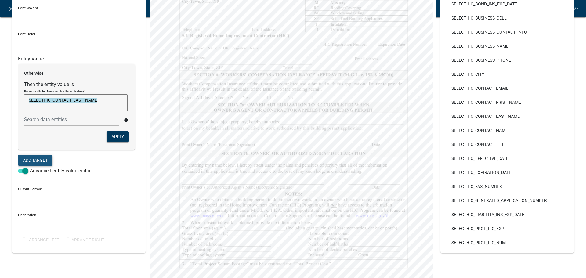
click at [33, 158] on button "Add Target" at bounding box center [35, 160] width 34 height 11
click at [126, 53] on icon at bounding box center [127, 54] width 5 height 5
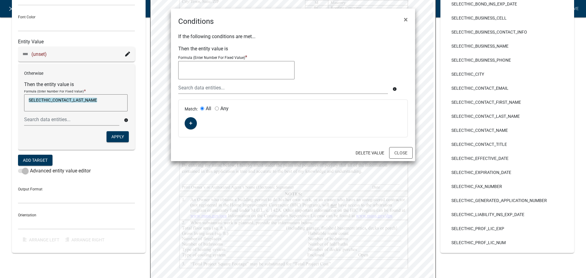
click at [210, 71] on textarea at bounding box center [236, 70] width 116 height 18
type textarea "X"
click at [192, 122] on icon "button" at bounding box center [190, 123] width 3 height 4
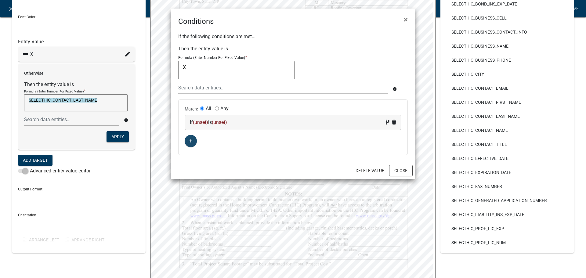
click at [214, 123] on div "If (unset) is (unset)" at bounding box center [293, 122] width 206 height 7
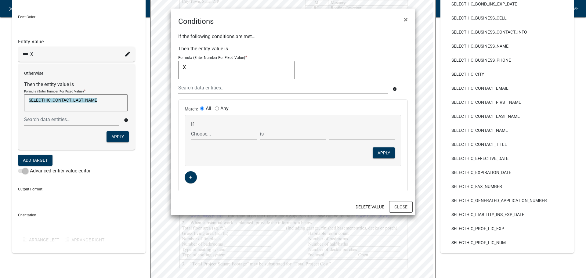
click at [211, 131] on select "Choose... Acres Address ALL_FEE_RECIPIENTS AppAddress AppCity AppEmail APPLICAN…" at bounding box center [224, 134] width 66 height 13
select select "17: ApplicantIs"
click at [191, 128] on select "Choose... Acres Address ALL_FEE_RECIPIENTS AppAddress AppCity AppEmail APPLICAN…" at bounding box center [224, 134] width 66 height 13
click at [343, 131] on select "Choose... Contractor Homeowner" at bounding box center [362, 134] width 66 height 13
select select "2: Homeowner"
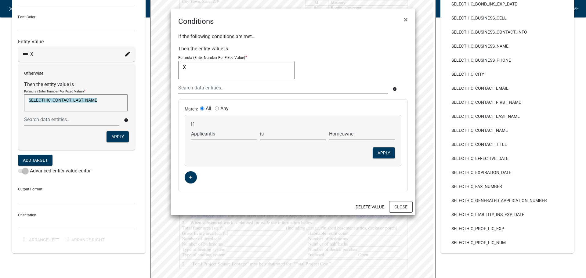
click at [329, 128] on select "Choose... Contractor Homeowner" at bounding box center [362, 134] width 66 height 13
click at [380, 153] on button "Apply" at bounding box center [383, 152] width 22 height 11
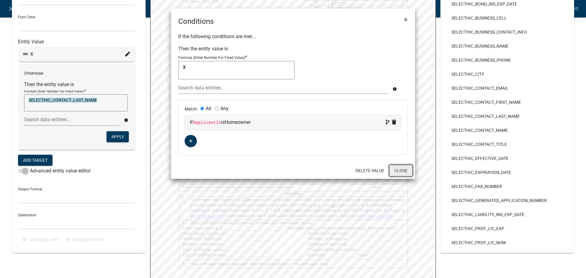
click at [397, 167] on button "Close" at bounding box center [400, 171] width 23 height 12
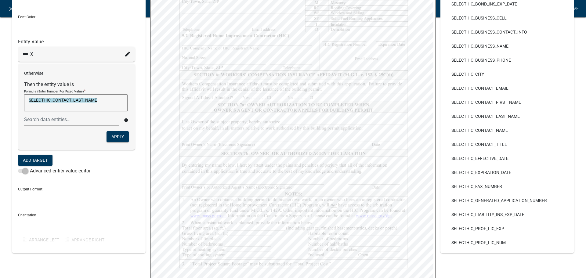
click at [97, 103] on textarea "SELECTHIC_CONTACT_LAST_NAME" at bounding box center [75, 102] width 103 height 17
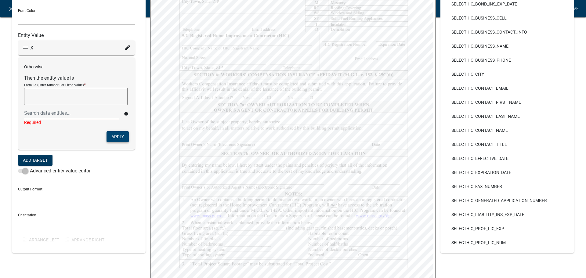
click at [114, 136] on button "Apply" at bounding box center [117, 136] width 22 height 11
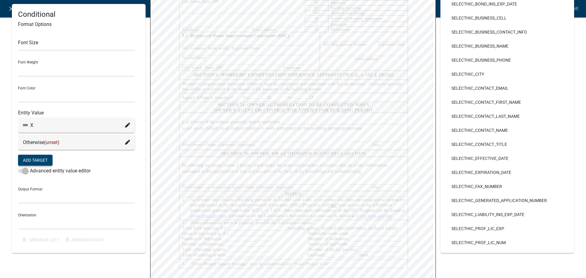
click at [28, 160] on button "Add Target" at bounding box center [35, 160] width 34 height 11
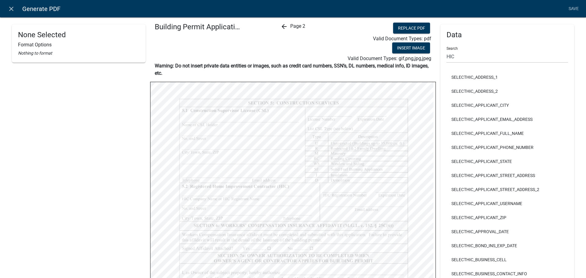
scroll to position [0, 0]
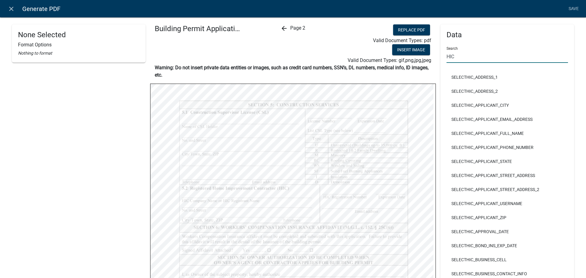
click at [525, 57] on input "HIC" at bounding box center [506, 56] width 121 height 13
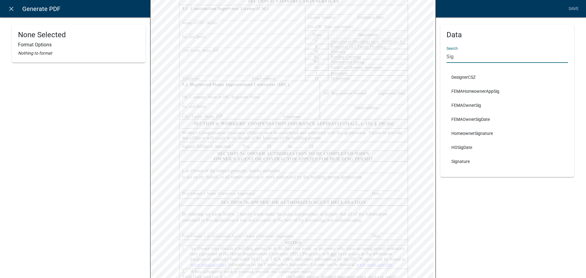
scroll to position [122, 0]
type input "Sig"
select select
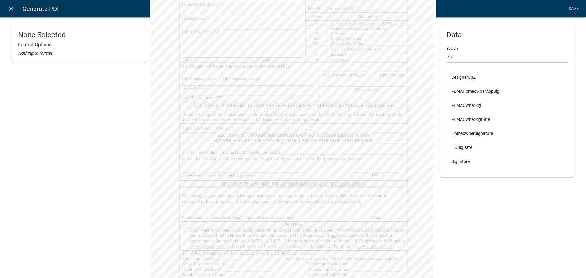
select select
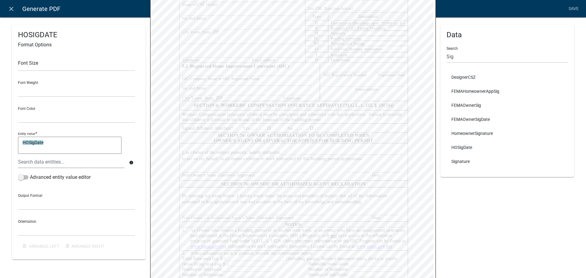
select select
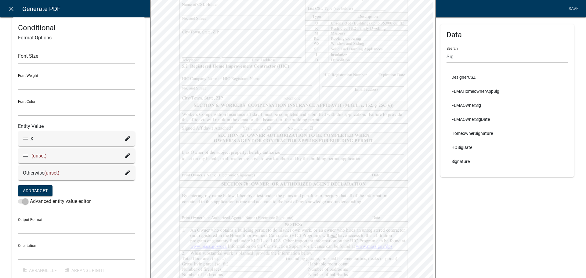
click at [126, 137] on icon at bounding box center [127, 138] width 5 height 5
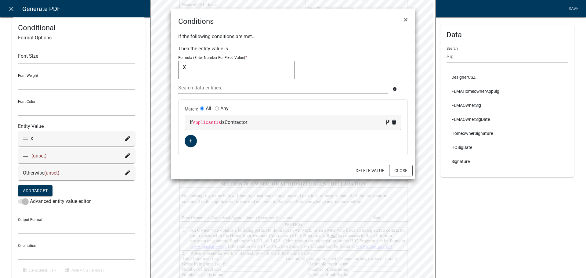
click at [192, 71] on textarea "X" at bounding box center [236, 70] width 116 height 18
click at [180, 69] on textarea "X"" at bounding box center [236, 70] width 116 height 18
type textarea ""X""
click at [337, 84] on input "text" at bounding box center [283, 87] width 210 height 13
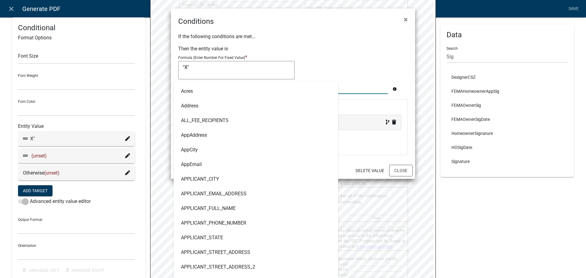
click at [378, 33] on p "If the following conditions are met..." at bounding box center [292, 36] width 229 height 7
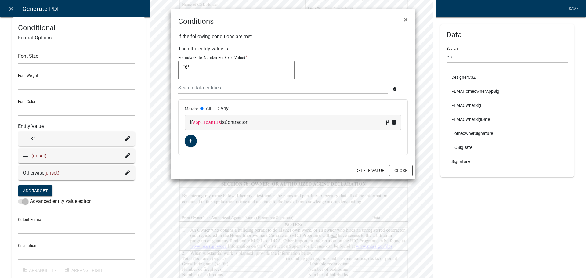
click at [375, 142] on div "Match: All Any If ApplicantIs is Contractor" at bounding box center [292, 127] width 229 height 55
click at [400, 168] on button "Close" at bounding box center [400, 171] width 23 height 12
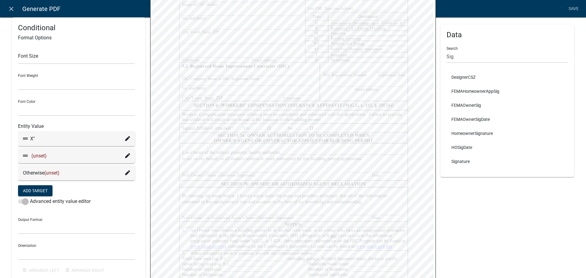
select select
click at [125, 139] on icon at bounding box center [127, 138] width 5 height 5
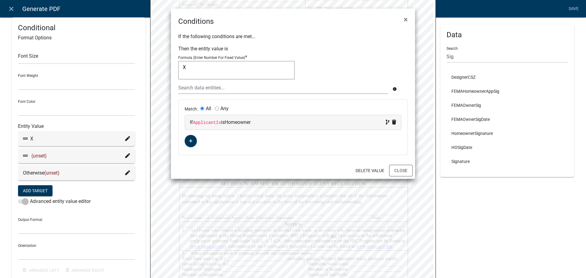
click at [198, 70] on textarea "X" at bounding box center [236, 70] width 116 height 18
click at [198, 70] on textarea ""X"" at bounding box center [236, 70] width 116 height 18
type textarea ""X""
click at [406, 172] on button "Close" at bounding box center [400, 171] width 23 height 12
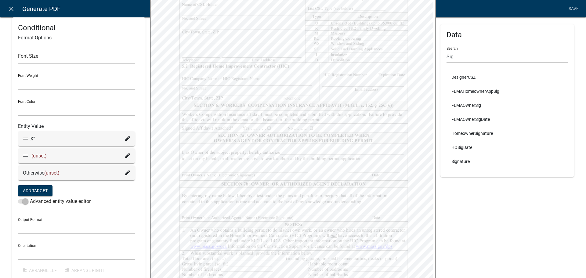
click at [113, 83] on select "Normal Bold" at bounding box center [76, 83] width 117 height 13
click at [482, 190] on div "Data Search Sig DesignerCSZ FEMAHomeownerAppSig FEMAOwnerSig FEMAOwnerSigDate H…" at bounding box center [507, 92] width 134 height 381
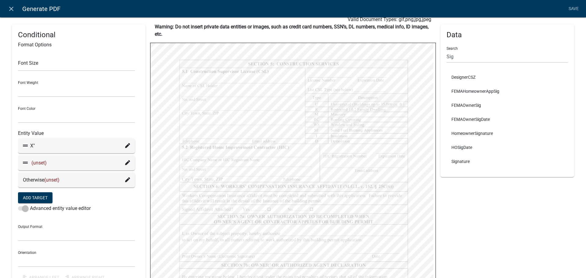
scroll to position [0, 0]
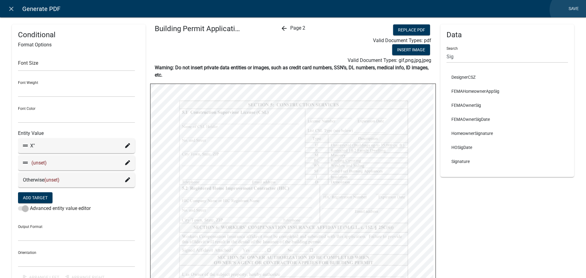
click at [569, 10] on link "Save" at bounding box center [573, 9] width 15 height 12
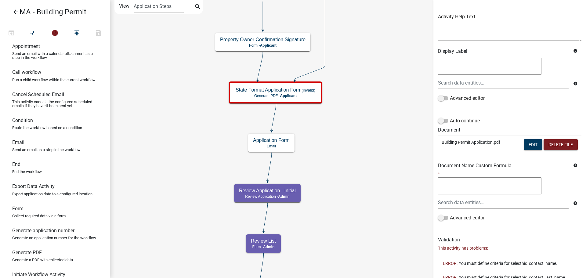
scroll to position [84, 0]
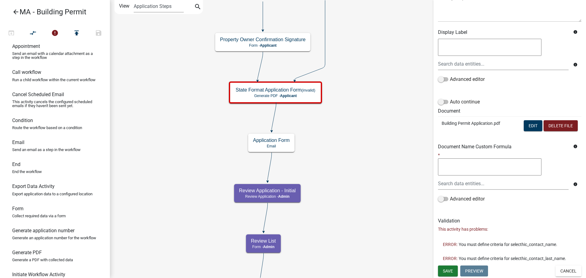
click at [495, 245] on span "You must define criteria for selecthic_contact_name." at bounding box center [507, 244] width 99 height 4
click at [529, 127] on button "Edit" at bounding box center [532, 125] width 19 height 11
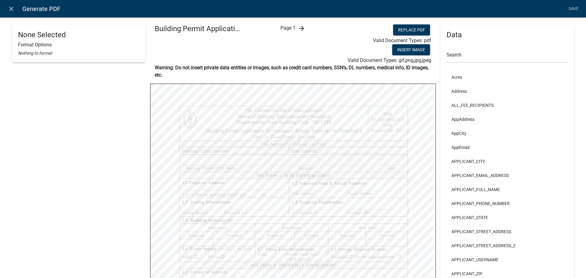
click at [301, 27] on icon "arrow_forward" at bounding box center [301, 28] width 7 height 7
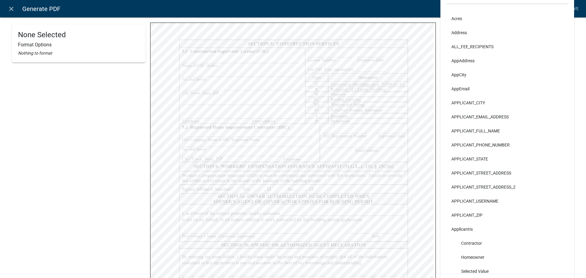
select select
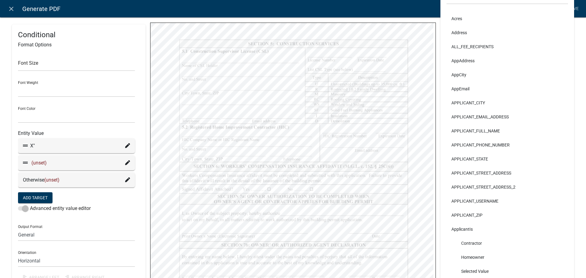
click at [127, 162] on icon at bounding box center [127, 162] width 5 height 5
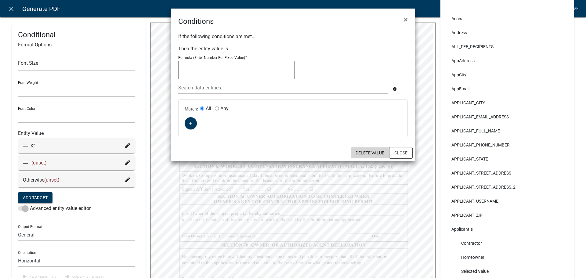
click at [376, 154] on button "Delete Value" at bounding box center [369, 152] width 38 height 11
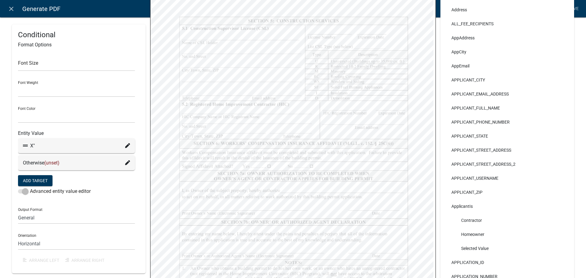
click at [55, 162] on span "(unset)" at bounding box center [51, 163] width 15 height 6
click at [126, 162] on icon at bounding box center [127, 162] width 5 height 5
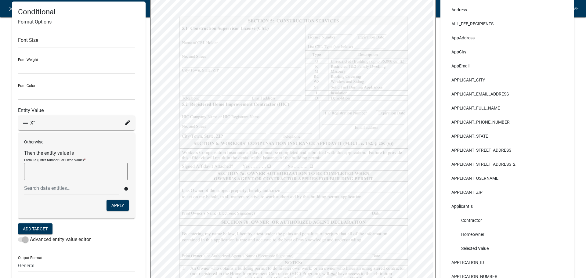
click at [79, 173] on textarea at bounding box center [75, 171] width 103 height 17
click at [81, 189] on div at bounding box center [72, 188] width 104 height 13
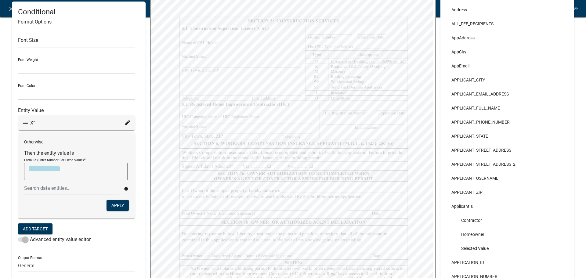
type textarea "APPLICANT_ZIP"
click at [81, 173] on textarea "APPLICANT_ZIP" at bounding box center [75, 171] width 103 height 17
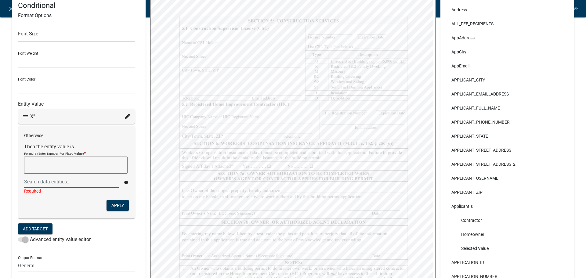
click at [102, 228] on form "Entity Value X" Otherwise Then the entity value is Formula (Enter Number For Fi…" at bounding box center [76, 173] width 117 height 145
drag, startPoint x: 142, startPoint y: 142, endPoint x: 82, endPoint y: 109, distance: 69.2
click at [142, 142] on div "Conditional Format Options Font Size Font Weight Normal Bold Font Color Black R…" at bounding box center [79, 158] width 134 height 326
click at [124, 115] on div "X"" at bounding box center [76, 116] width 107 height 7
click at [127, 115] on icon at bounding box center [127, 116] width 5 height 5
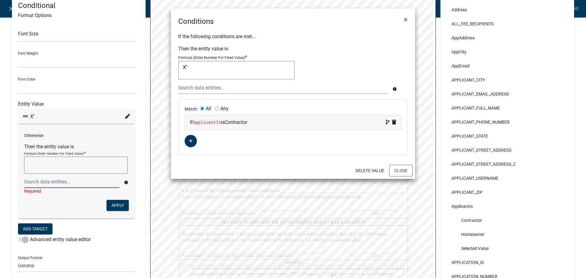
click at [243, 69] on textarea "X"" at bounding box center [236, 70] width 116 height 18
type textarea "X"
click at [401, 171] on button "Close" at bounding box center [400, 171] width 23 height 12
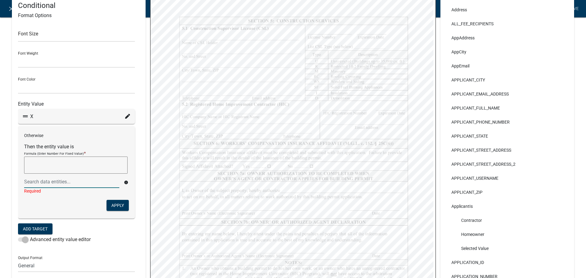
click at [128, 117] on icon at bounding box center [127, 116] width 5 height 5
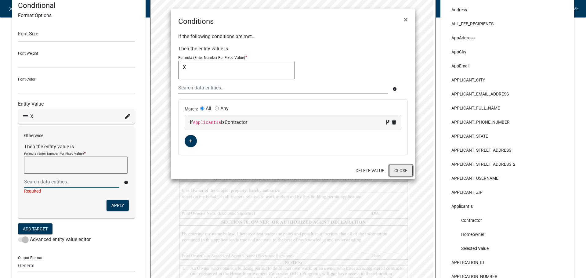
click at [405, 170] on button "Close" at bounding box center [400, 171] width 23 height 12
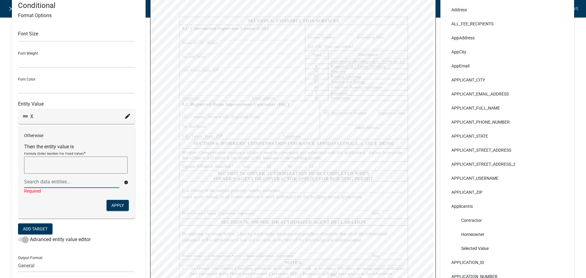
click at [74, 165] on textarea at bounding box center [75, 164] width 103 height 17
click at [110, 203] on button "Apply" at bounding box center [117, 205] width 22 height 11
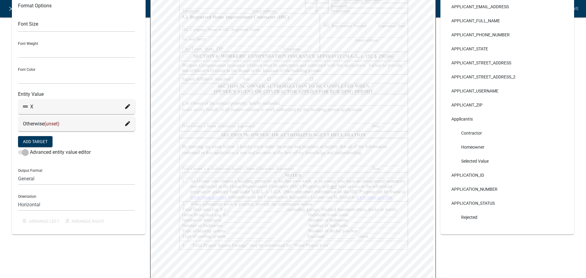
scroll to position [171, 0]
select select
click at [126, 106] on icon at bounding box center [127, 106] width 5 height 5
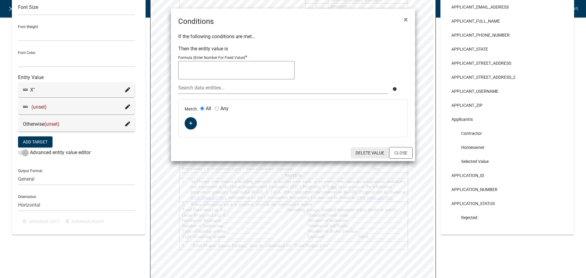
click at [372, 151] on button "Delete Value" at bounding box center [369, 152] width 38 height 11
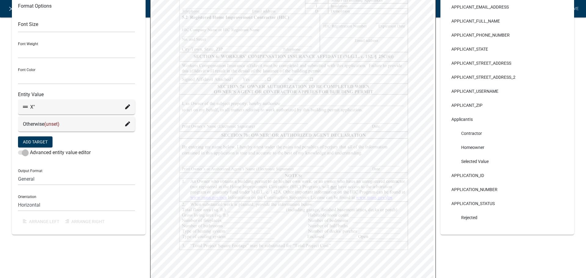
click at [125, 105] on fa-icon at bounding box center [127, 106] width 5 height 7
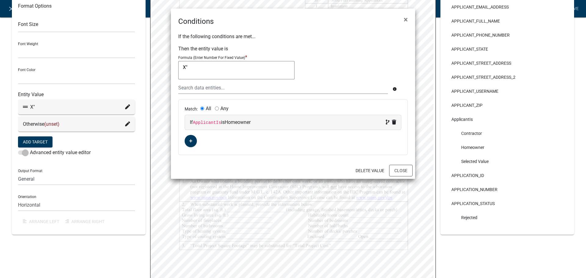
click at [225, 62] on textarea "X"" at bounding box center [236, 70] width 116 height 18
type textarea "X"
click at [403, 167] on button "Close" at bounding box center [400, 171] width 23 height 12
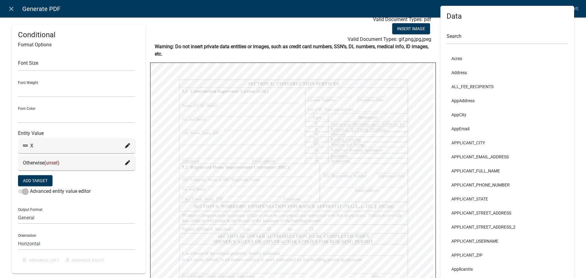
scroll to position [0, 0]
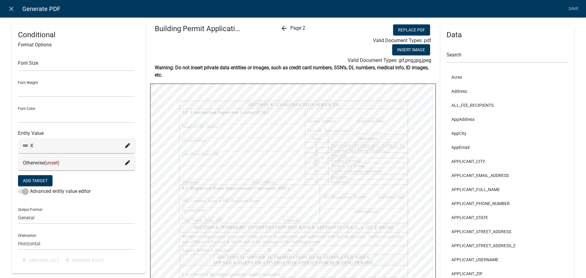
click at [581, 7] on nav "close Generate PDF Save" at bounding box center [293, 8] width 586 height 17
click at [574, 7] on link "Save" at bounding box center [573, 9] width 15 height 12
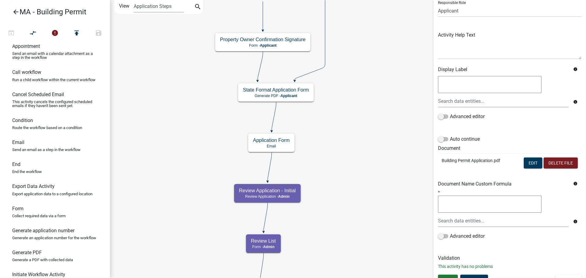
scroll to position [56, 0]
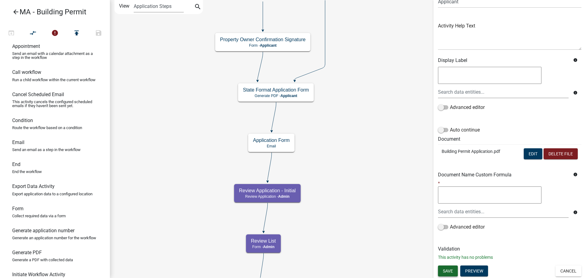
click at [450, 269] on span "Save" at bounding box center [448, 270] width 10 height 5
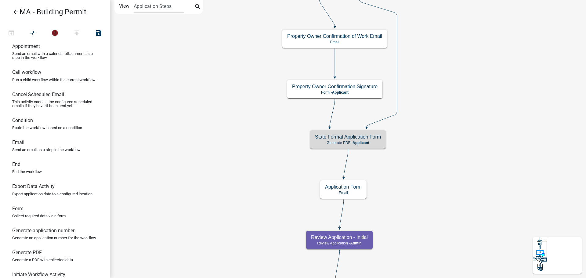
scroll to position [0, 0]
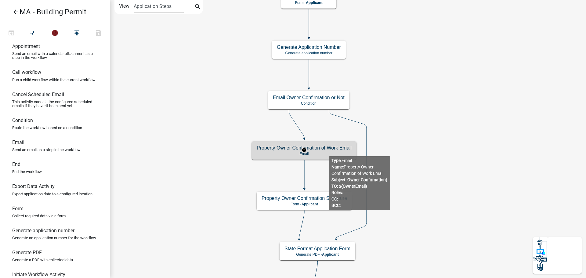
click at [329, 152] on p "Email" at bounding box center [304, 154] width 95 height 4
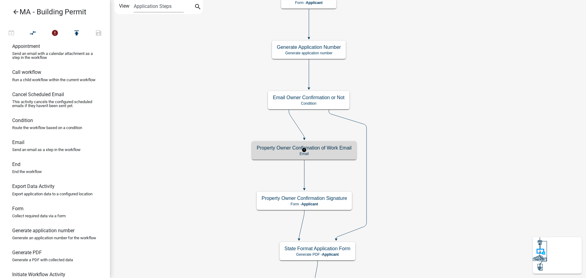
click at [329, 152] on p "Email" at bounding box center [304, 154] width 95 height 4
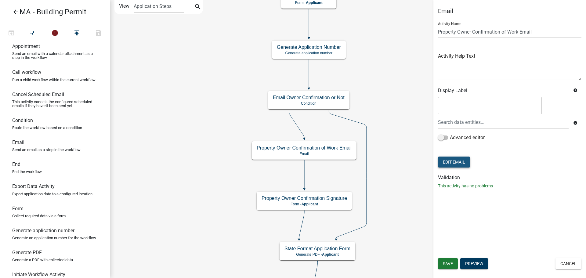
click at [462, 163] on button "Edit Email" at bounding box center [454, 161] width 32 height 11
select select "4d678b9a-8389-4796-a95f-96384d81bc63"
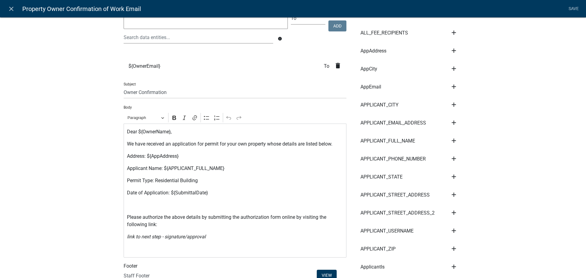
scroll to position [92, 0]
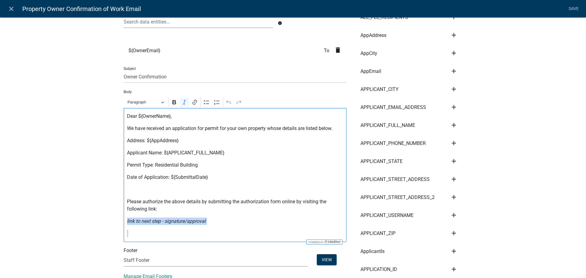
drag, startPoint x: 214, startPoint y: 228, endPoint x: 114, endPoint y: 225, distance: 99.8
drag, startPoint x: 210, startPoint y: 219, endPoint x: 117, endPoint y: 221, distance: 93.1
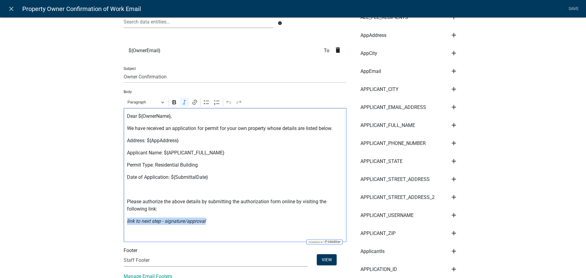
click at [228, 218] on p "link to next step - signature/approval" at bounding box center [235, 220] width 216 height 7
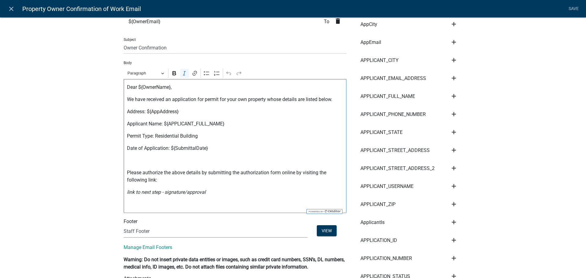
scroll to position [122, 0]
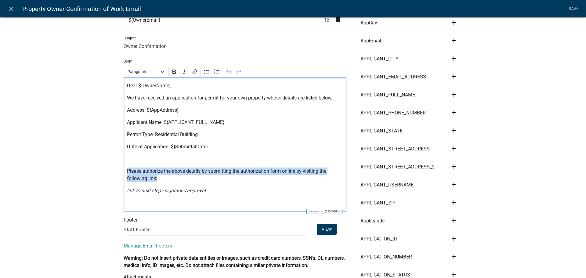
drag, startPoint x: 160, startPoint y: 181, endPoint x: 123, endPoint y: 174, distance: 38.2
click at [124, 174] on div "Dear ${OwnerName}, We have received an application for permit for your own prop…" at bounding box center [235, 144] width 223 height 134
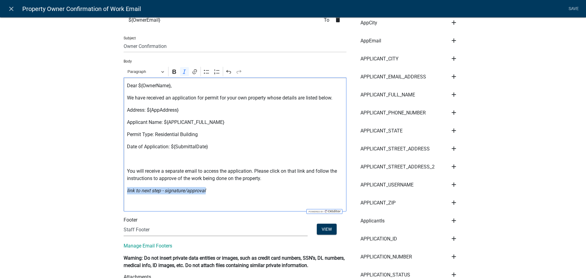
drag, startPoint x: 181, startPoint y: 190, endPoint x: 111, endPoint y: 194, distance: 70.3
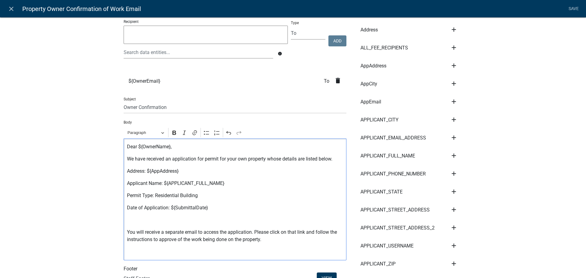
scroll to position [31, 0]
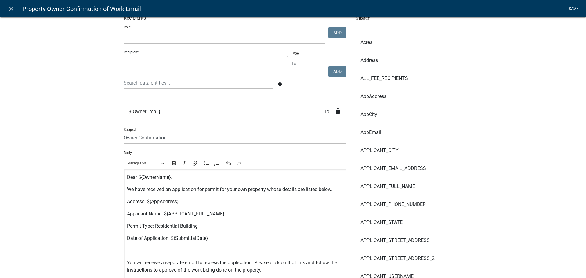
click at [569, 7] on link "Save" at bounding box center [573, 9] width 15 height 12
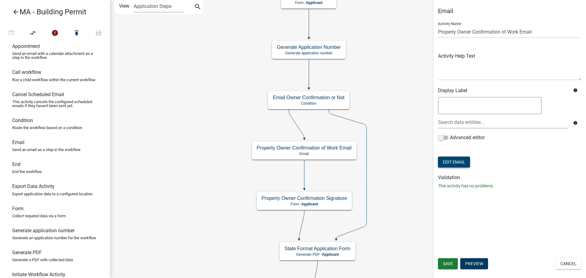
scroll to position [0, 0]
click at [447, 260] on button "Save" at bounding box center [448, 263] width 20 height 11
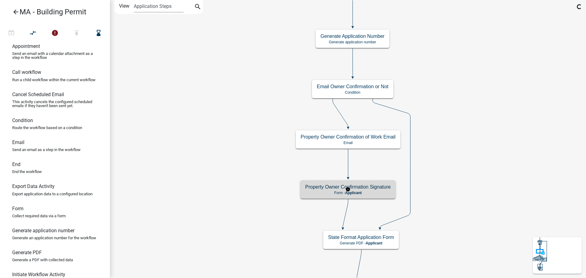
click at [376, 191] on p "Form - Applicant" at bounding box center [347, 193] width 85 height 4
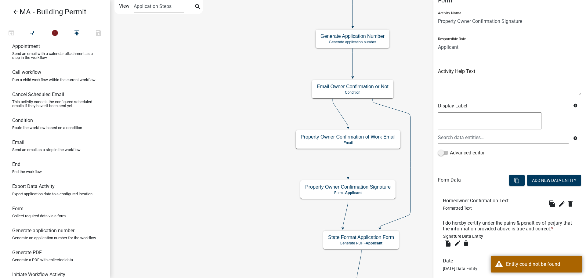
scroll to position [48, 0]
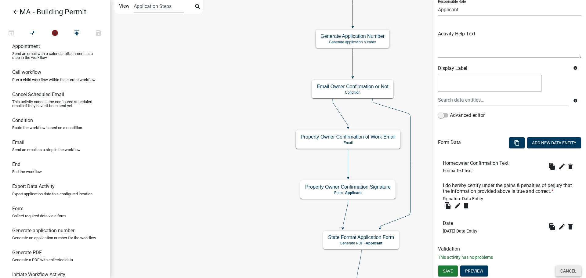
click at [569, 267] on button "Cancel" at bounding box center [568, 270] width 26 height 11
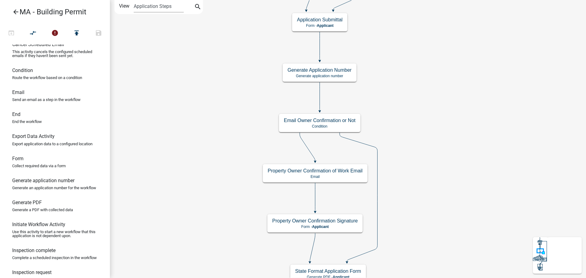
scroll to position [92, 0]
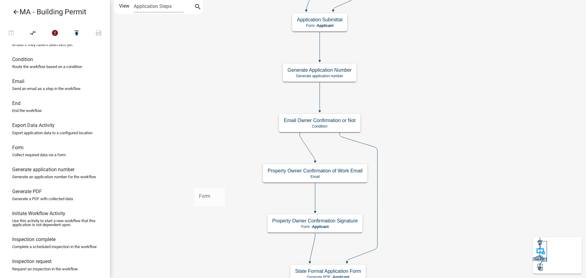
drag, startPoint x: 31, startPoint y: 163, endPoint x: 194, endPoint y: 183, distance: 164.5
click at [194, 183] on div "arrow_back MA - Building Permit open_in_browser compare_arrows error publish sa…" at bounding box center [293, 139] width 586 height 278
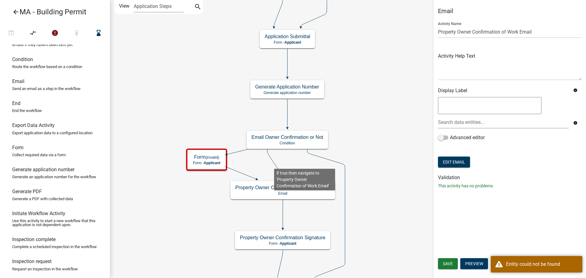
click at [274, 164] on icon at bounding box center [274, 163] width 15 height 29
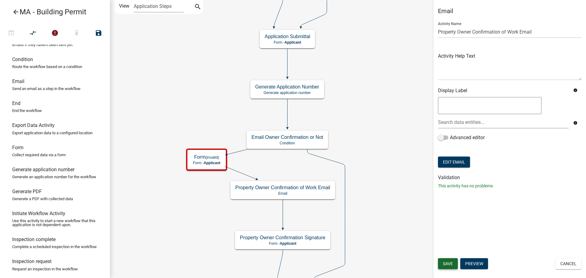
click at [451, 265] on span "Save" at bounding box center [448, 263] width 10 height 5
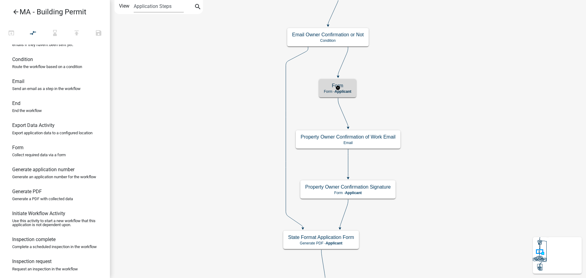
click at [346, 93] on span "Applicant" at bounding box center [342, 91] width 17 height 4
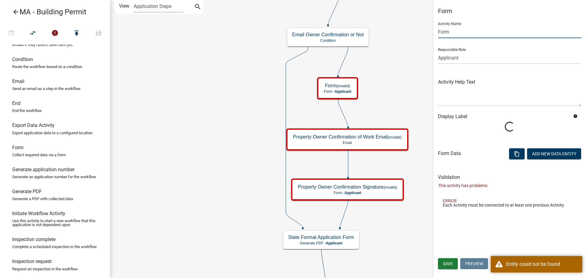
click at [463, 31] on input "Form" at bounding box center [509, 32] width 143 height 13
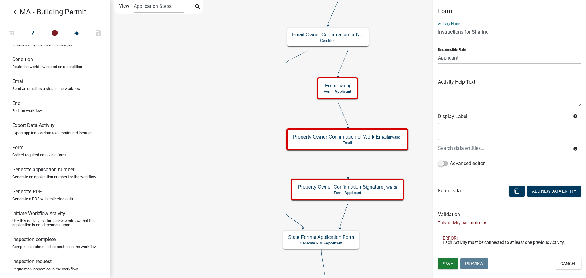
type input "Instructions for Sharing"
click at [451, 268] on button "Save" at bounding box center [448, 263] width 20 height 11
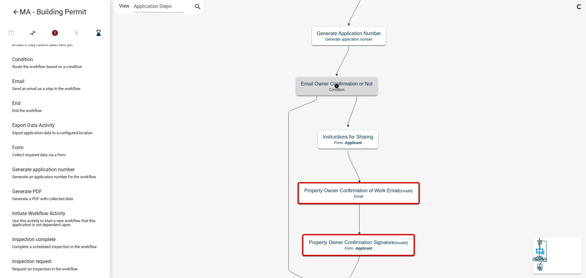
click at [354, 89] on p "Condition" at bounding box center [337, 90] width 72 height 4
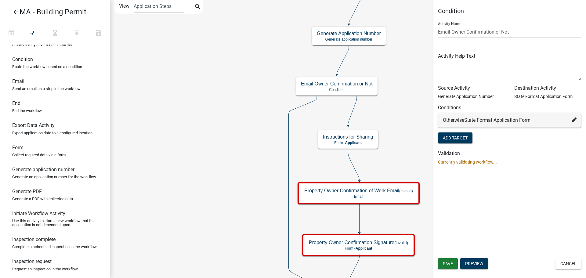
click at [574, 119] on icon at bounding box center [573, 119] width 5 height 5
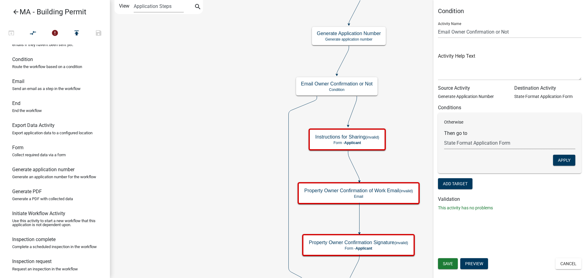
click at [502, 140] on select "Choose... Start Search Parcel Data Owner, Property Information, Applicant Infor…" at bounding box center [509, 143] width 131 height 13
select select "111: 9a7c7024-ccf9-47e3-b401-c78671257c97"
click at [444, 137] on select "Choose... Start Search Parcel Data Owner, Property Information, Applicant Infor…" at bounding box center [509, 143] width 131 height 13
click at [563, 163] on button "Apply" at bounding box center [564, 160] width 22 height 11
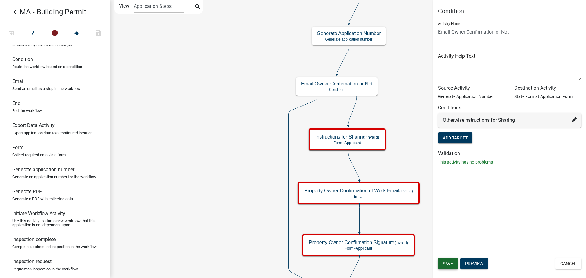
click at [454, 264] on button "Save" at bounding box center [448, 263] width 20 height 11
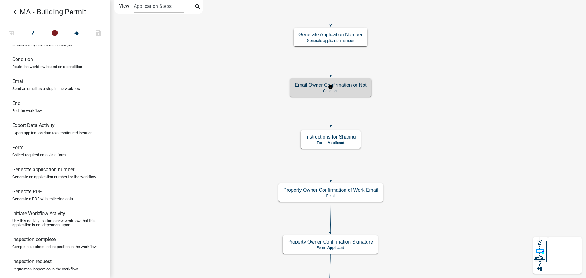
click at [350, 90] on p "Condition" at bounding box center [331, 91] width 72 height 4
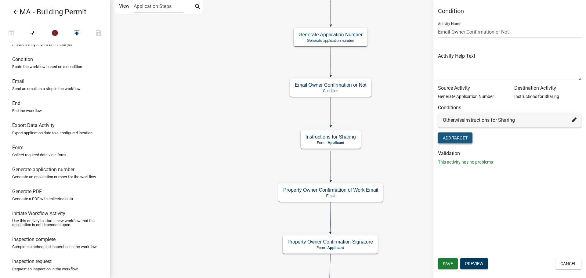
click at [454, 142] on button "Add Target" at bounding box center [455, 137] width 34 height 11
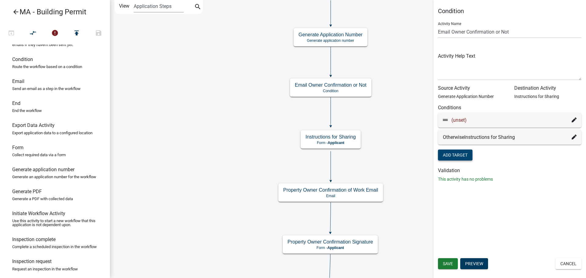
click at [574, 117] on fa-icon at bounding box center [573, 120] width 5 height 7
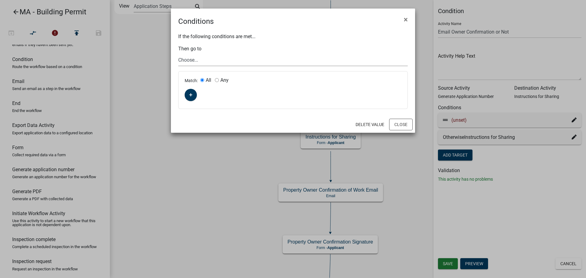
click at [194, 63] on select "Choose... Start Search Parcel Data Owner, Property Information, Applicant Infor…" at bounding box center [292, 60] width 229 height 13
select select "111: 9a7c7024-ccf9-47e3-b401-c78671257c97"
click at [178, 54] on select "Choose... Start Search Parcel Data Owner, Property Information, Applicant Infor…" at bounding box center [292, 60] width 229 height 13
click at [189, 95] on icon "button" at bounding box center [190, 94] width 3 height 3
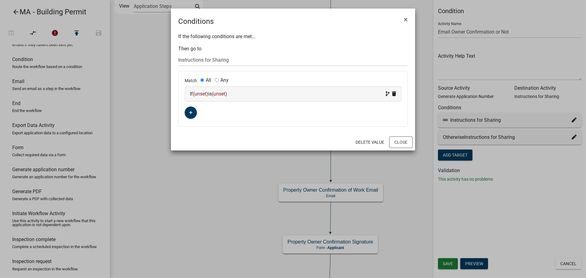
click at [220, 92] on span "(unset)" at bounding box center [219, 94] width 15 height 6
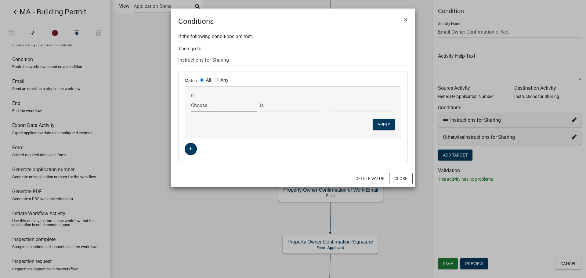
click at [221, 107] on select "Choose... Acres Address ALL_FEE_RECIPIENTS AppAddress AppCity AppEmail APPLICAN…" at bounding box center [224, 105] width 66 height 13
select select "17: ApplicantIs"
click at [191, 99] on select "Choose... Acres Address ALL_FEE_RECIPIENTS AppAddress AppCity AppEmail APPLICAN…" at bounding box center [224, 105] width 66 height 13
click at [354, 105] on select "Choose... Contractor Homeowner" at bounding box center [362, 105] width 66 height 13
select select "1: Contractor"
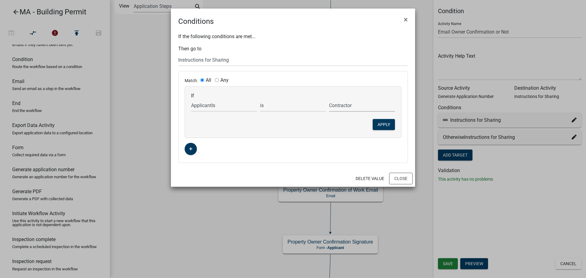
click at [329, 99] on select "Choose... Contractor Homeowner" at bounding box center [362, 105] width 66 height 13
click at [387, 128] on button "Apply" at bounding box center [383, 124] width 22 height 11
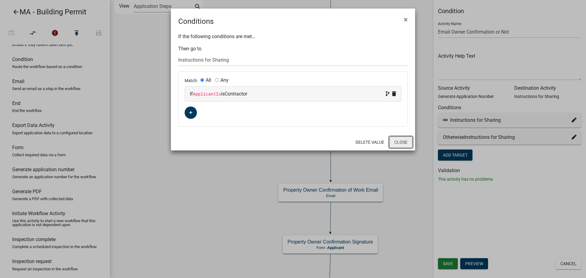
click at [401, 144] on button "Close" at bounding box center [400, 142] width 23 height 12
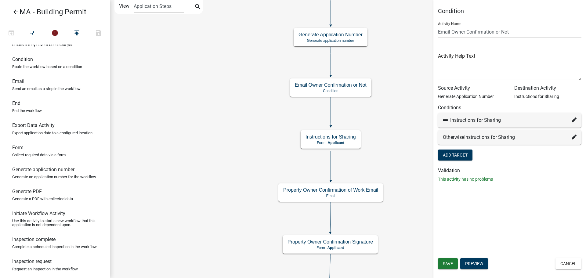
click at [512, 139] on span "Instructions for Sharing" at bounding box center [489, 137] width 51 height 6
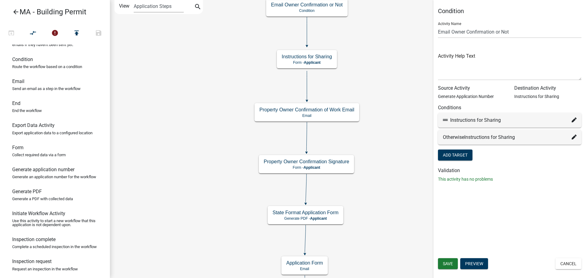
click at [569, 138] on div "Otherwise Instructions for Sharing" at bounding box center [510, 137] width 134 height 7
click at [572, 138] on icon at bounding box center [573, 137] width 5 height 5
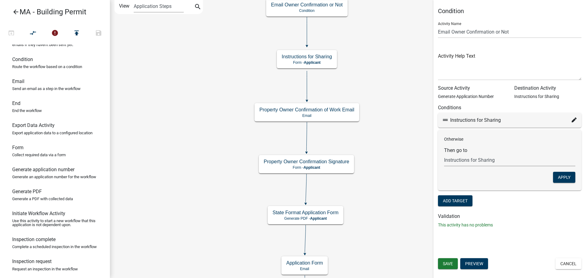
click at [490, 158] on select "Choose... Start Search Parcel Data Owner, Property Information, Applicant Infor…" at bounding box center [509, 160] width 131 height 13
select select "97: 6d5388e2-3d75-44a0-a772-54ca31aea9de"
click at [444, 154] on select "Choose... Start Search Parcel Data Owner, Property Information, Applicant Infor…" at bounding box center [509, 160] width 131 height 13
click at [571, 177] on button "Apply" at bounding box center [564, 177] width 22 height 11
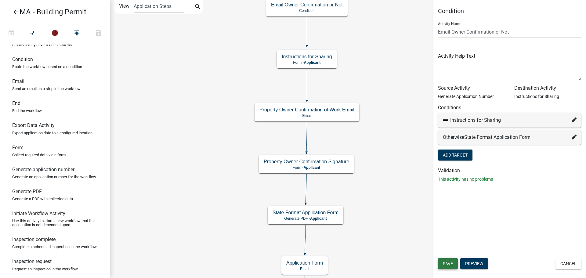
click at [454, 267] on button "Save" at bounding box center [448, 263] width 20 height 11
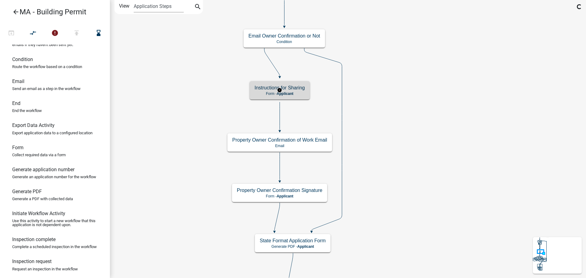
click at [304, 95] on p "Form - Applicant" at bounding box center [279, 94] width 50 height 4
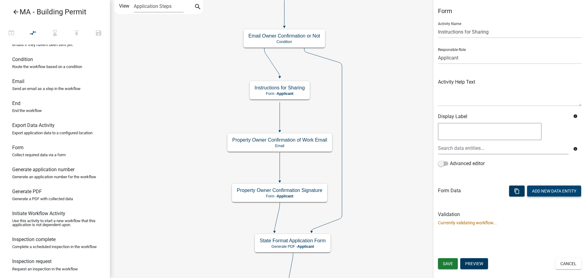
click at [553, 190] on button "Add New Data Entity" at bounding box center [554, 190] width 54 height 11
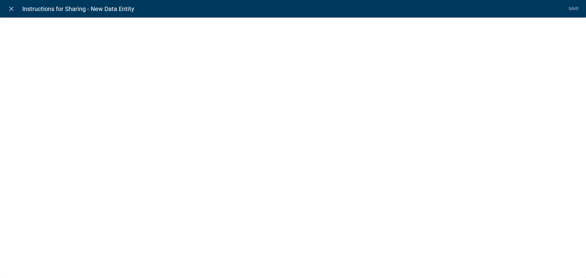
select select
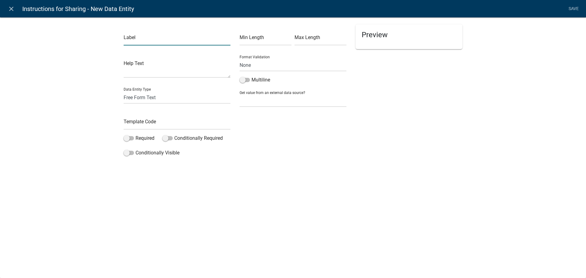
click at [155, 40] on input "text" at bounding box center [177, 39] width 107 height 13
click at [102, 56] on div "Label Share application with Homeowner Help Text Data Entity Type Free Form Tex…" at bounding box center [293, 89] width 586 height 164
click at [168, 100] on select "Free Form Text Document Display Entity Value Fee Numeric Data Date Map Sketch D…" at bounding box center [177, 97] width 107 height 13
click at [124, 91] on select "Free Form Text Document Display Entity Value Fee Numeric Data Date Map Sketch D…" at bounding box center [177, 97] width 107 height 13
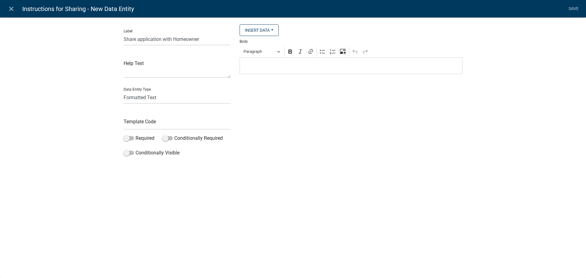
click at [265, 65] on p "Editor editing area: main. Press Alt+0 for help." at bounding box center [351, 65] width 216 height 7
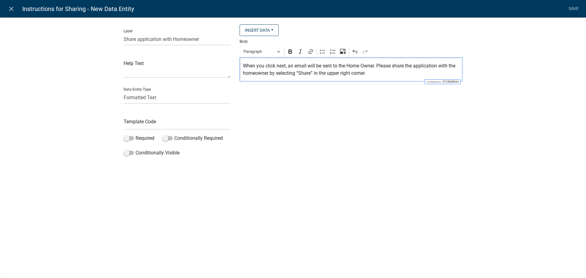
click at [351, 103] on div "Insert Data Size (Acres) Address Fee Recipients Applicant Address City Applican…" at bounding box center [351, 91] width 232 height 135
click at [574, 7] on li "Save" at bounding box center [573, 9] width 15 height 12
click at [181, 126] on input "text" at bounding box center [177, 123] width 107 height 13
click at [529, 123] on div "Label Share application with Homeowner Help Text Data Entity Type Free Form Tex…" at bounding box center [293, 89] width 586 height 164
click at [575, 8] on link "Save" at bounding box center [573, 9] width 15 height 12
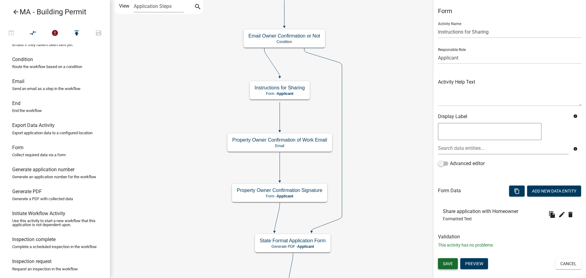
click at [451, 261] on span "Save" at bounding box center [448, 263] width 10 height 5
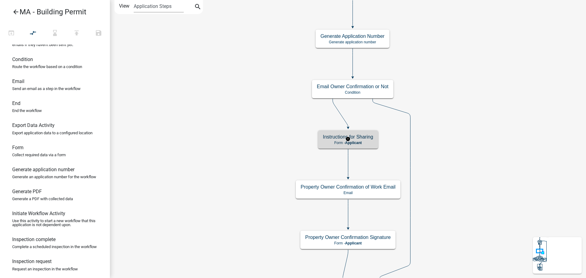
click at [365, 137] on h5 "Instructions for Sharing" at bounding box center [348, 137] width 50 height 6
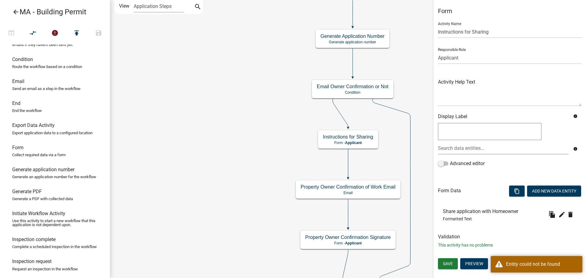
click at [410, 173] on icon at bounding box center [391, 189] width 38 height 180
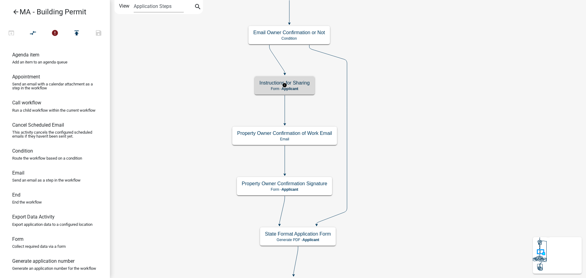
click at [303, 89] on p "Form - Applicant" at bounding box center [284, 89] width 50 height 4
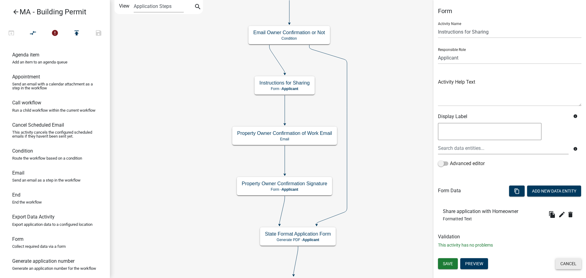
click at [566, 262] on button "Cancel" at bounding box center [568, 263] width 26 height 11
